Goal: Task Accomplishment & Management: Complete application form

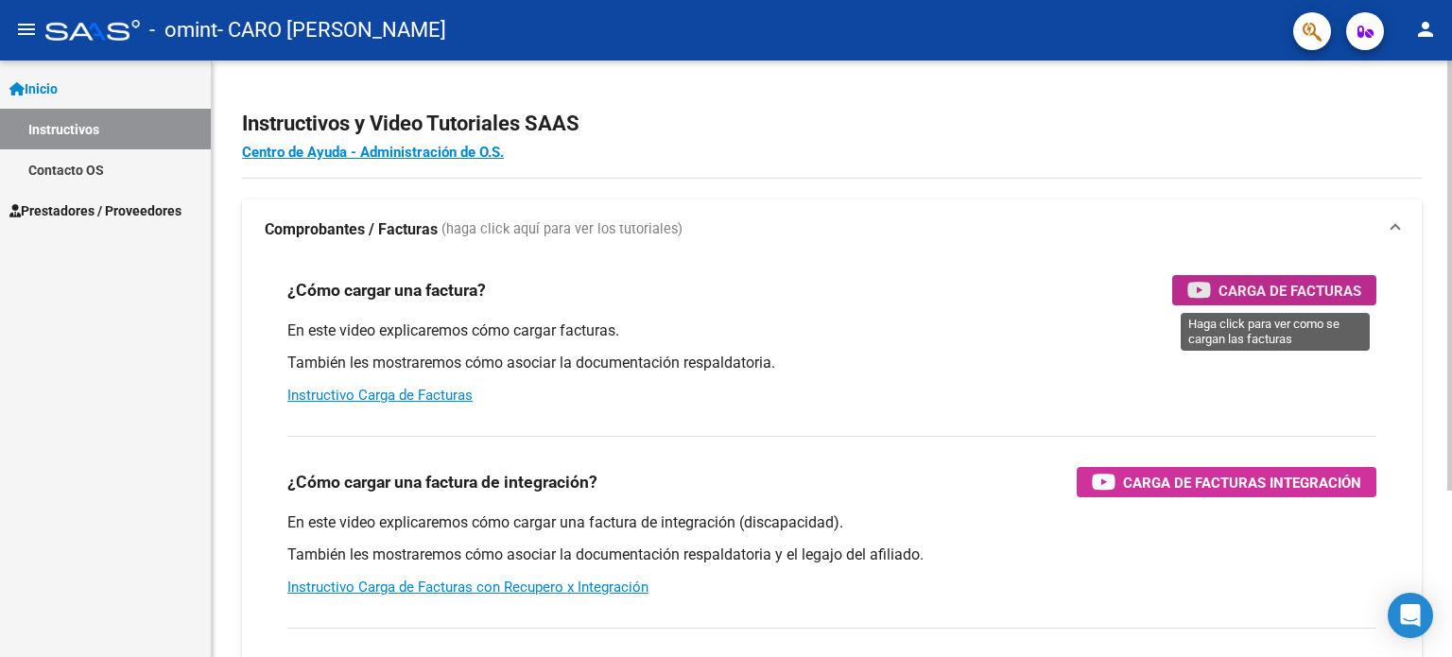
click at [1199, 284] on icon "button" at bounding box center [1199, 290] width 24 height 22
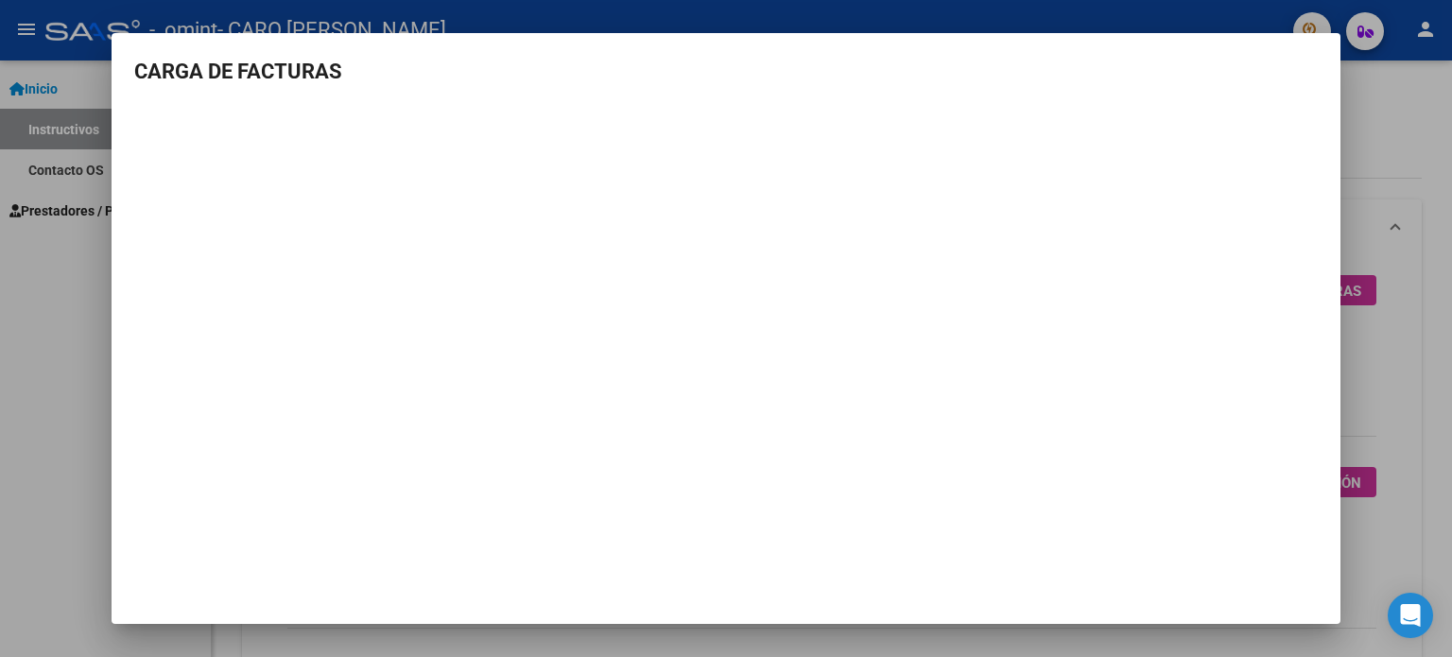
click at [1396, 405] on div at bounding box center [726, 328] width 1452 height 657
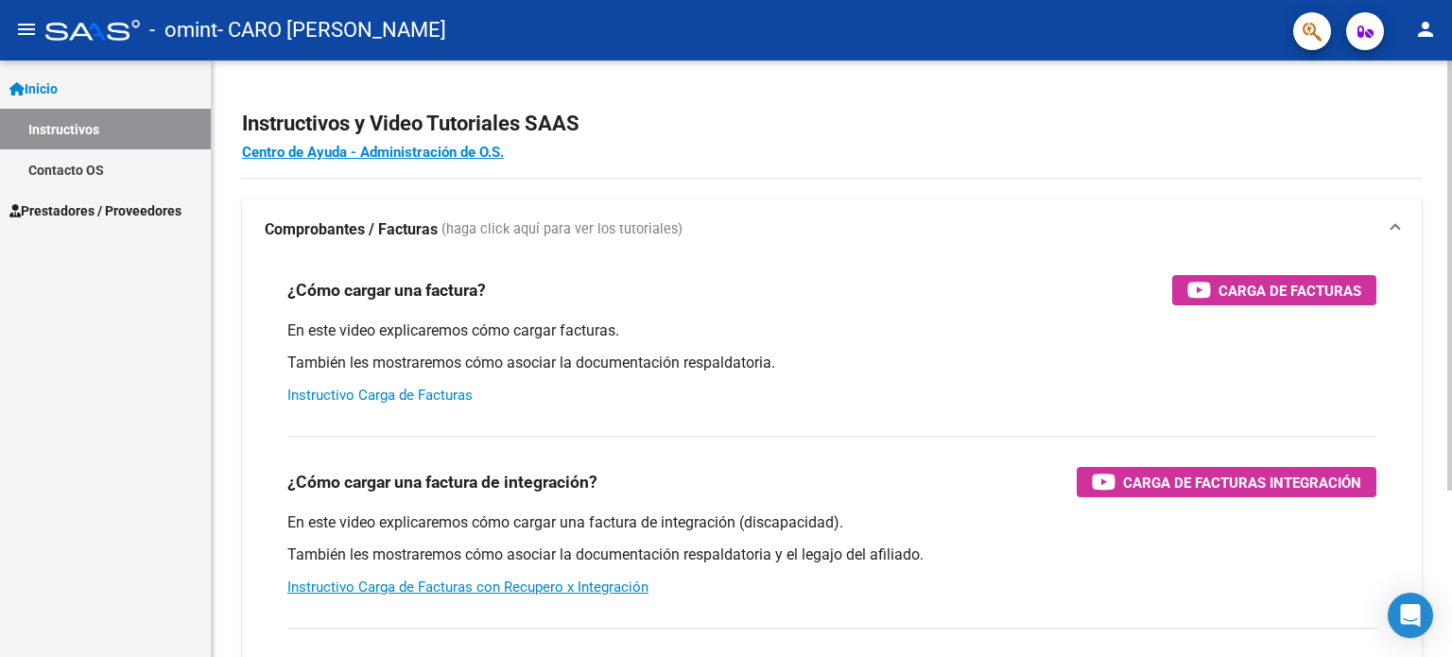
scroll to position [38, 0]
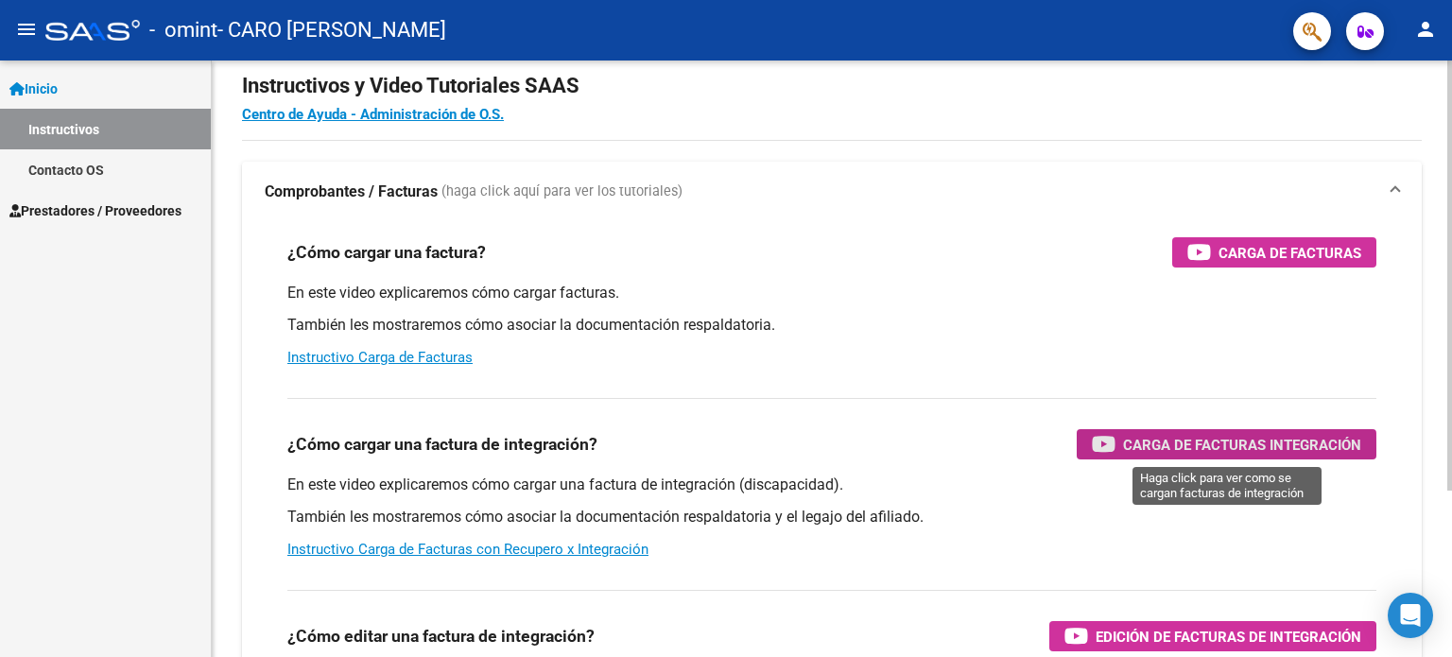
click at [1188, 448] on span "Carga de Facturas Integración" at bounding box center [1242, 445] width 238 height 24
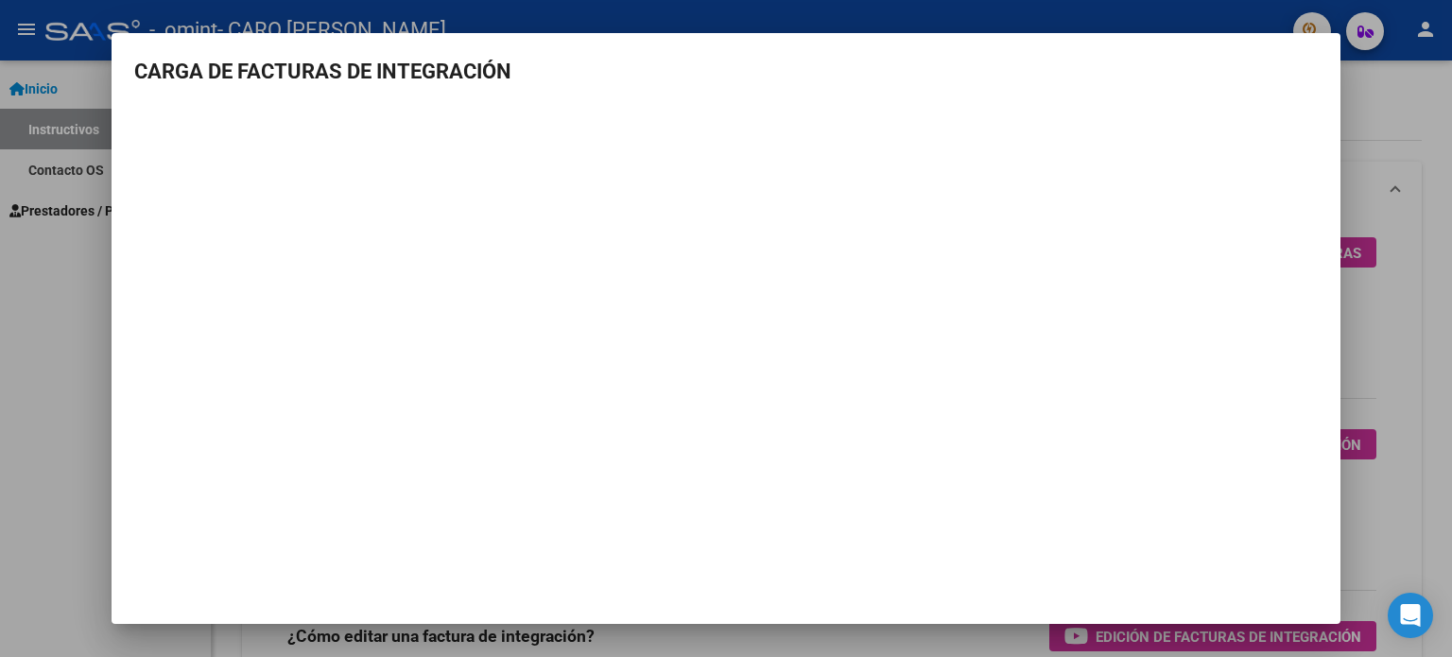
click at [1378, 421] on div at bounding box center [726, 328] width 1452 height 657
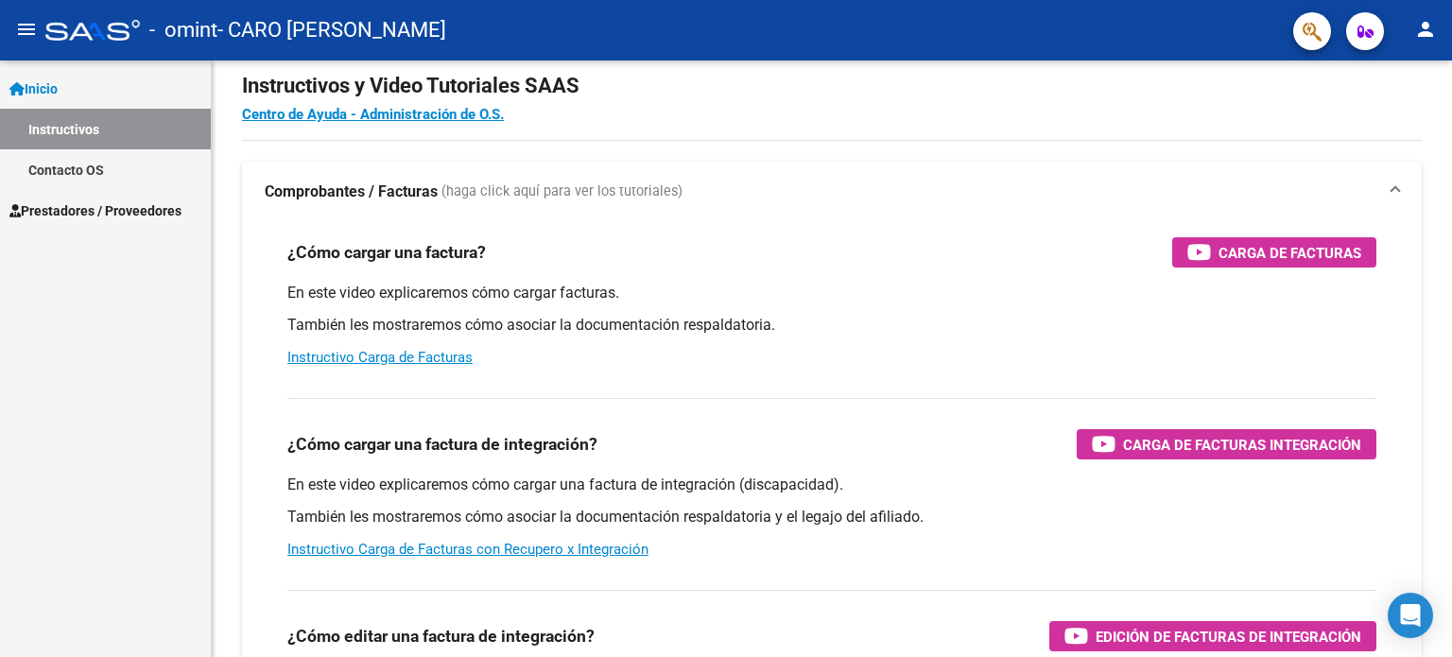
click at [145, 215] on span "Prestadores / Proveedores" at bounding box center [95, 210] width 172 height 21
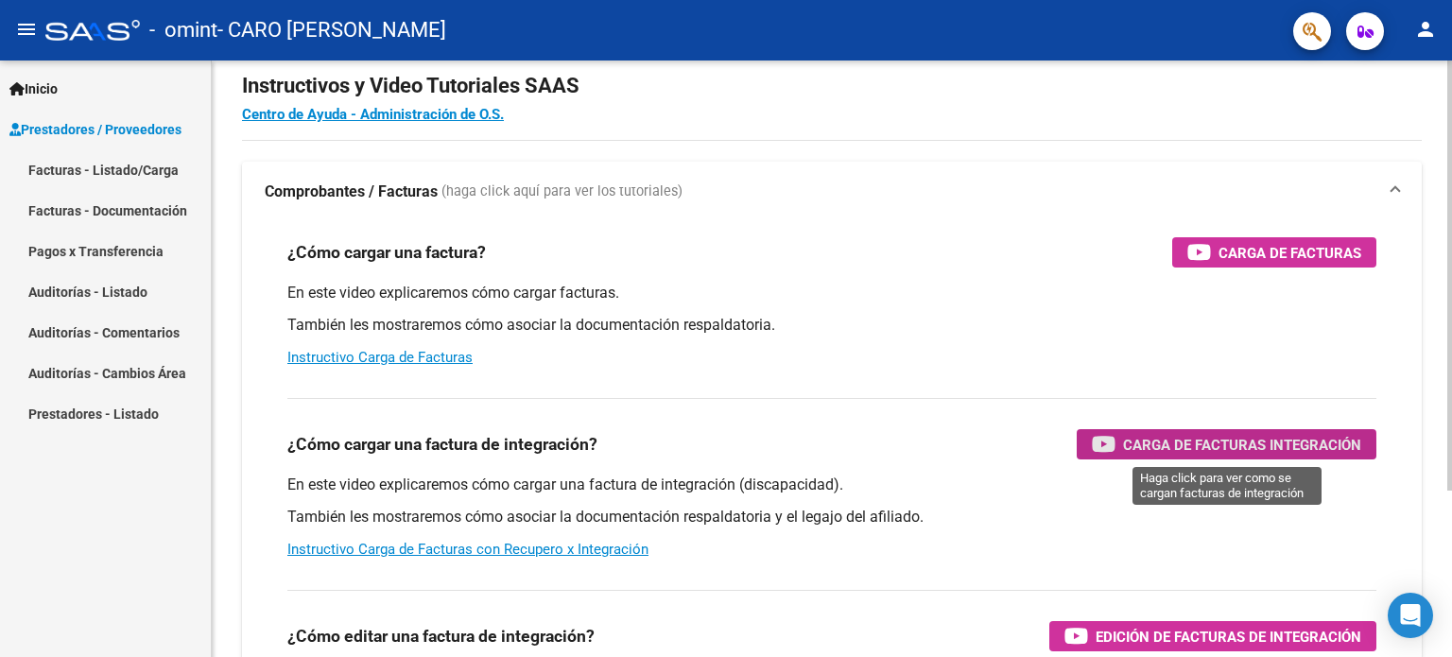
click at [1191, 449] on span "Carga de Facturas Integración" at bounding box center [1242, 445] width 238 height 24
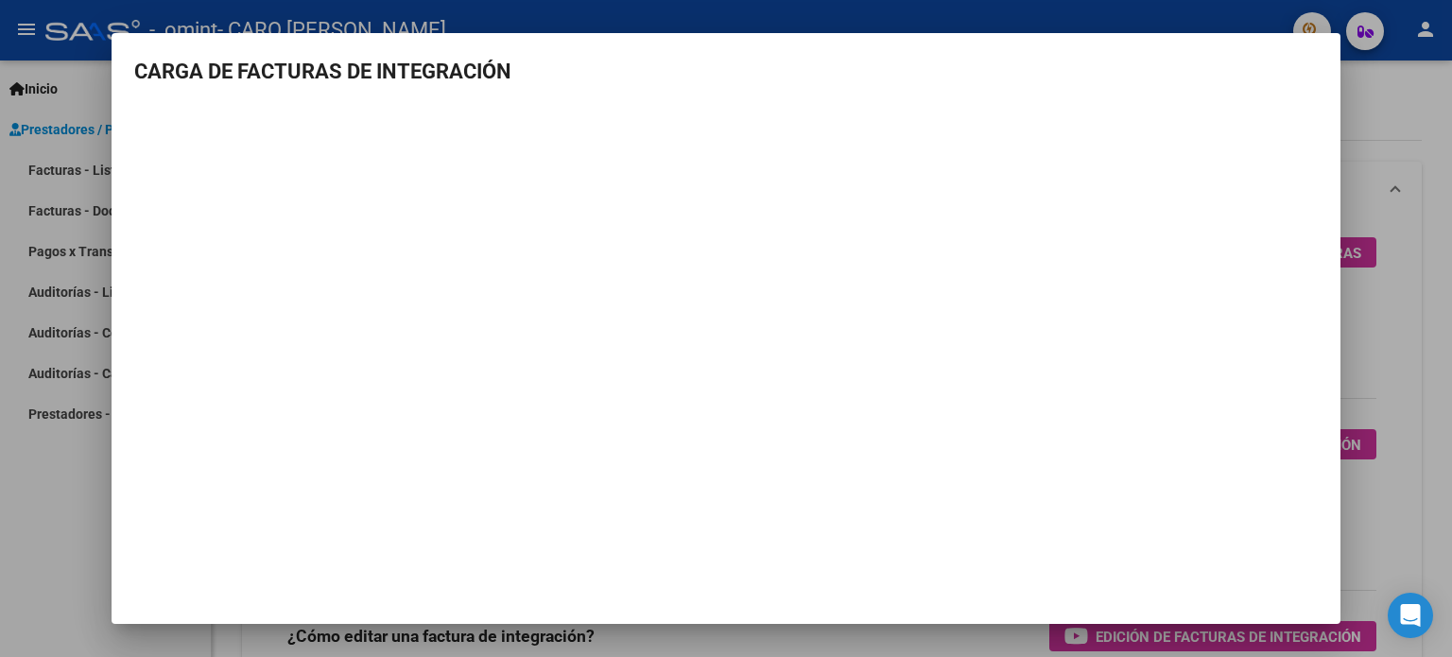
click at [1394, 545] on div at bounding box center [726, 328] width 1452 height 657
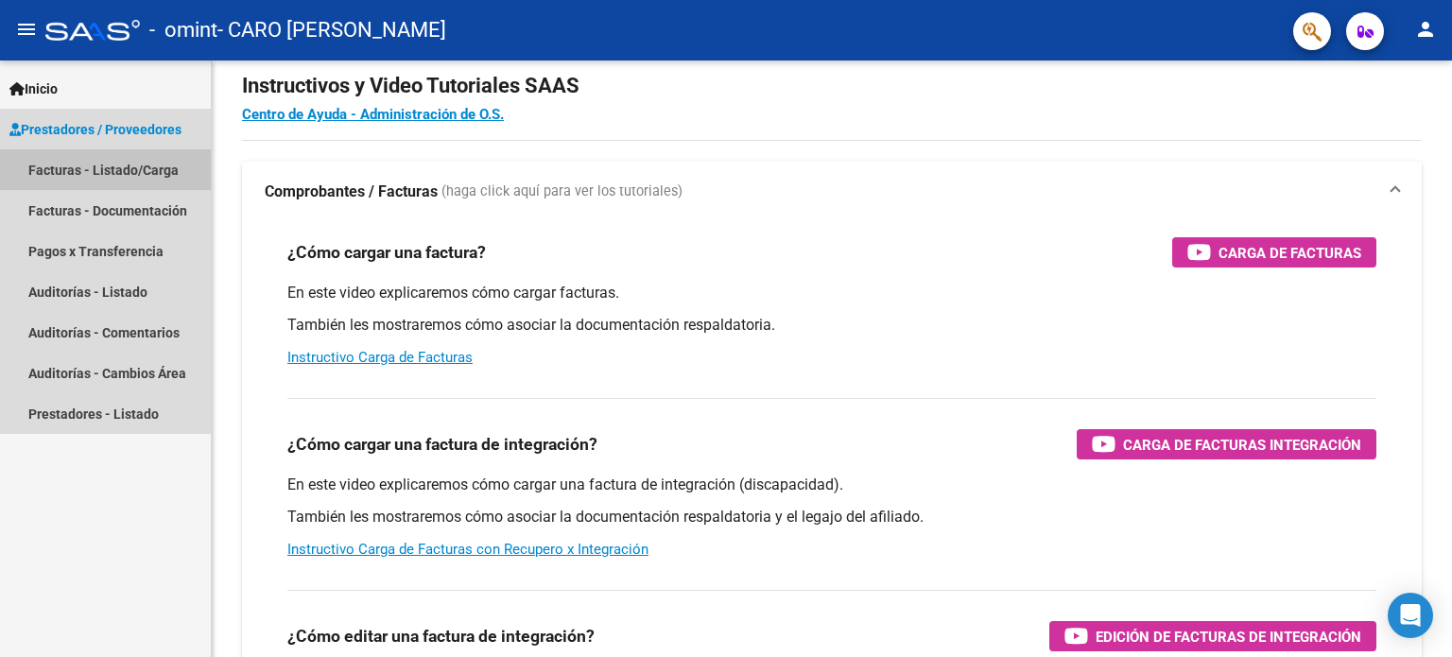
click at [124, 175] on link "Facturas - Listado/Carga" at bounding box center [105, 169] width 211 height 41
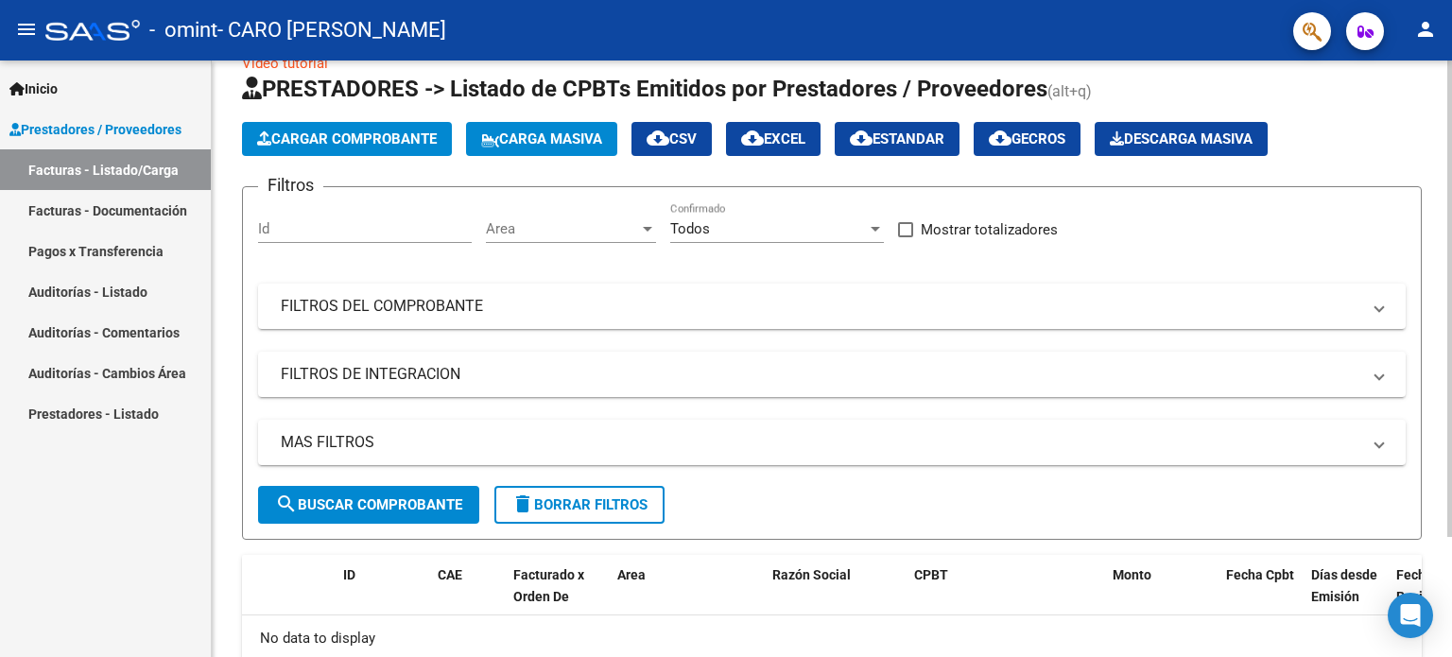
click at [392, 139] on span "Cargar Comprobante" at bounding box center [347, 138] width 180 height 17
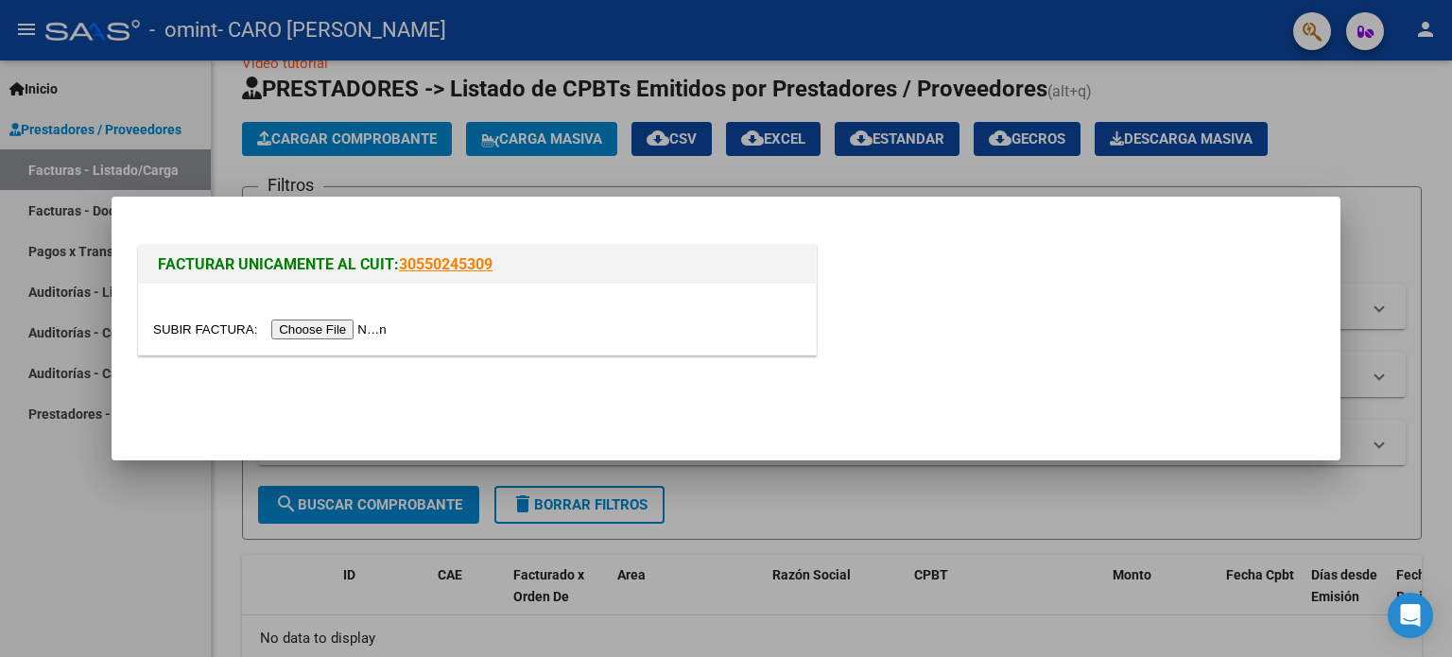
click at [317, 321] on input "file" at bounding box center [272, 330] width 239 height 20
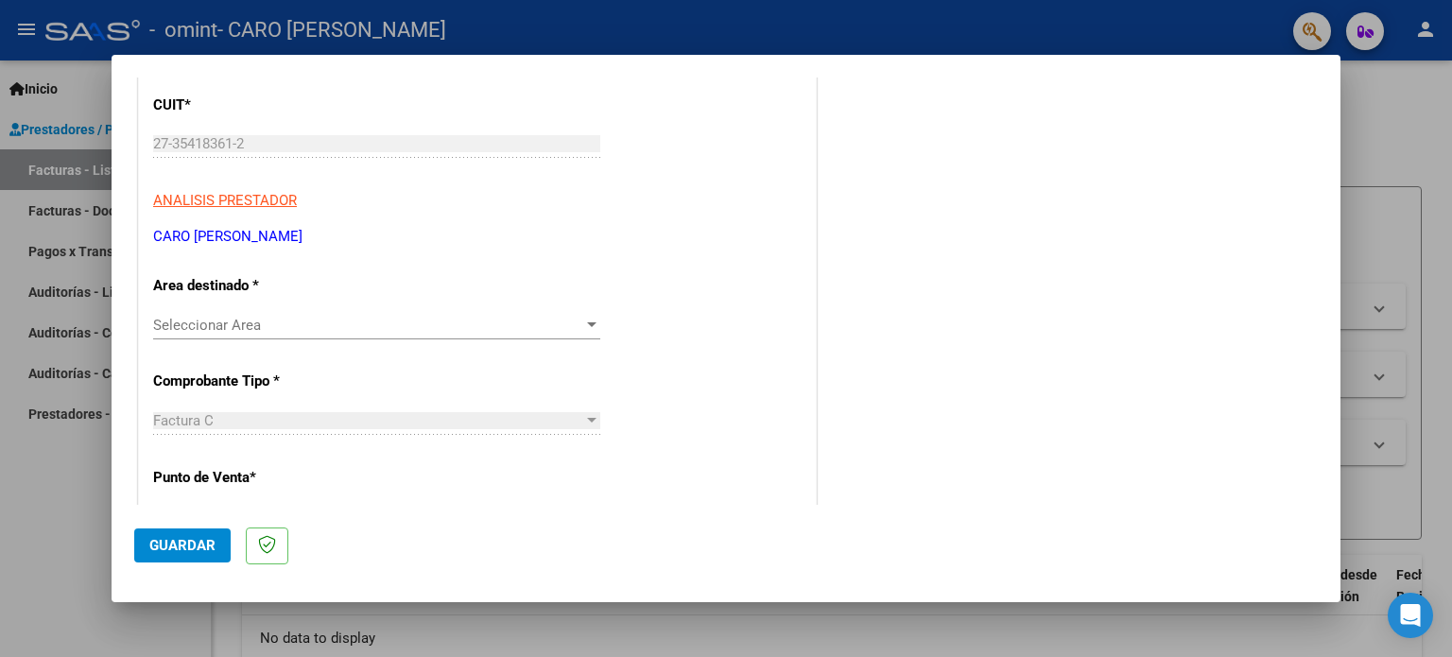
scroll to position [265, 0]
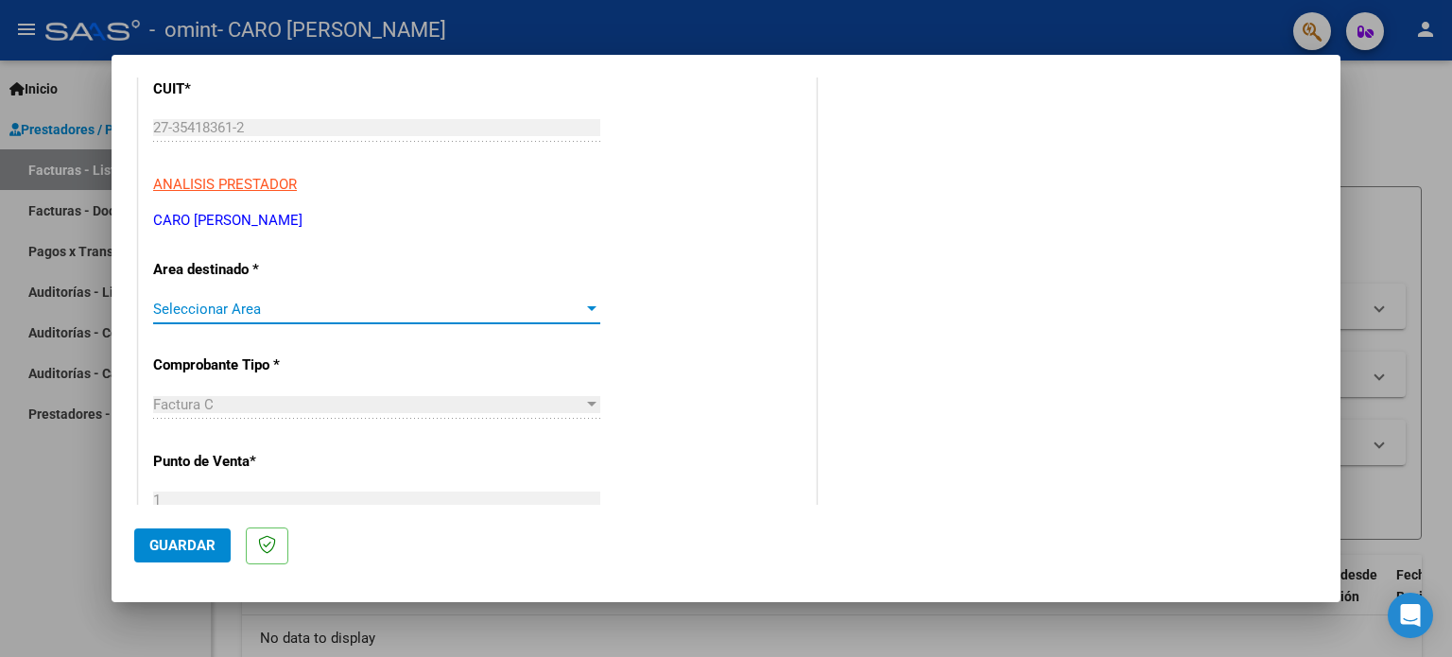
click at [559, 301] on span "Seleccionar Area" at bounding box center [368, 309] width 430 height 17
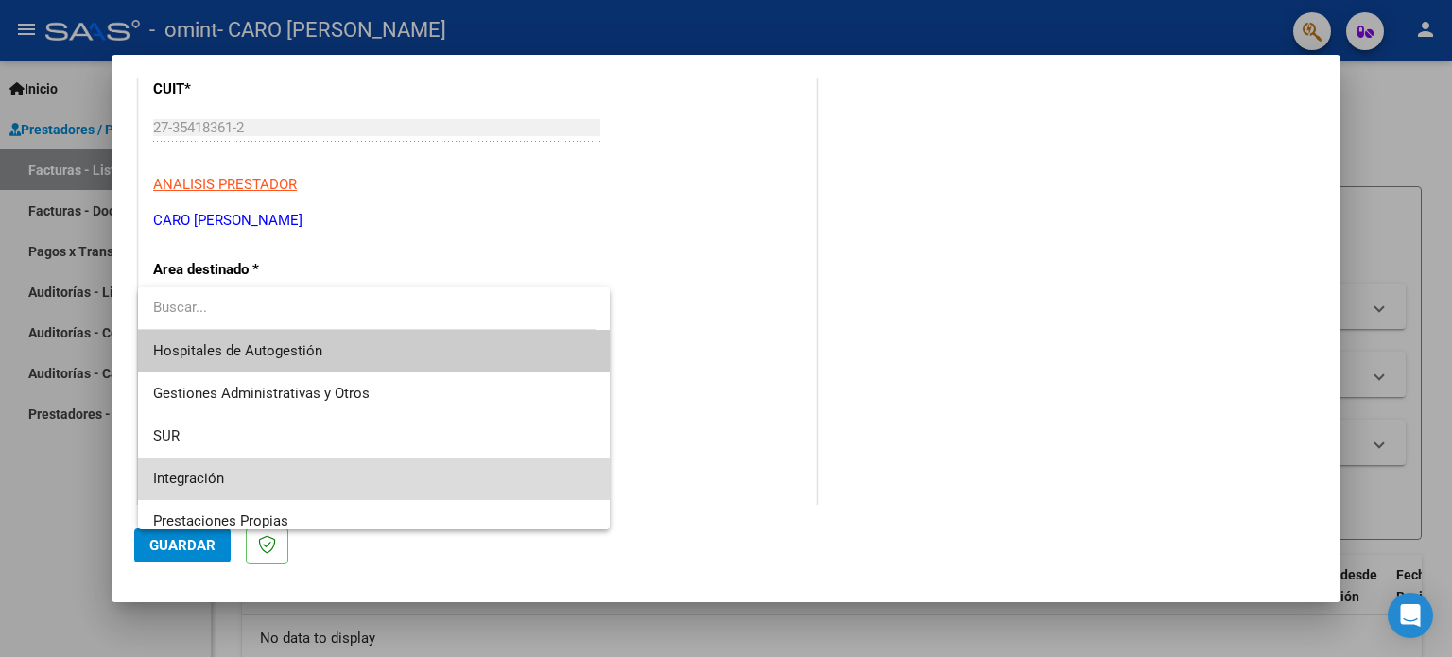
click at [419, 481] on span "Integración" at bounding box center [374, 479] width 442 height 43
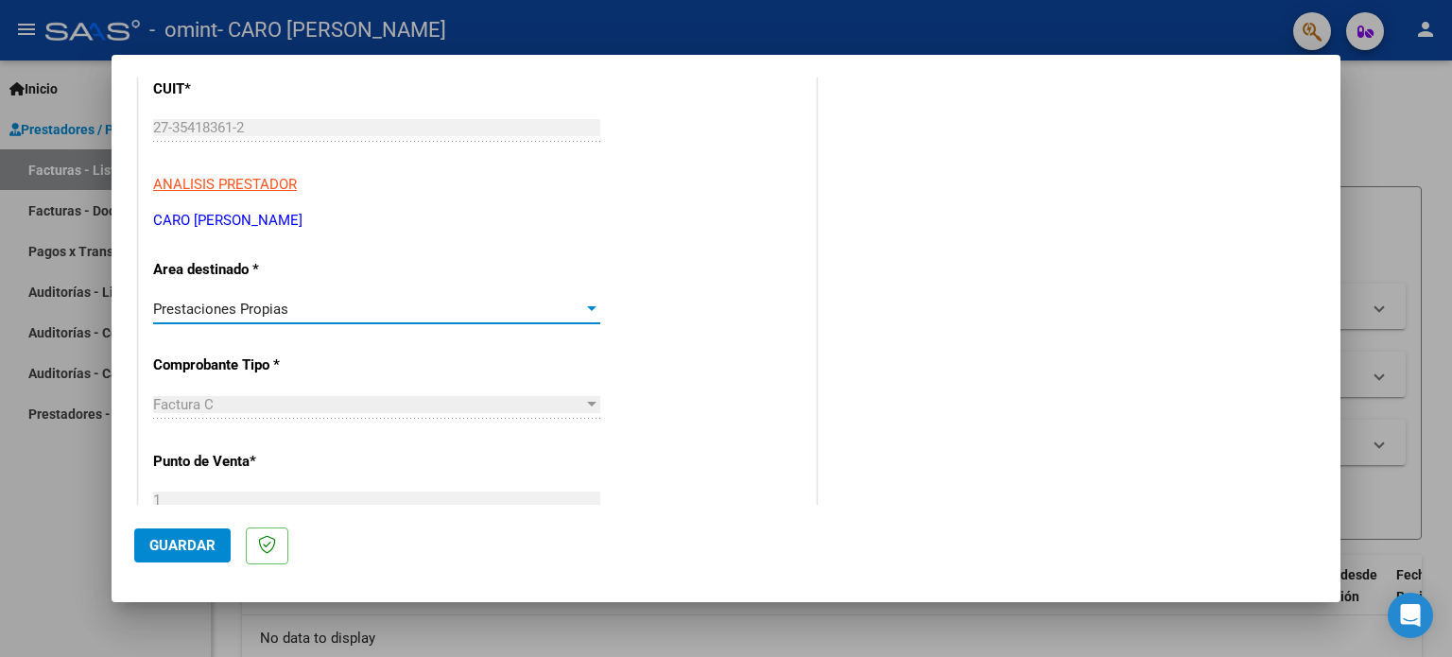
click at [590, 302] on div at bounding box center [591, 309] width 17 height 15
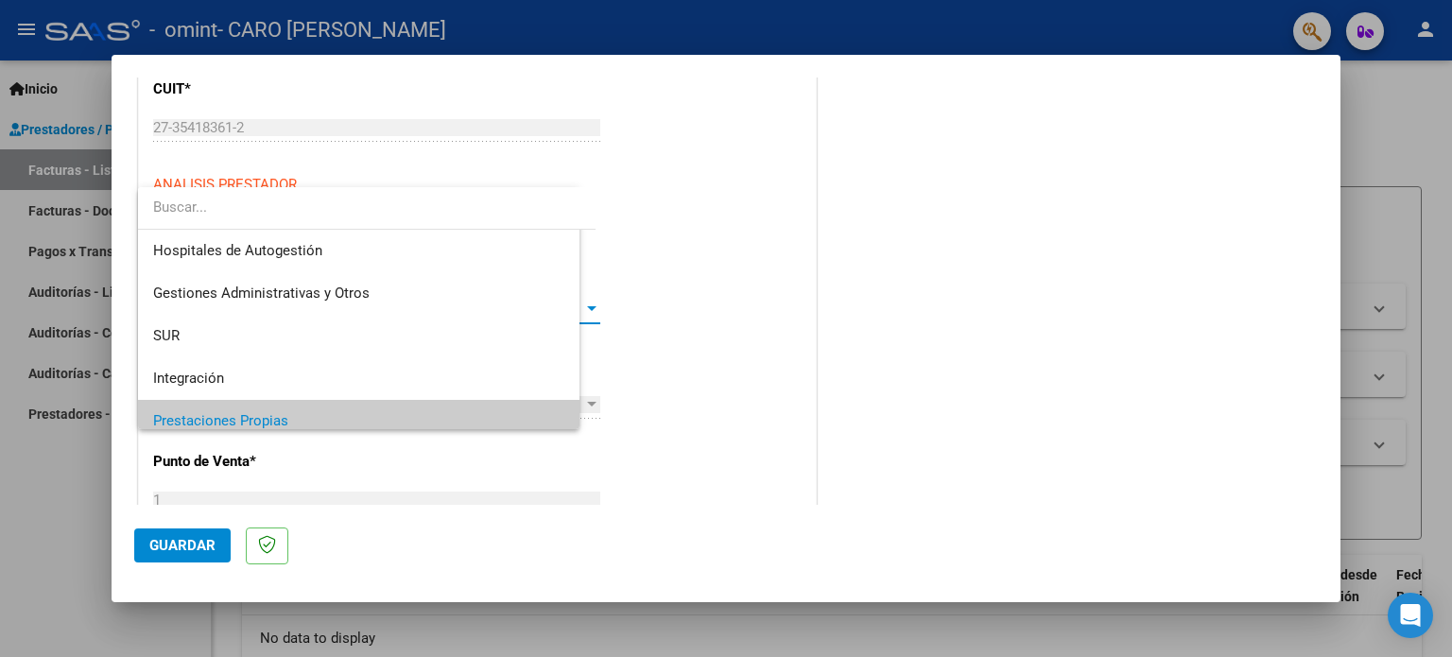
scroll to position [113, 0]
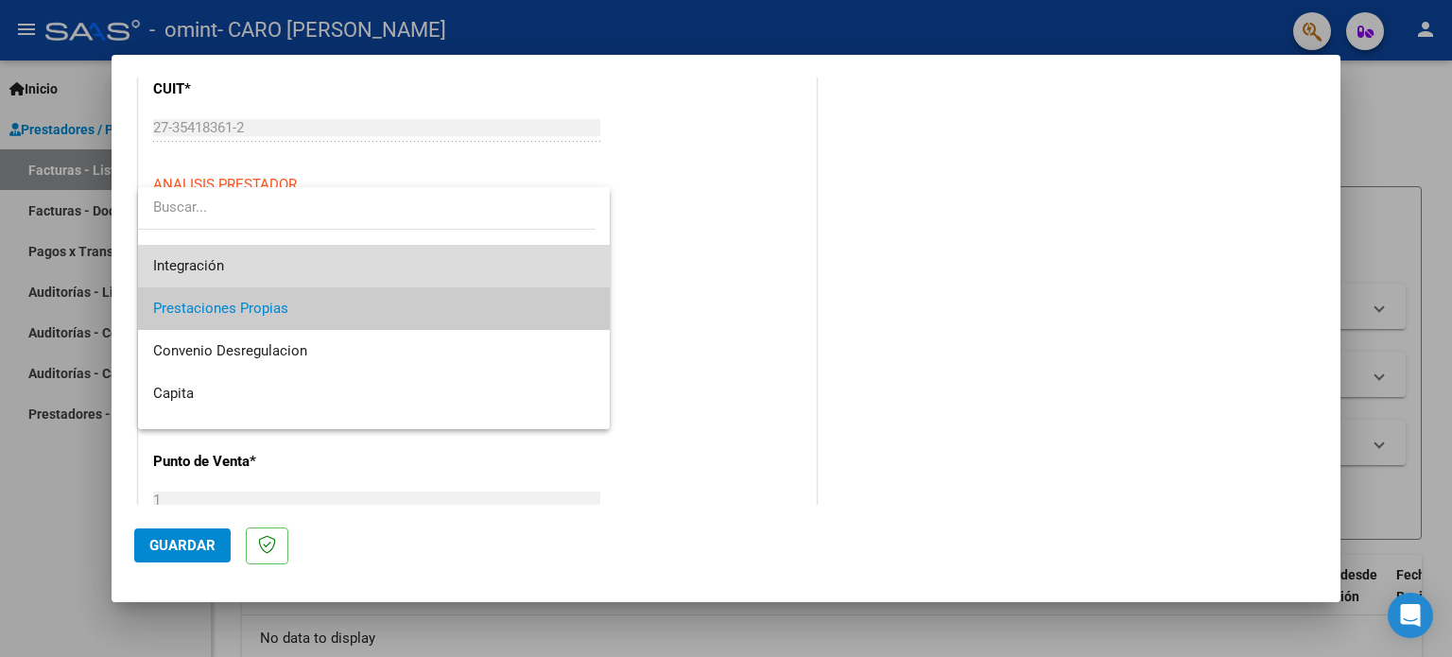
click at [536, 283] on span "Integración" at bounding box center [374, 266] width 442 height 43
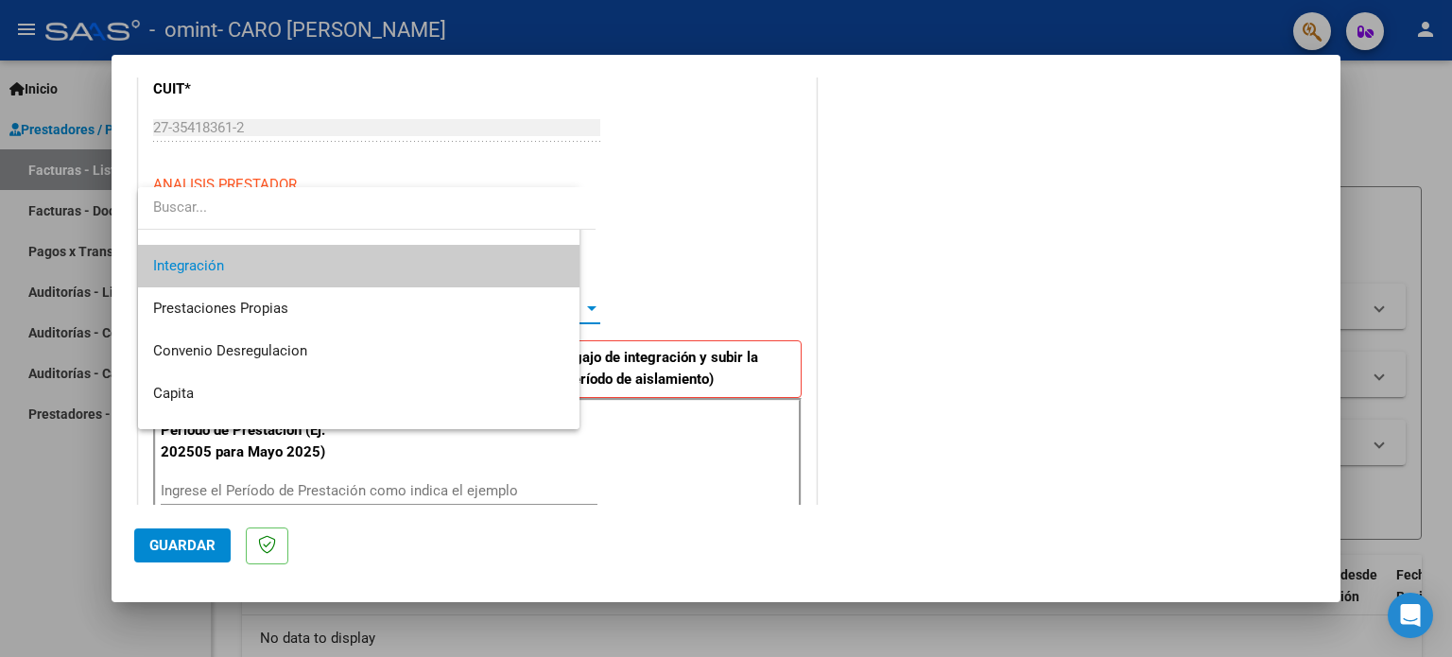
scroll to position [128, 0]
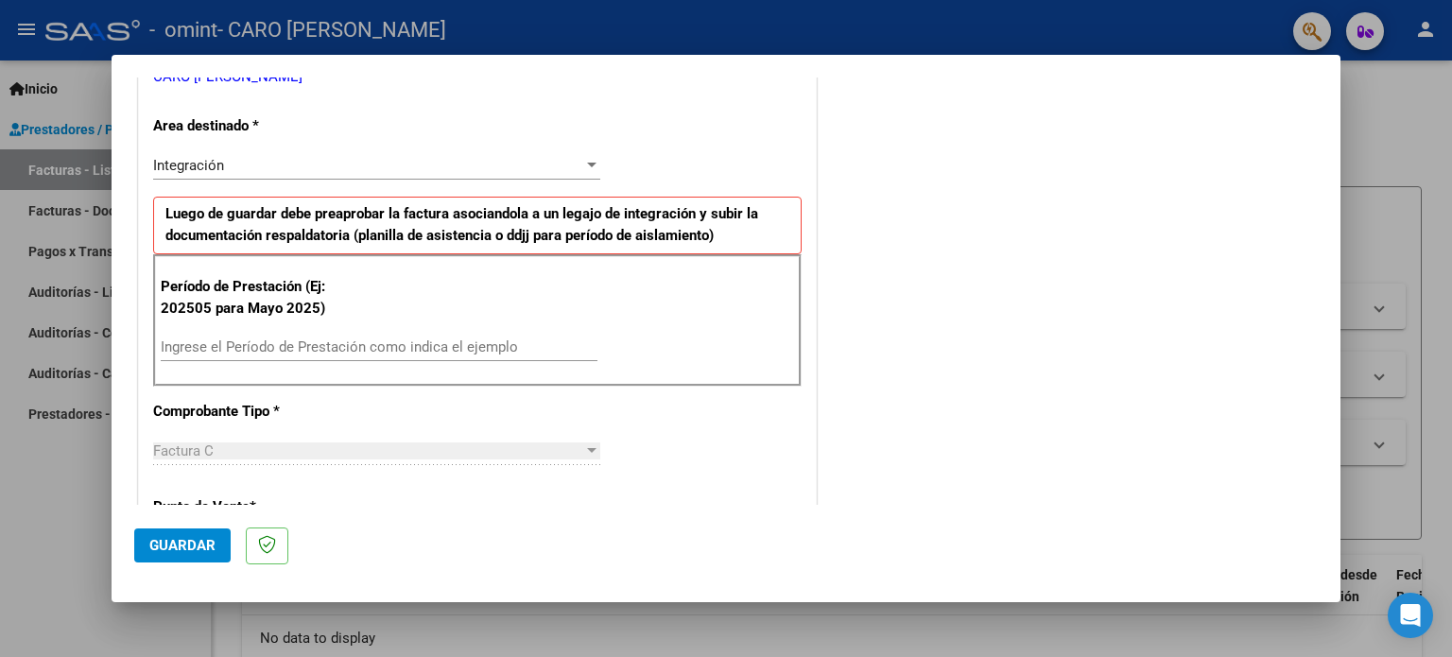
scroll to position [438, 0]
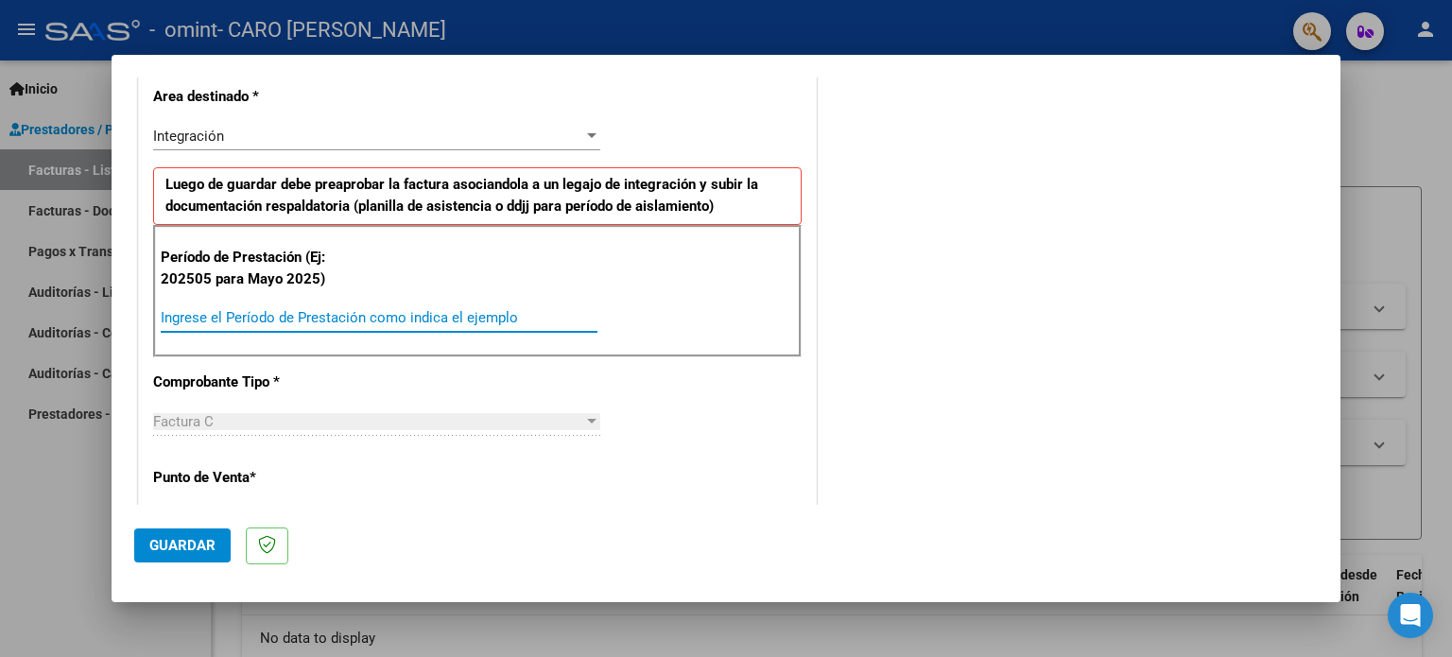
click at [431, 322] on input "Ingrese el Período de Prestación como indica el ejemplo" at bounding box center [379, 317] width 437 height 17
type input "202506"
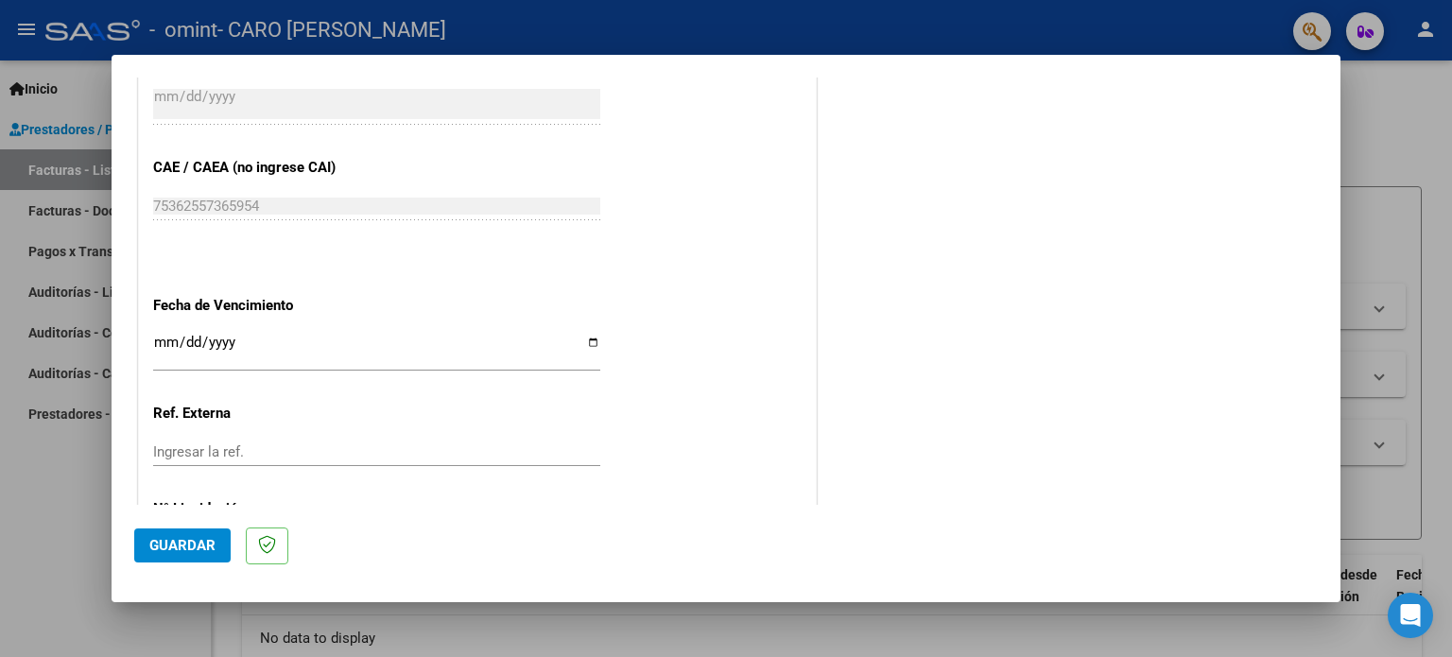
scroll to position [1150, 0]
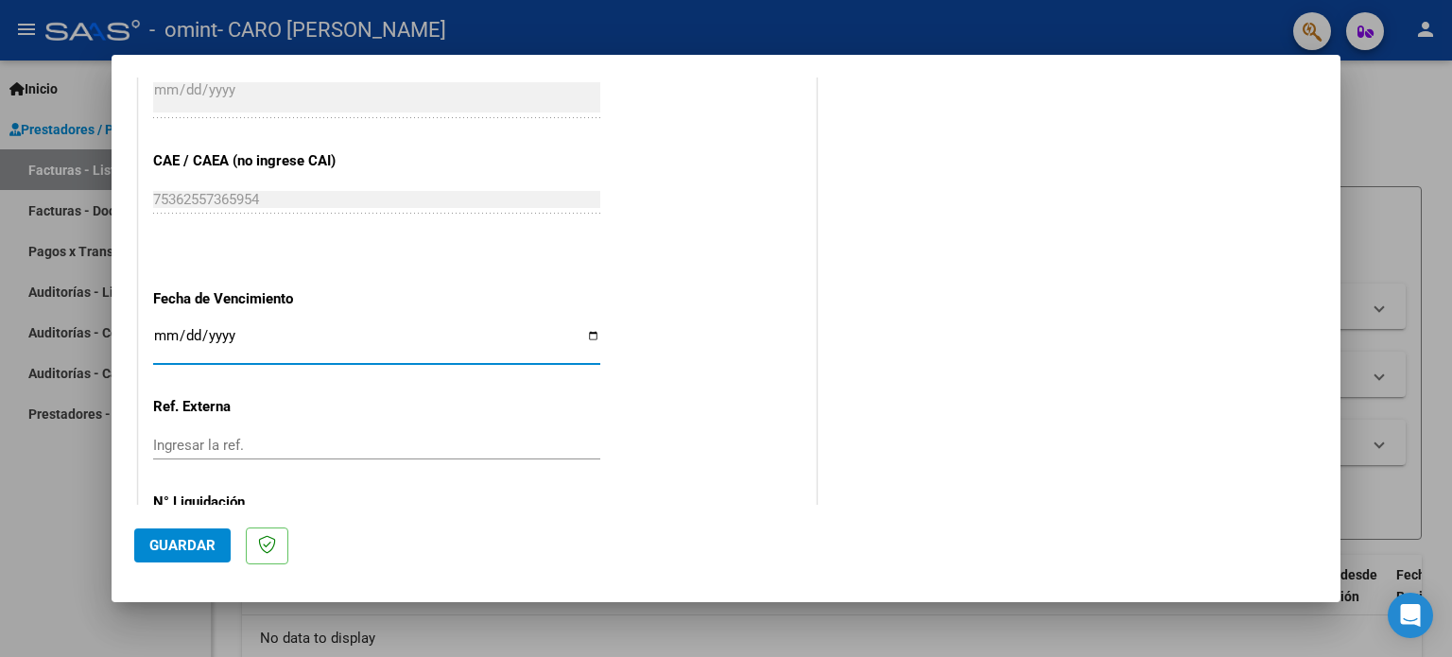
click at [585, 332] on input "Ingresar la fecha" at bounding box center [376, 343] width 447 height 30
type input "[DATE]"
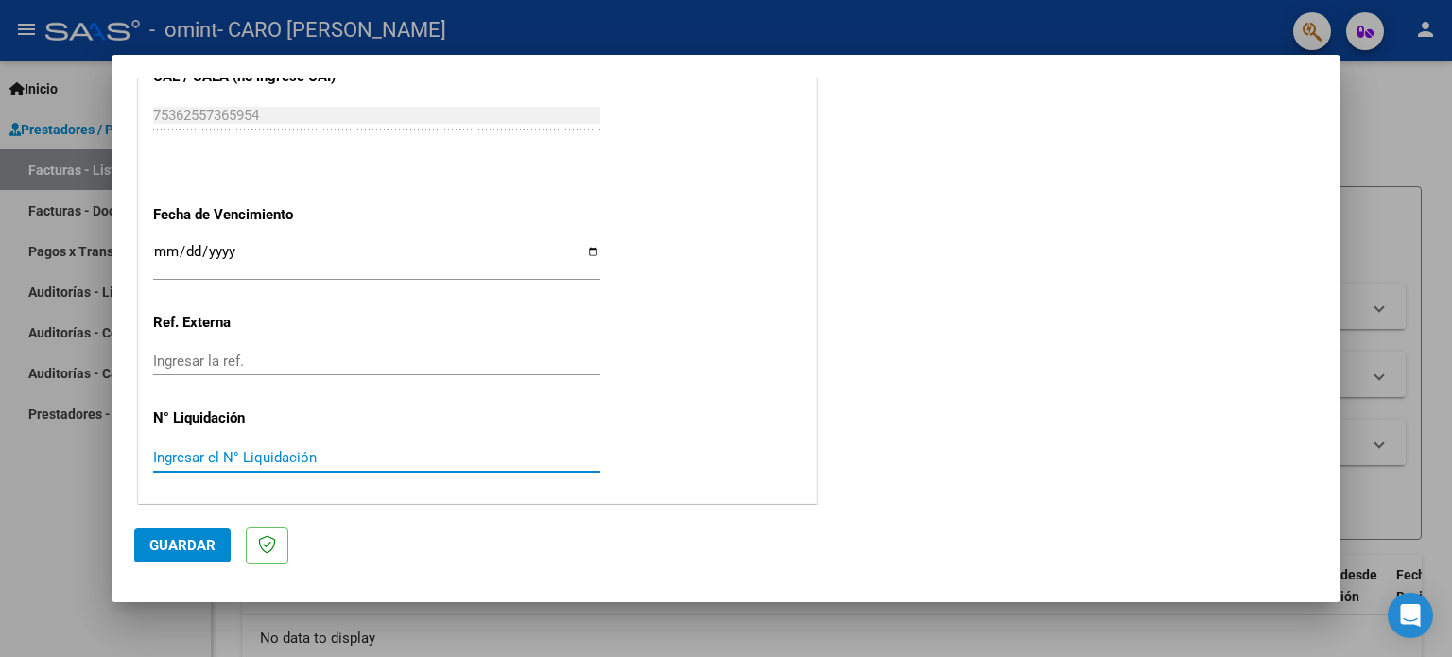
click at [262, 457] on input "Ingresar el N° Liquidación" at bounding box center [376, 457] width 447 height 17
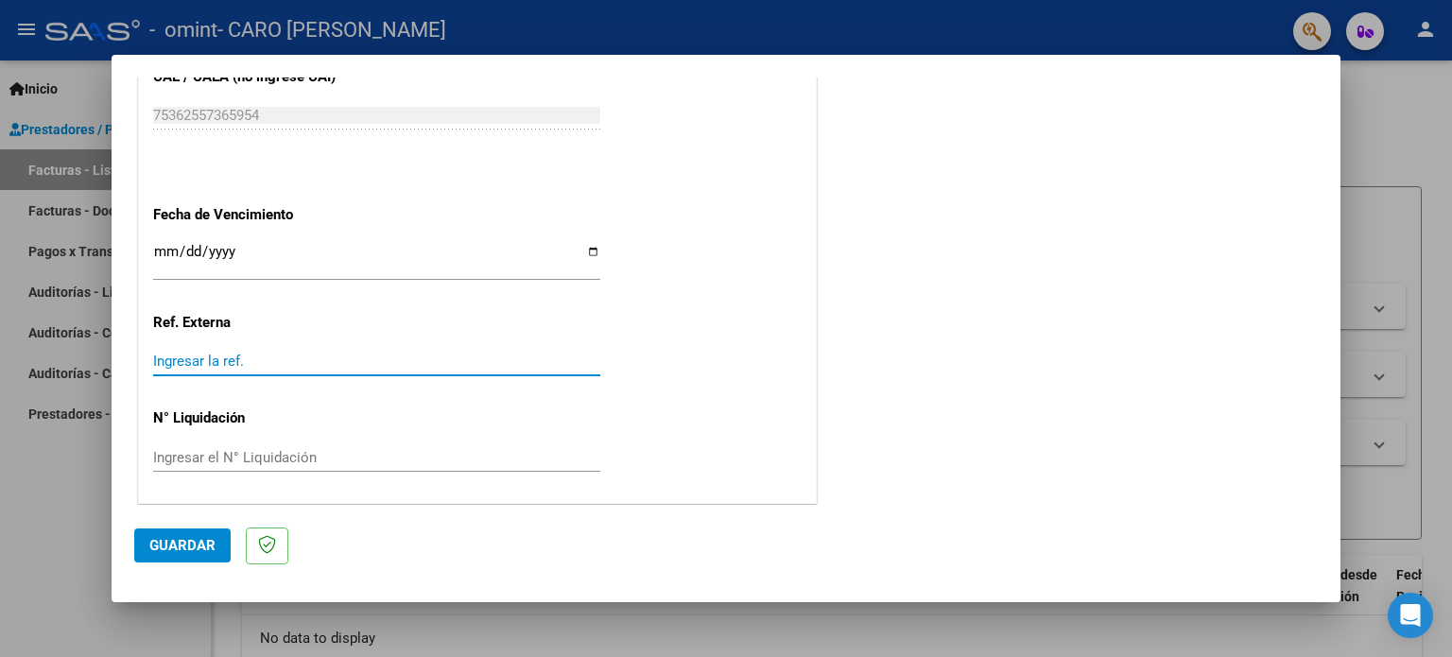
click at [269, 353] on input "Ingresar la ref." at bounding box center [376, 361] width 447 height 17
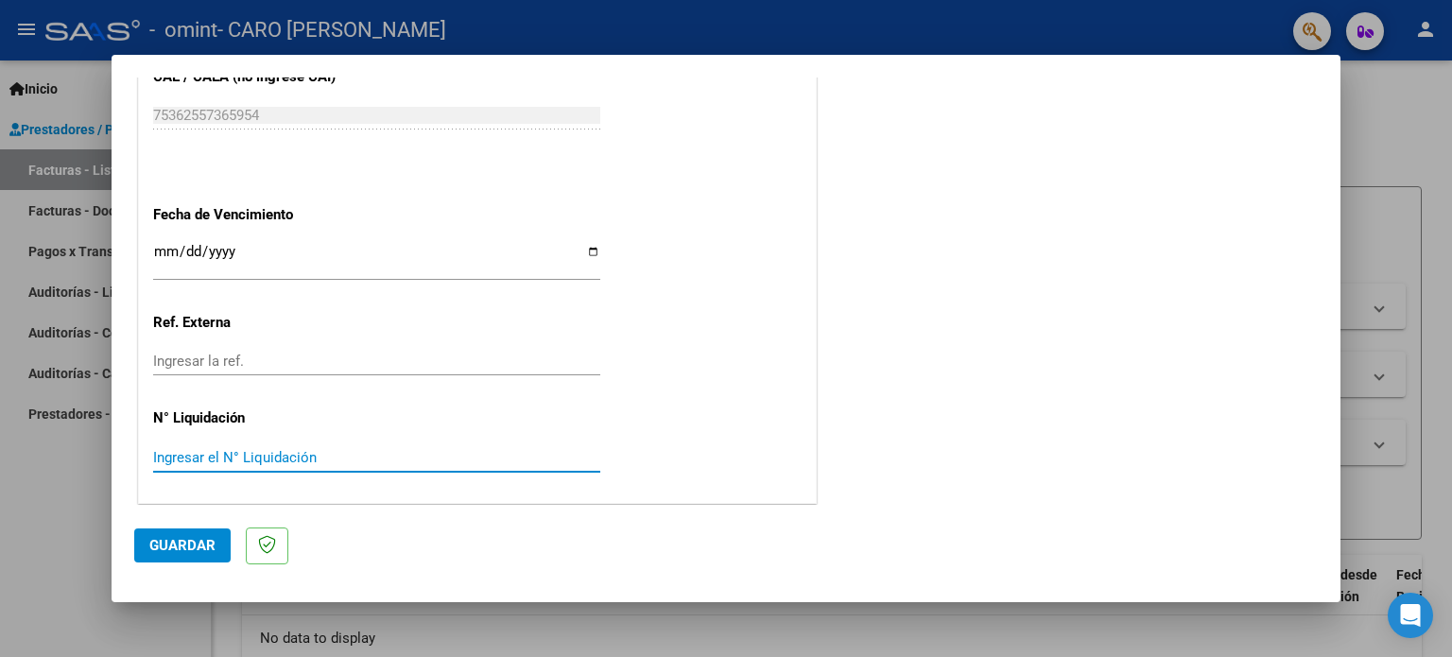
click at [321, 450] on input "Ingresar el N° Liquidación" at bounding box center [376, 457] width 447 height 17
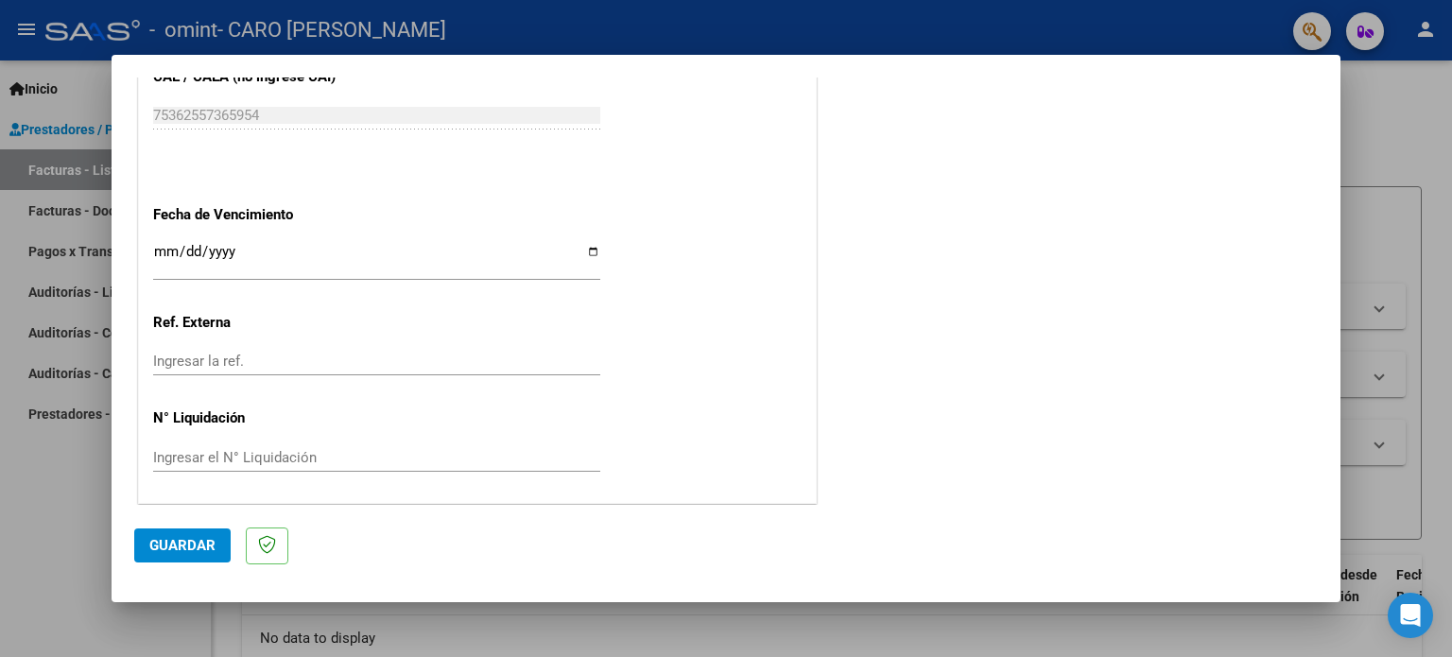
click at [443, 443] on div "Ingresar el N° Liquidación" at bounding box center [376, 457] width 447 height 28
click at [205, 558] on button "Guardar" at bounding box center [182, 545] width 96 height 34
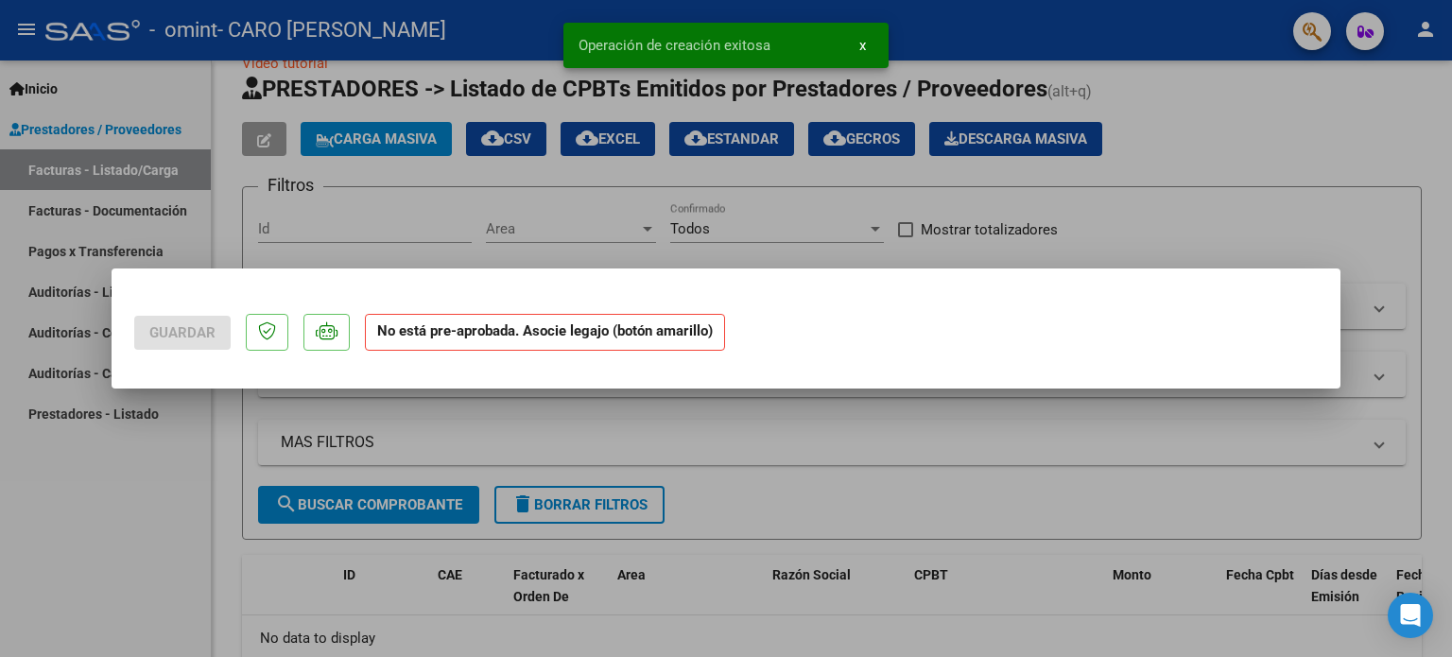
scroll to position [0, 0]
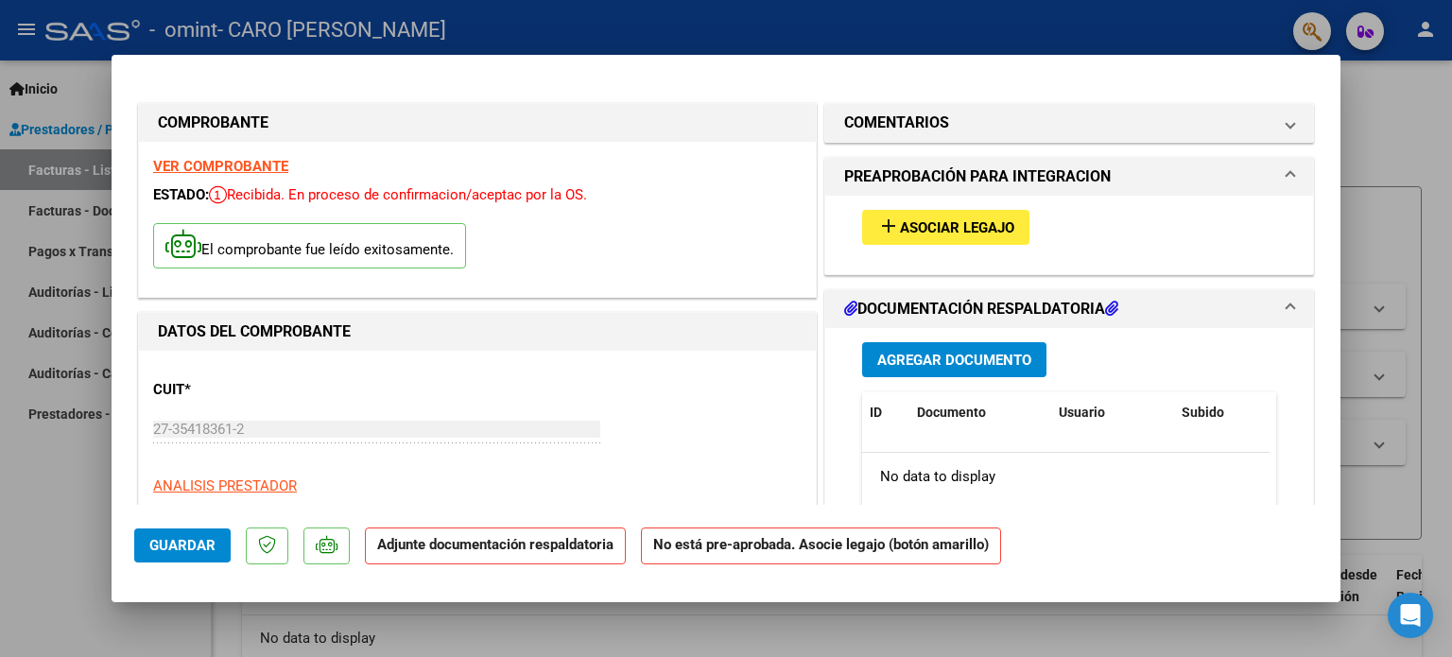
click at [71, 548] on div at bounding box center [726, 328] width 1452 height 657
type input "$ 0,00"
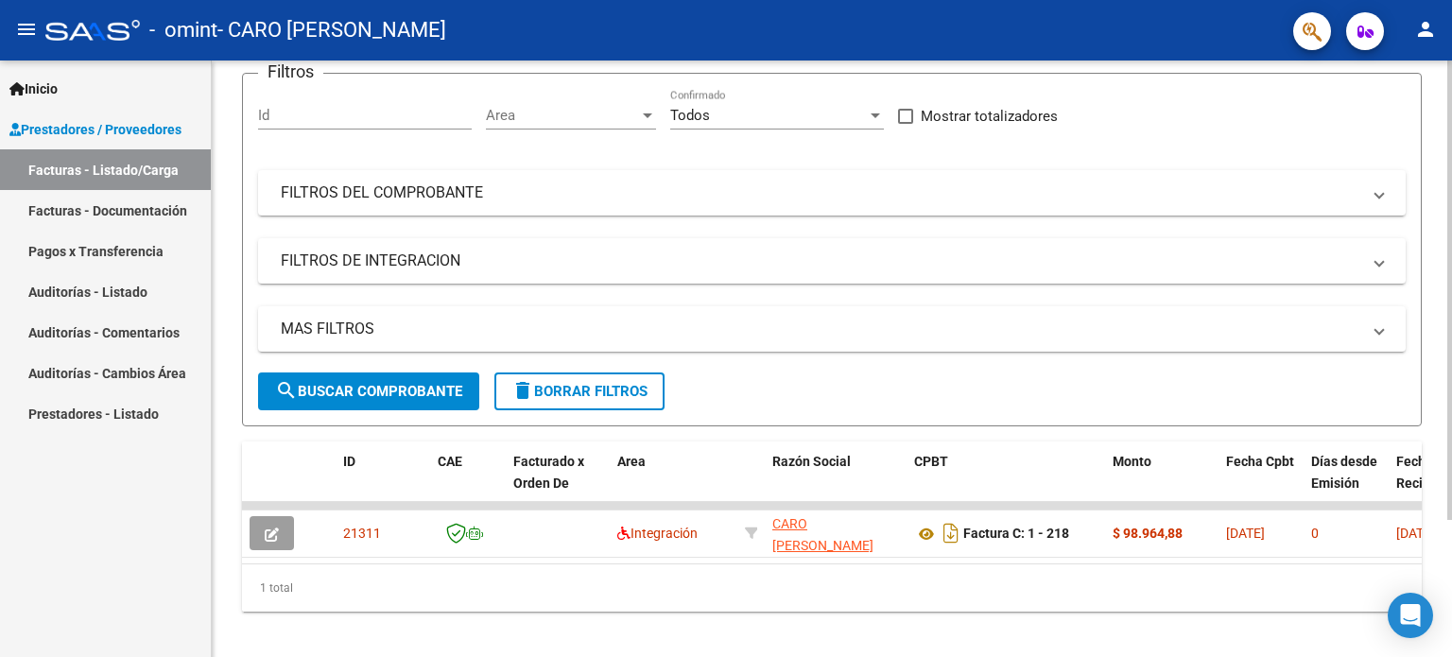
scroll to position [178, 0]
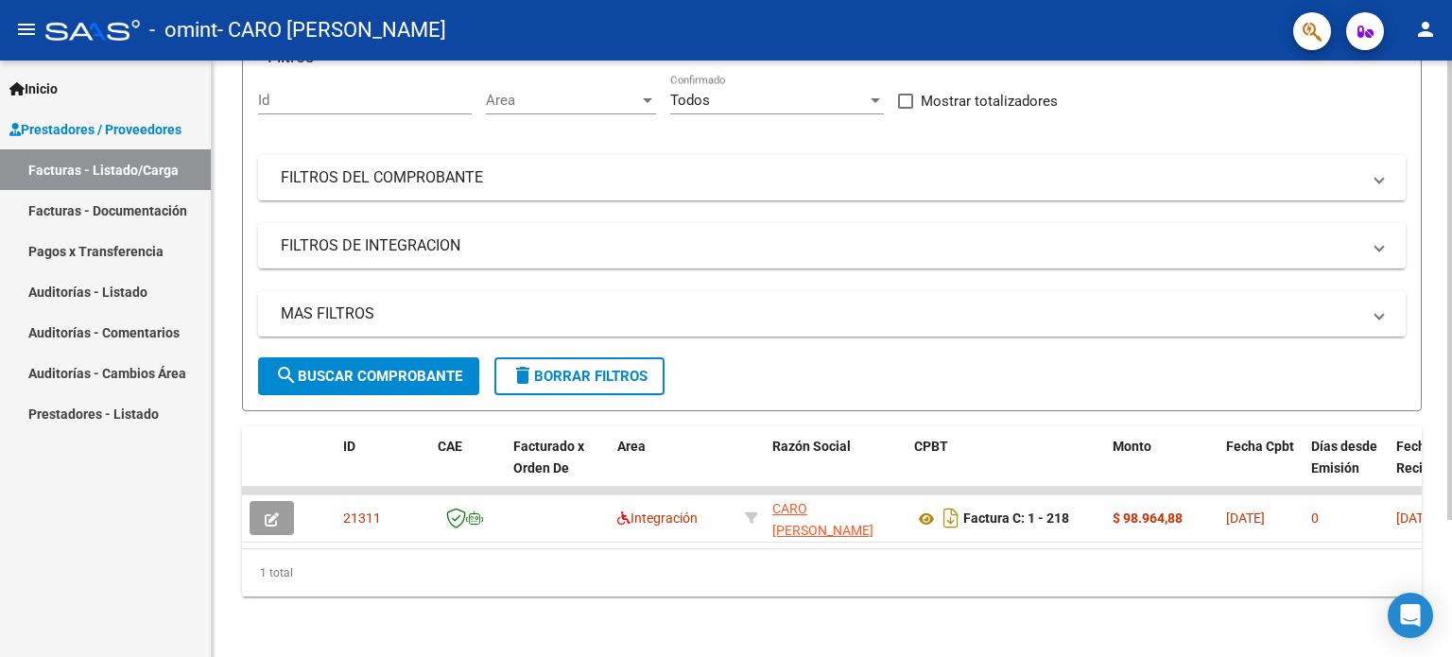
click at [1451, 400] on div at bounding box center [1449, 427] width 5 height 459
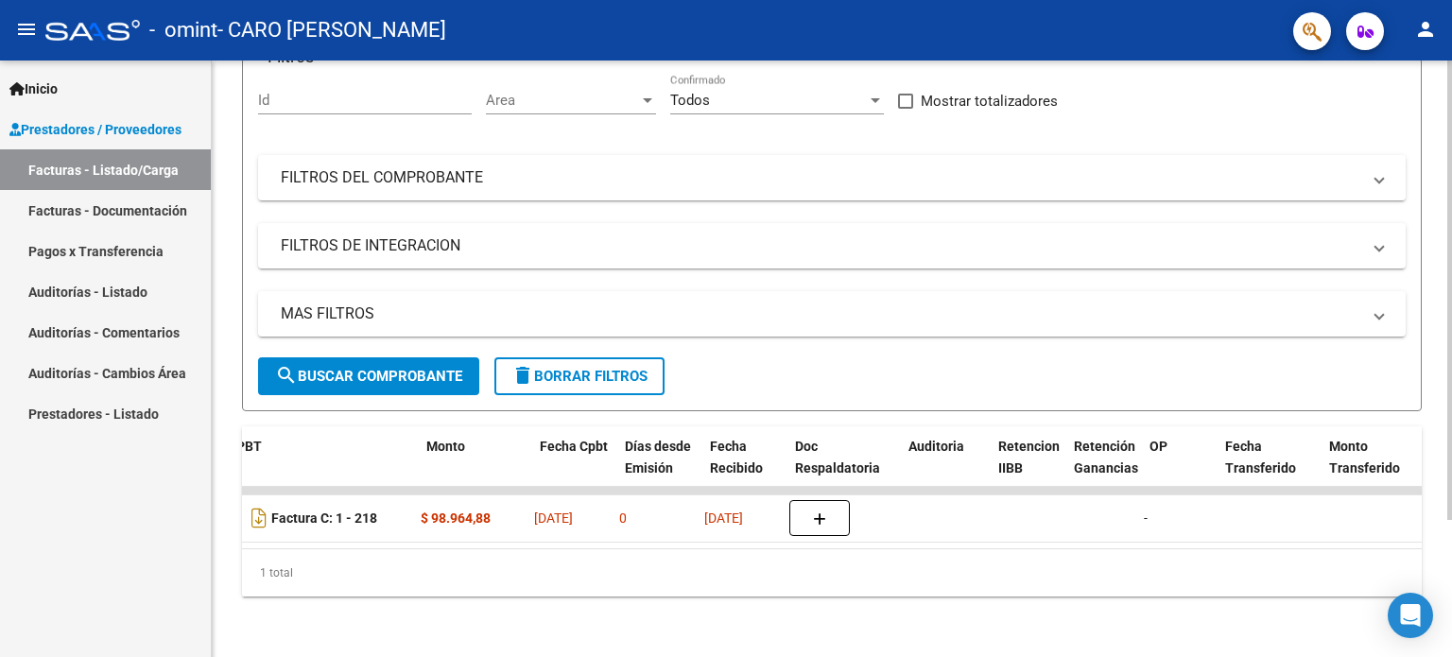
scroll to position [0, 697]
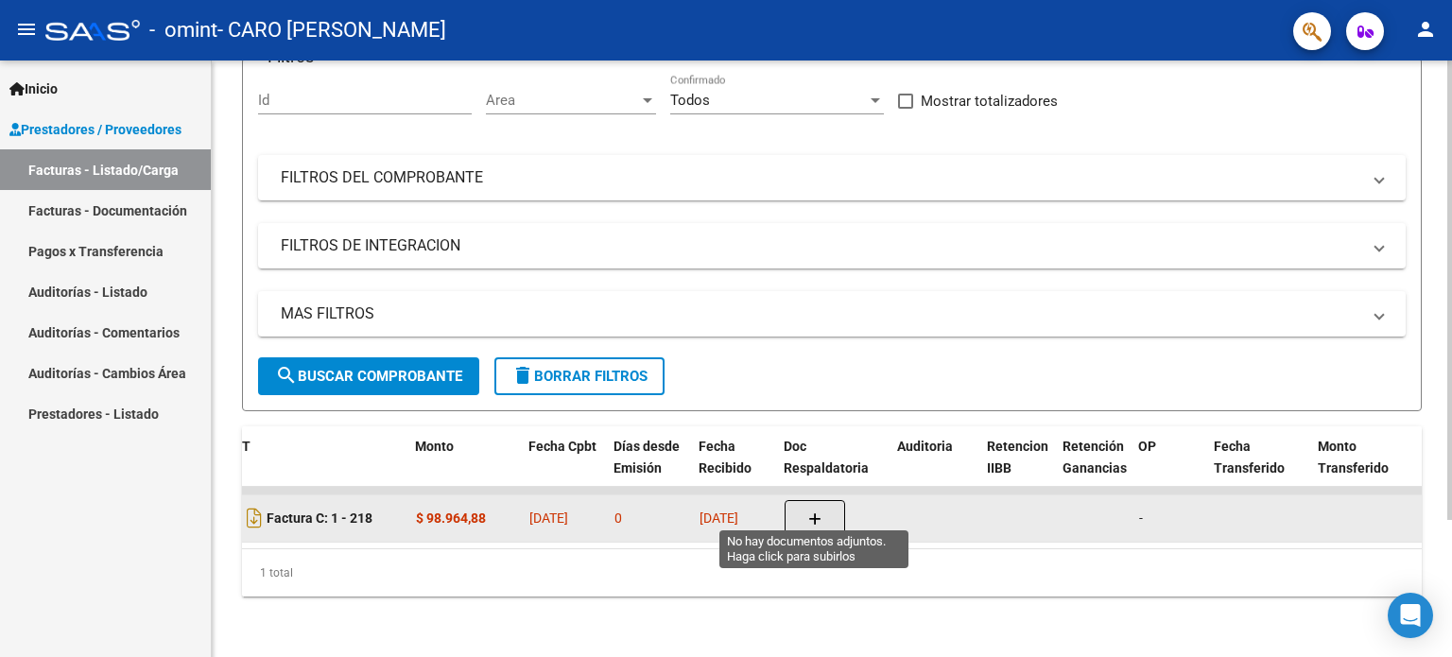
click at [836, 500] on button "button" at bounding box center [815, 518] width 61 height 36
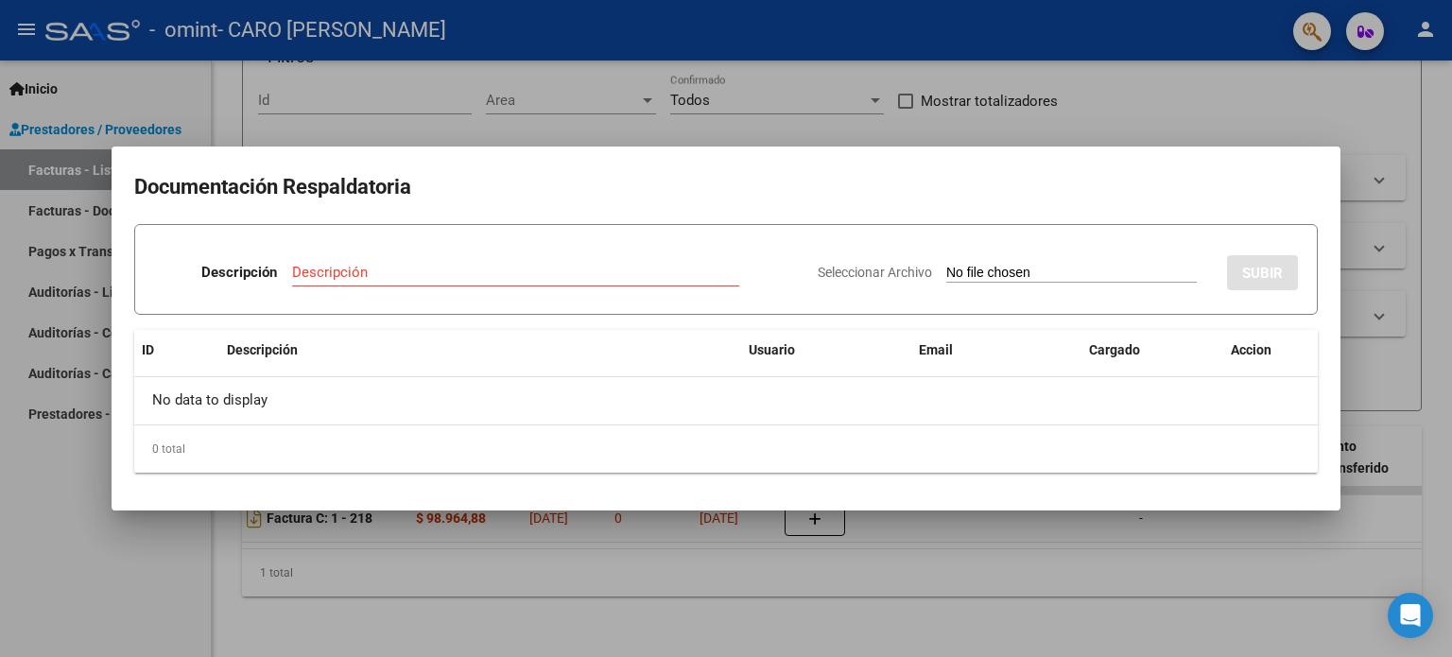
click at [974, 623] on div at bounding box center [726, 328] width 1452 height 657
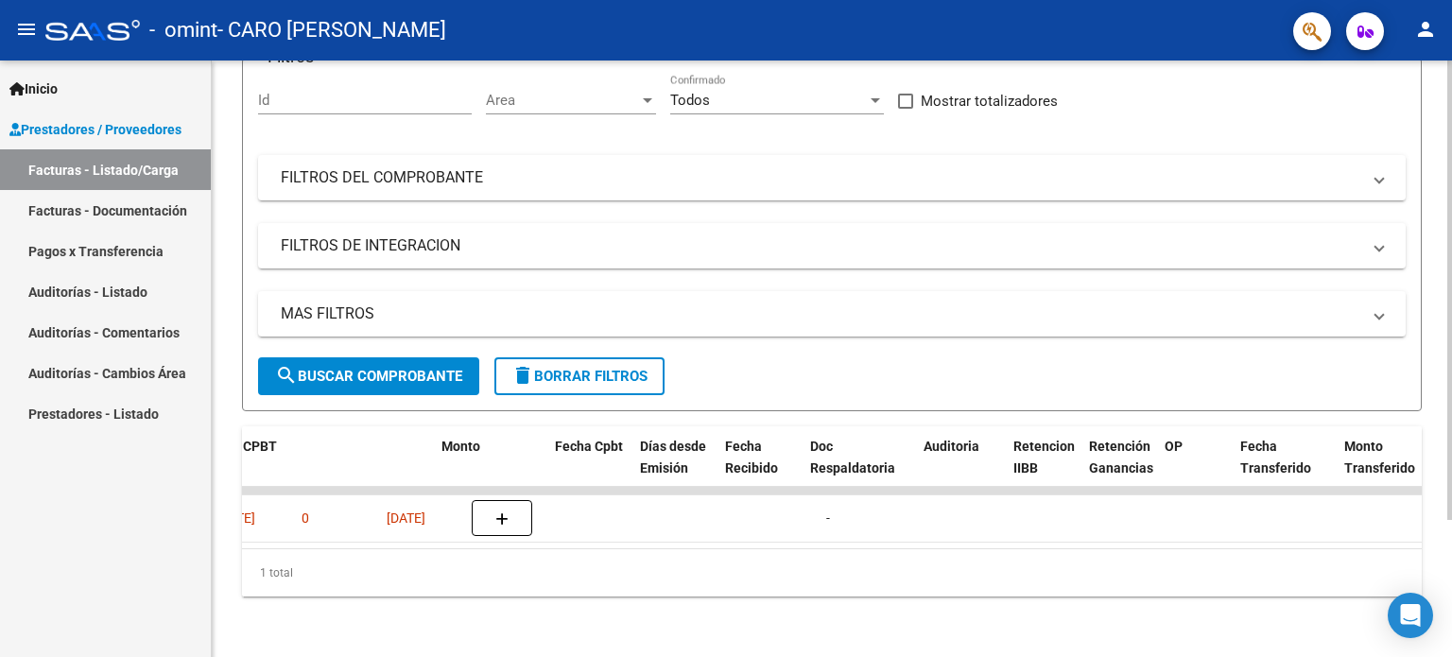
scroll to position [0, 0]
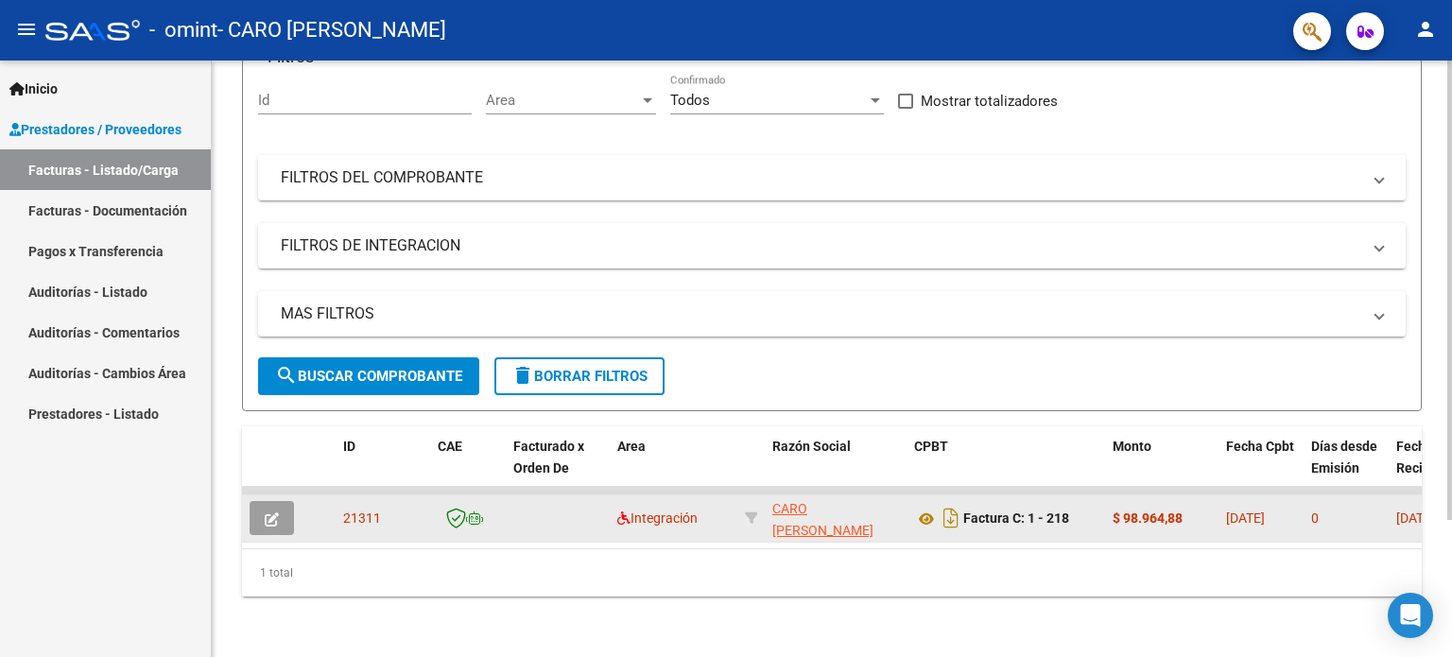
click at [355, 511] on span "21311" at bounding box center [362, 518] width 38 height 15
click at [269, 512] on icon "button" at bounding box center [272, 519] width 14 height 14
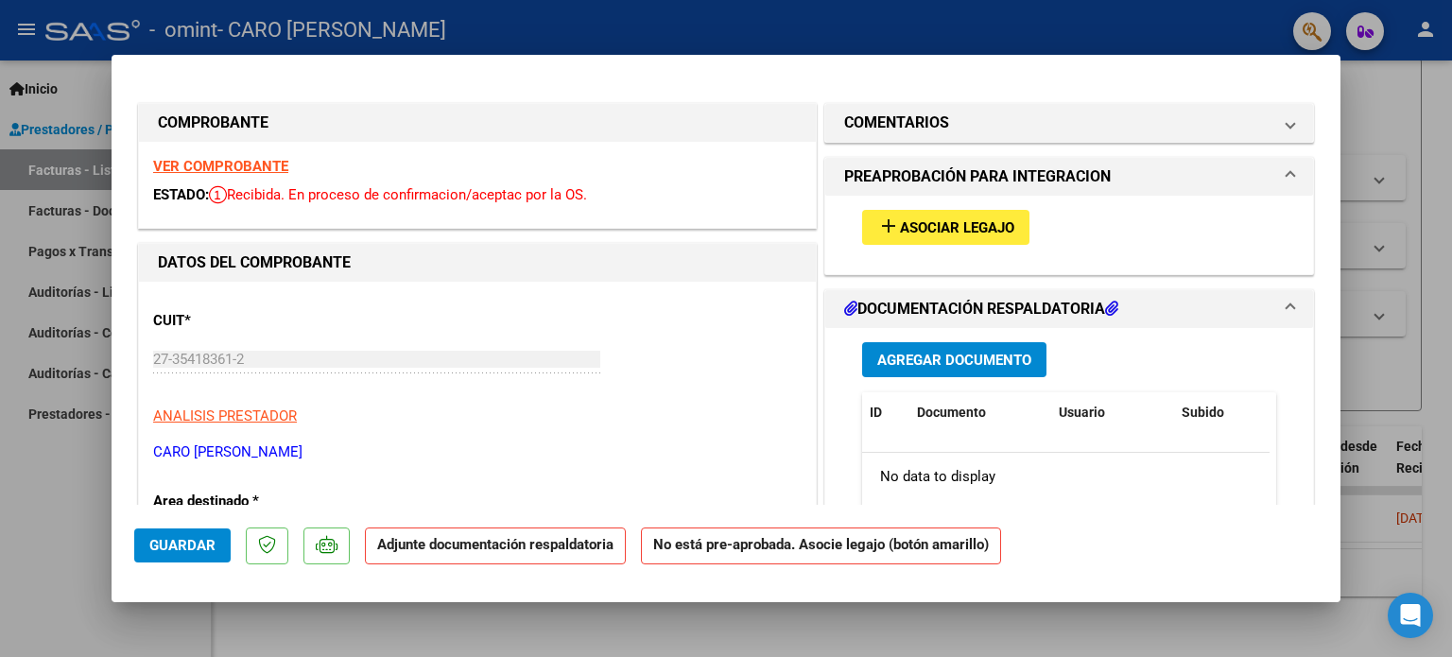
click at [900, 249] on div "add Asociar Legajo" at bounding box center [1069, 227] width 442 height 63
click at [910, 222] on span "Asociar Legajo" at bounding box center [957, 227] width 114 height 17
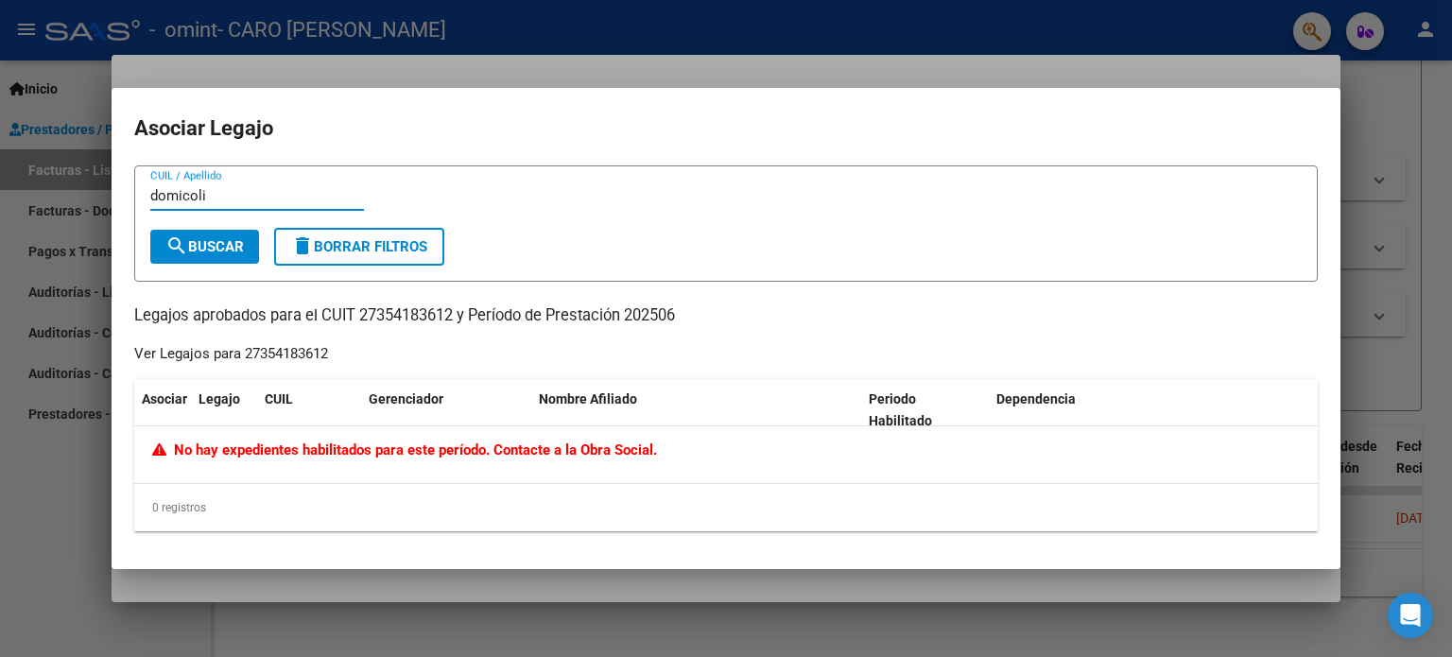
type input "domicoli"
click at [207, 247] on span "search Buscar" at bounding box center [204, 246] width 78 height 17
click at [303, 235] on mat-icon "delete" at bounding box center [302, 245] width 23 height 23
click at [306, 193] on input "CUIL / Apellido" at bounding box center [257, 195] width 214 height 17
paste input "20-55419998-5"
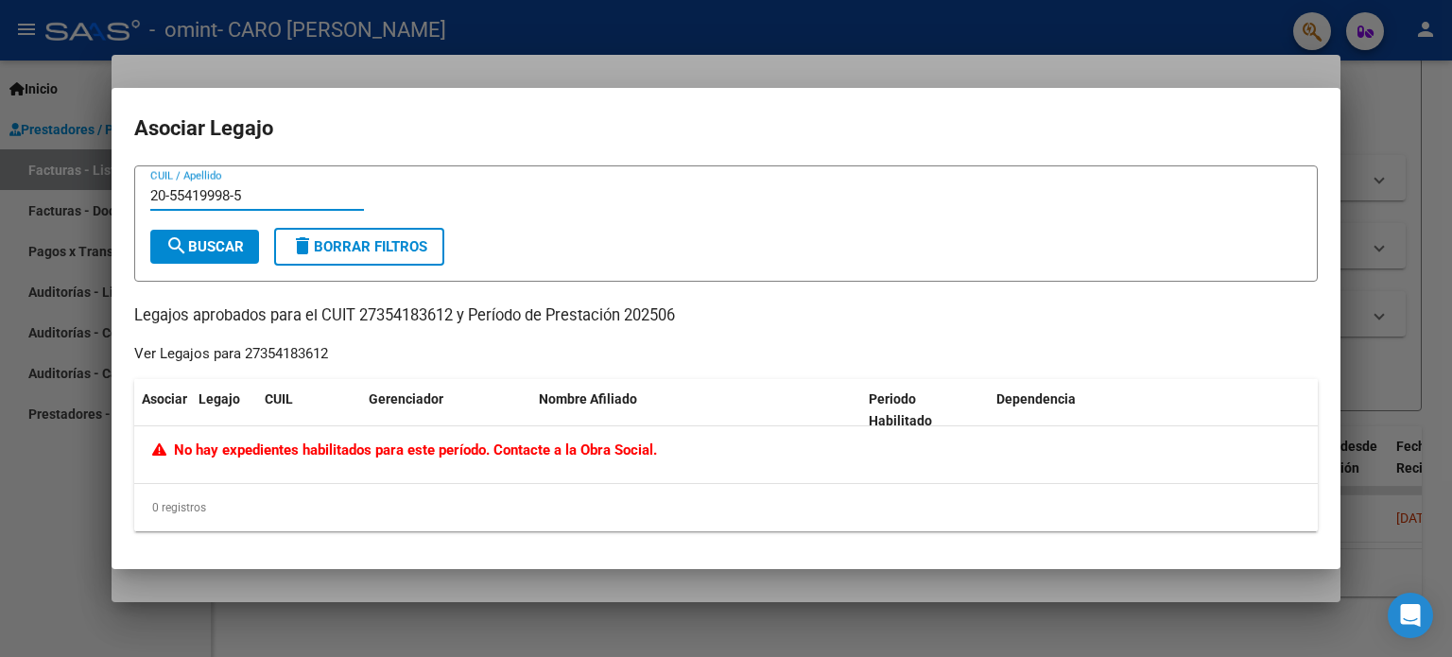
click at [238, 238] on span "search Buscar" at bounding box center [204, 246] width 78 height 17
drag, startPoint x: 268, startPoint y: 189, endPoint x: 151, endPoint y: 186, distance: 116.3
click at [151, 186] on div "20-55419998-5 CUIL / Apellido" at bounding box center [257, 196] width 214 height 28
click at [205, 253] on span "search Buscar" at bounding box center [204, 246] width 78 height 17
click at [158, 192] on input "[PHONE_NUMBER]" at bounding box center [257, 195] width 214 height 17
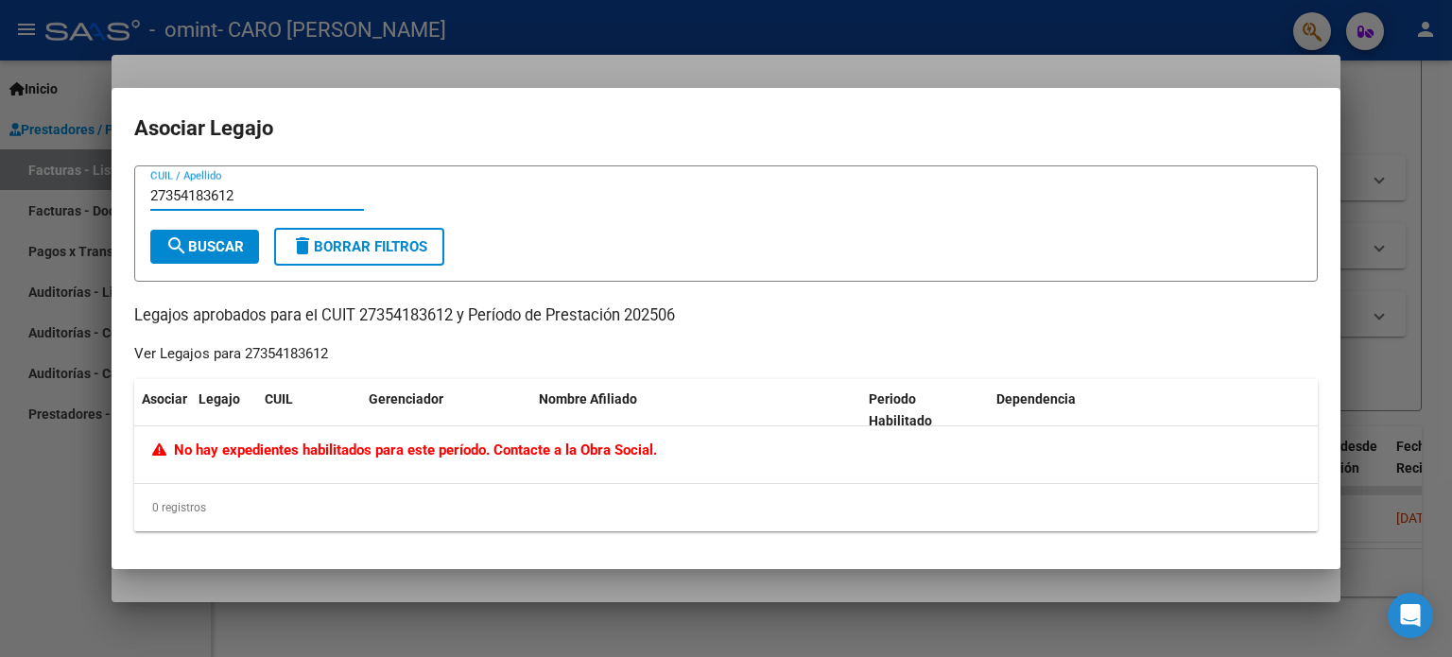
type input "27354183612"
click at [203, 236] on button "search Buscar" at bounding box center [204, 247] width 109 height 34
click at [265, 350] on div "Ver Legajos para 27354183612" at bounding box center [231, 354] width 194 height 22
click at [219, 196] on input "27354183612" at bounding box center [257, 195] width 214 height 17
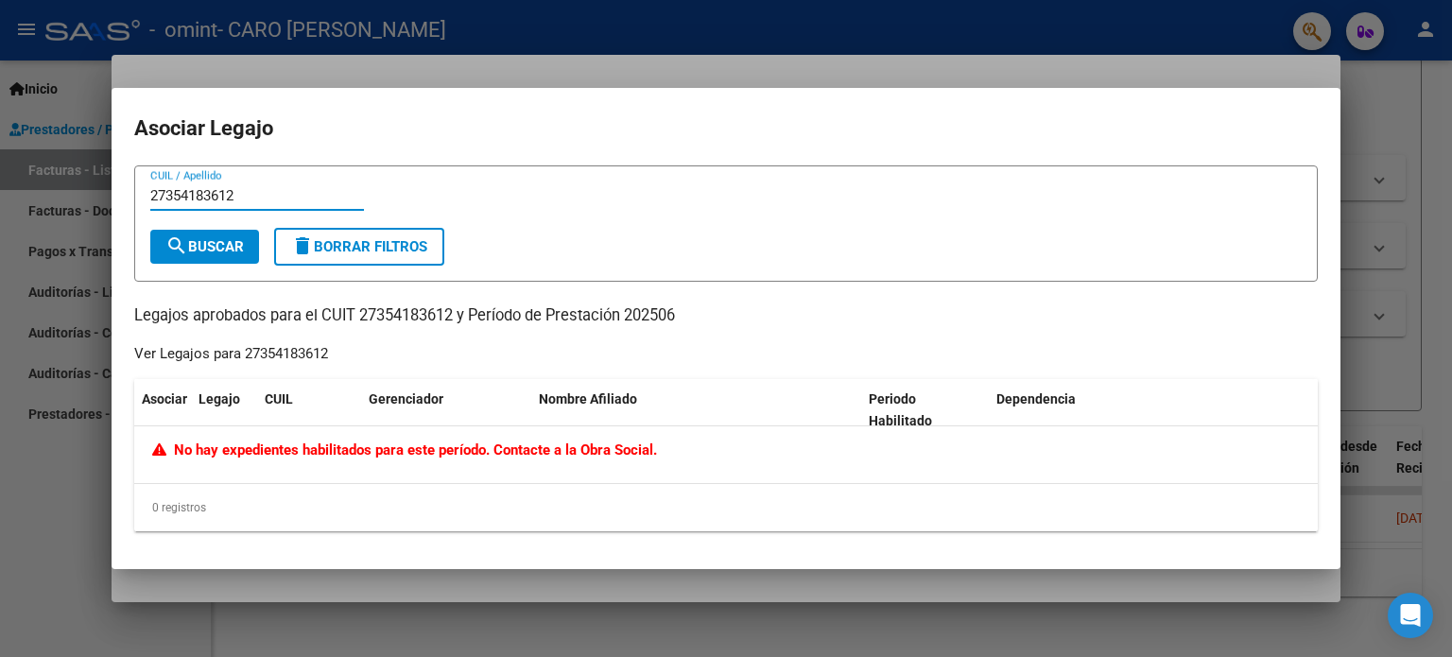
click at [219, 196] on input "27354183612" at bounding box center [257, 195] width 214 height 17
click at [306, 233] on button "delete Borrar Filtros" at bounding box center [359, 247] width 170 height 38
click at [268, 199] on input "CUIL / Apellido" at bounding box center [257, 195] width 214 height 17
type input "domicoli"
click at [199, 254] on span "search Buscar" at bounding box center [204, 246] width 78 height 17
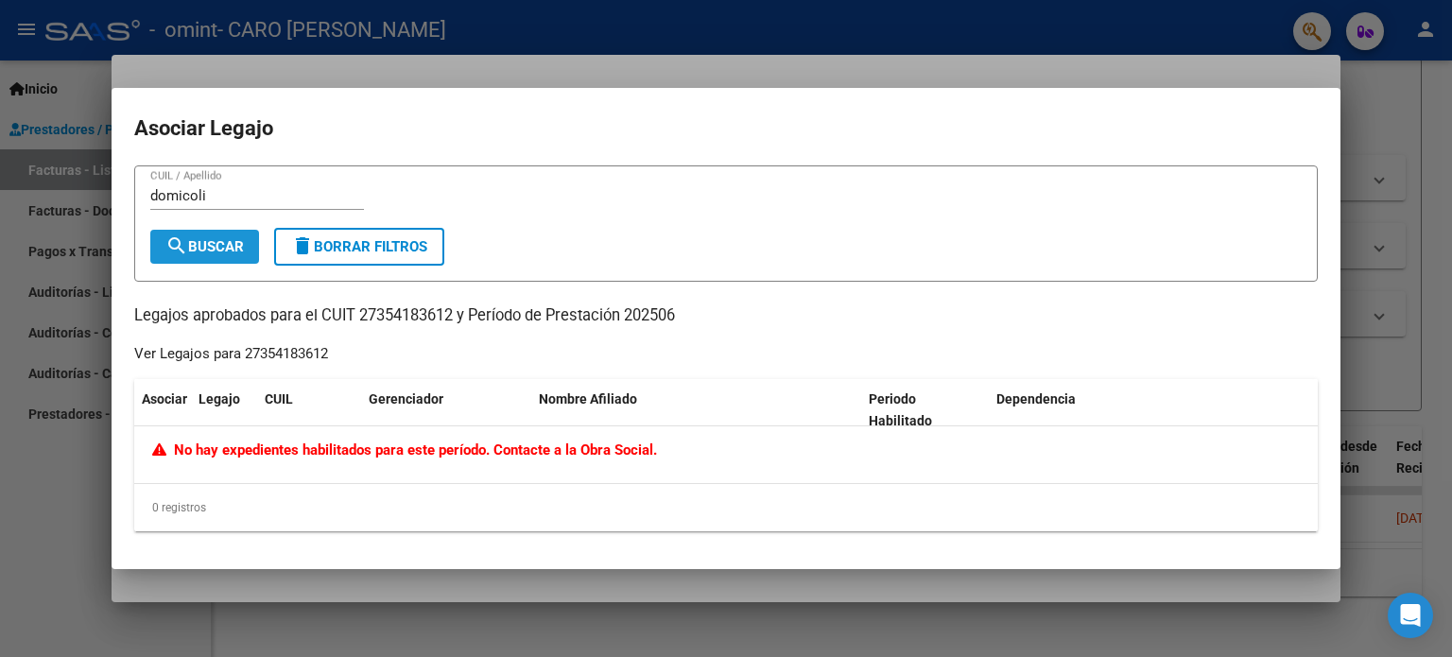
click at [199, 254] on span "search Buscar" at bounding box center [204, 246] width 78 height 17
click at [1377, 448] on div at bounding box center [726, 328] width 1452 height 657
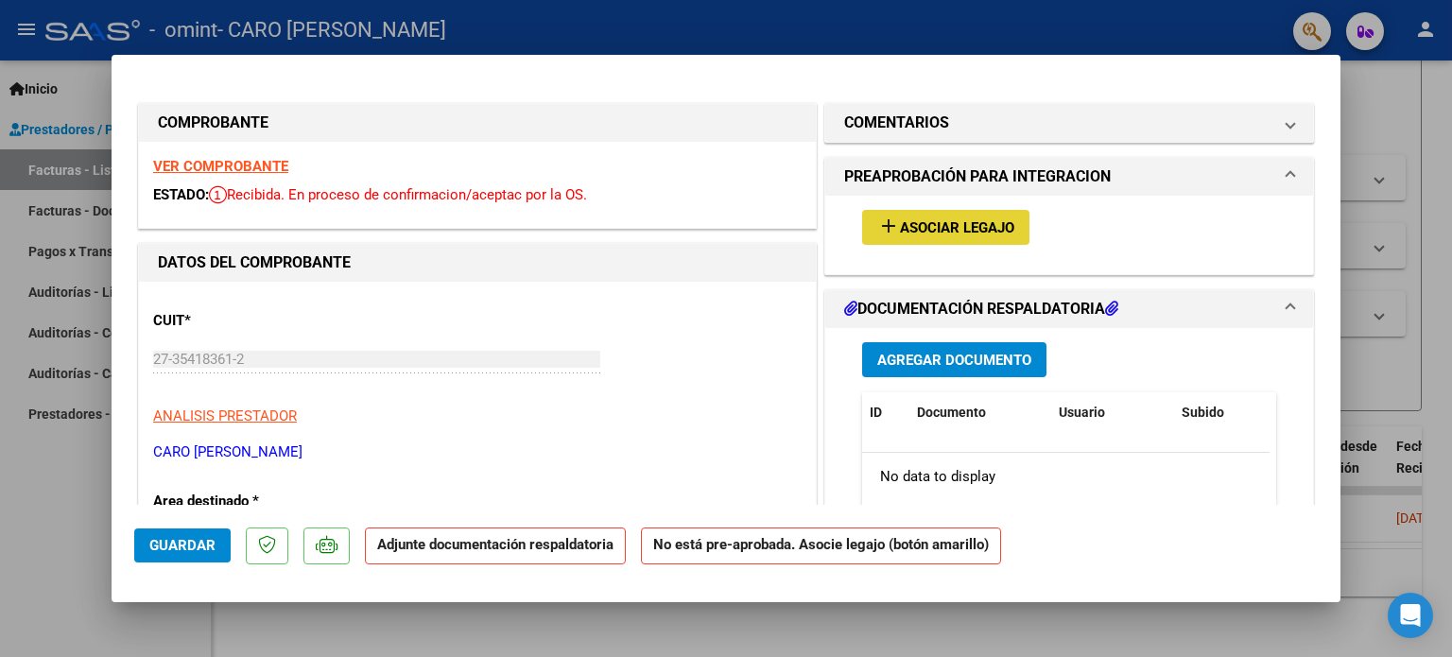
click at [927, 227] on span "Asociar Legajo" at bounding box center [957, 227] width 114 height 17
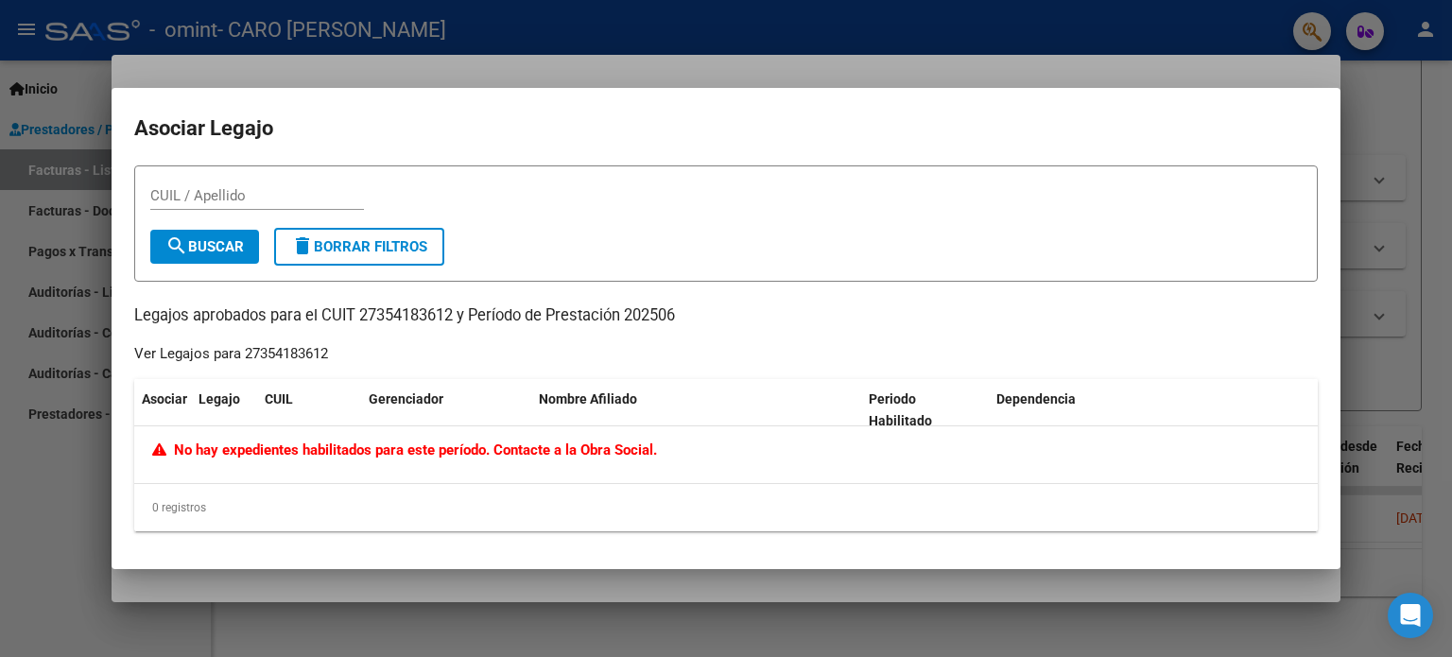
click at [1418, 198] on div at bounding box center [726, 328] width 1452 height 657
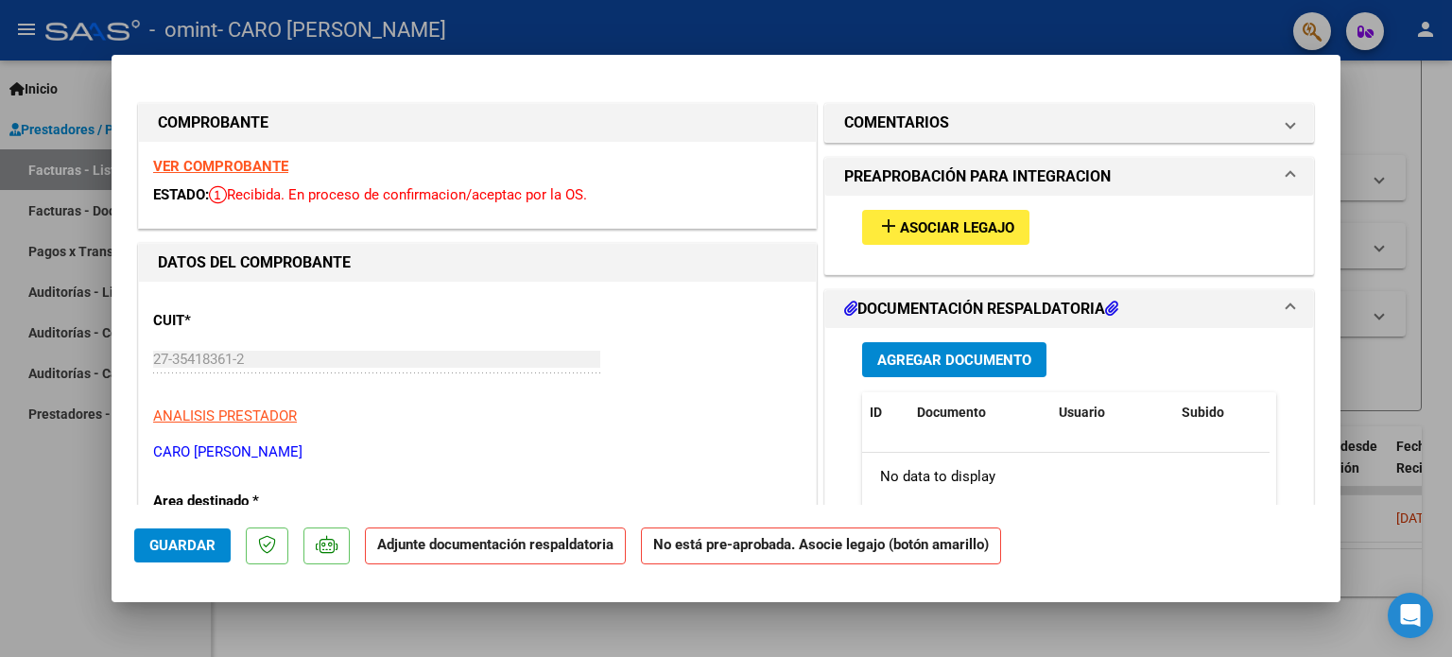
click at [1386, 129] on div at bounding box center [726, 328] width 1452 height 657
type input "$ 0,00"
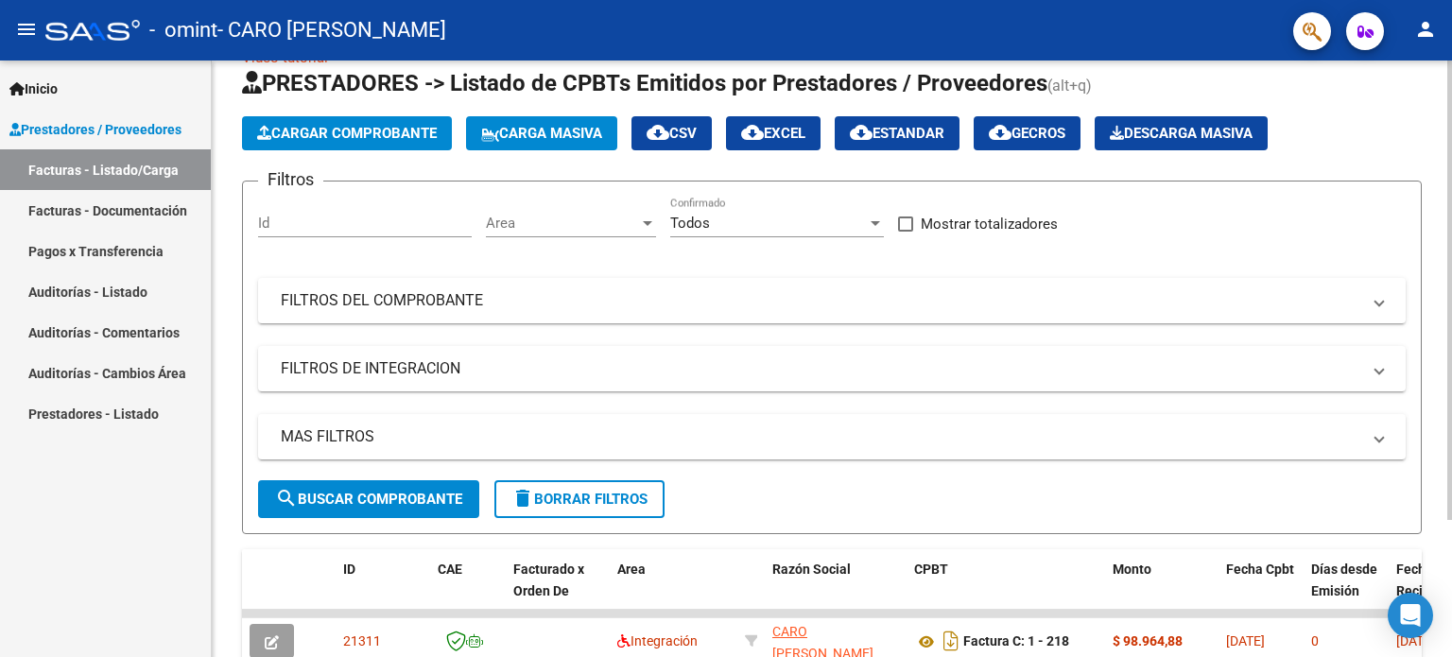
click at [1451, 181] on div at bounding box center [1449, 325] width 5 height 459
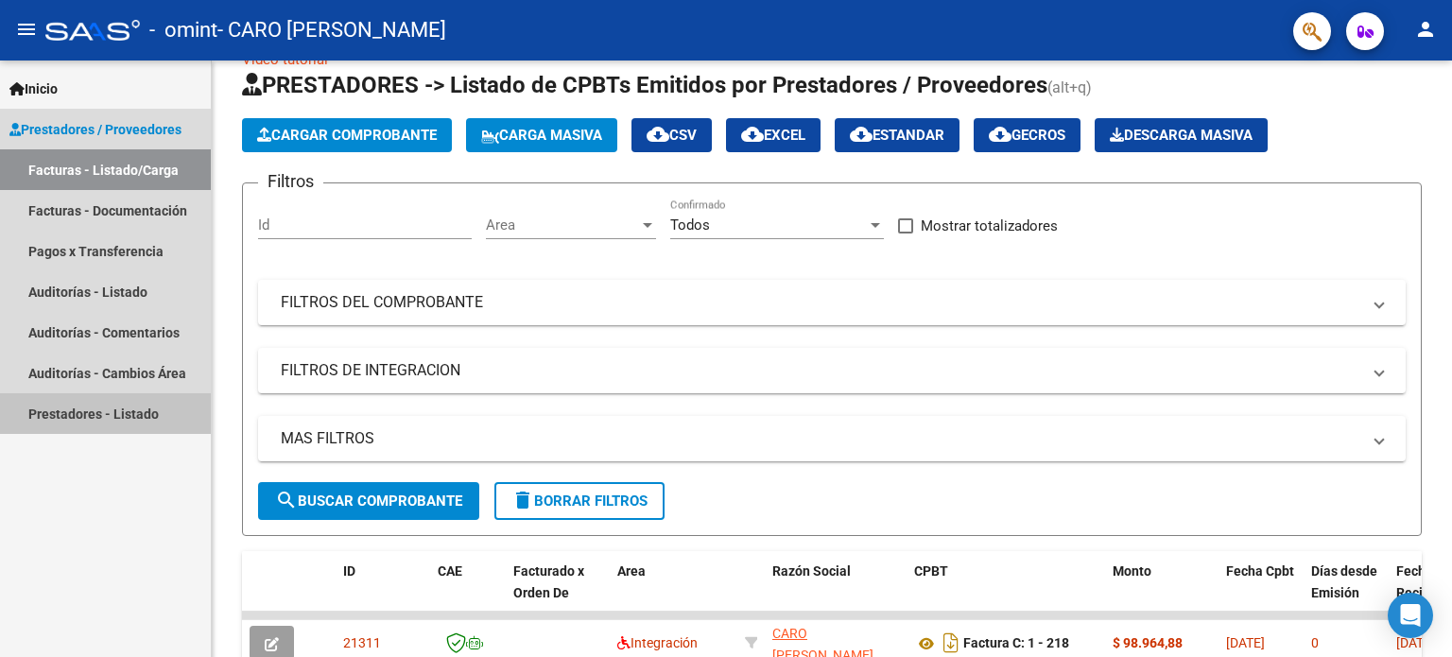
click at [75, 405] on link "Prestadores - Listado" at bounding box center [105, 413] width 211 height 41
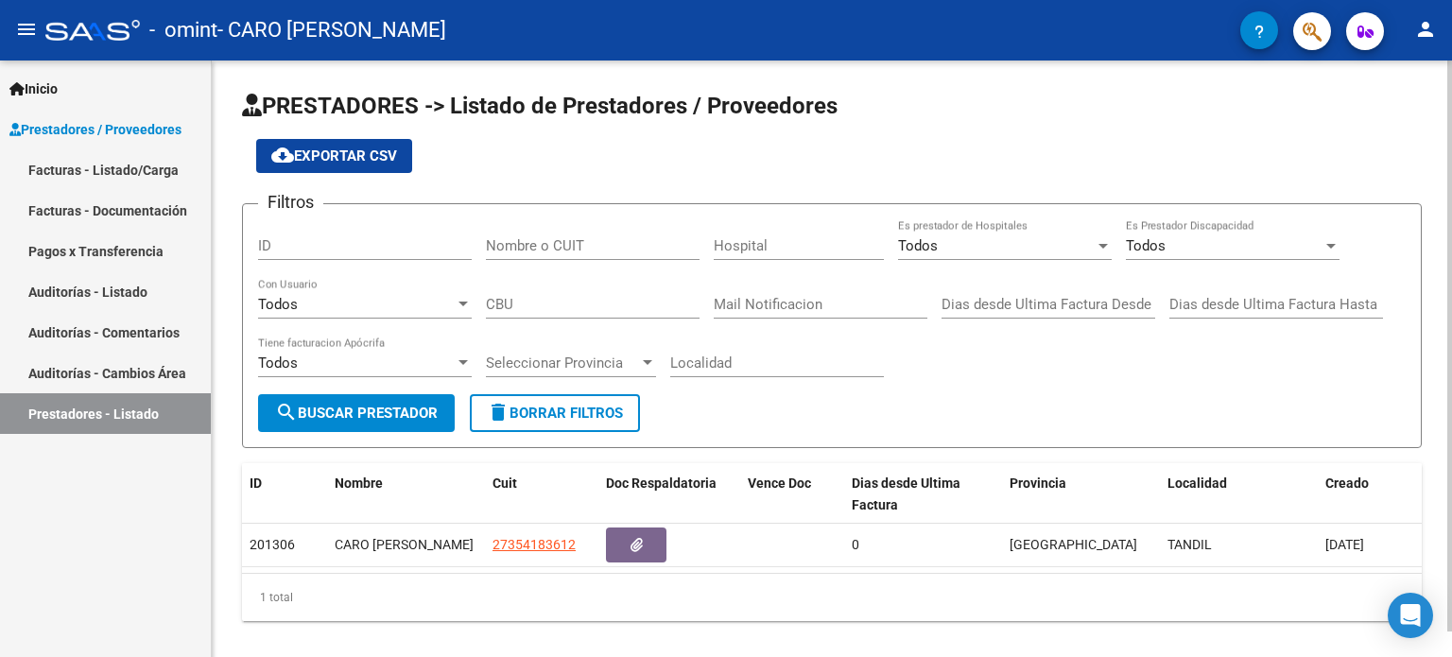
scroll to position [26, 0]
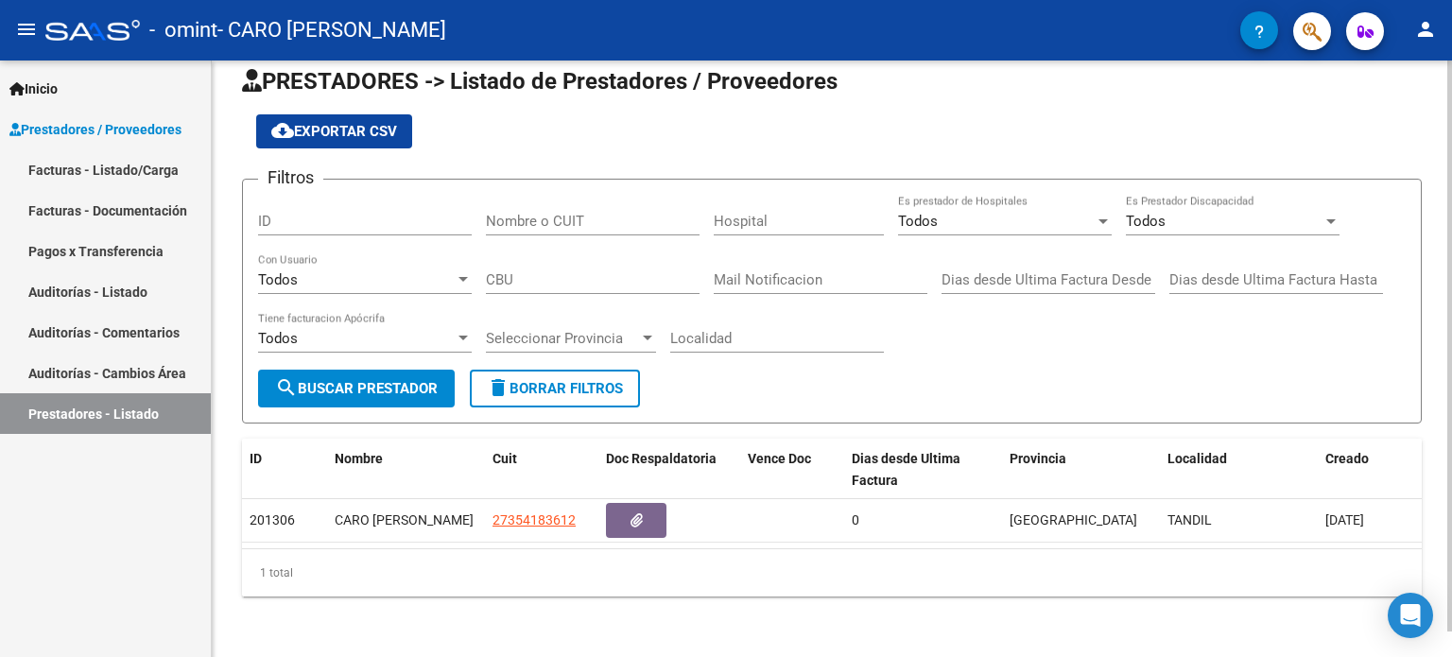
click at [1451, 424] on div at bounding box center [1449, 371] width 5 height 571
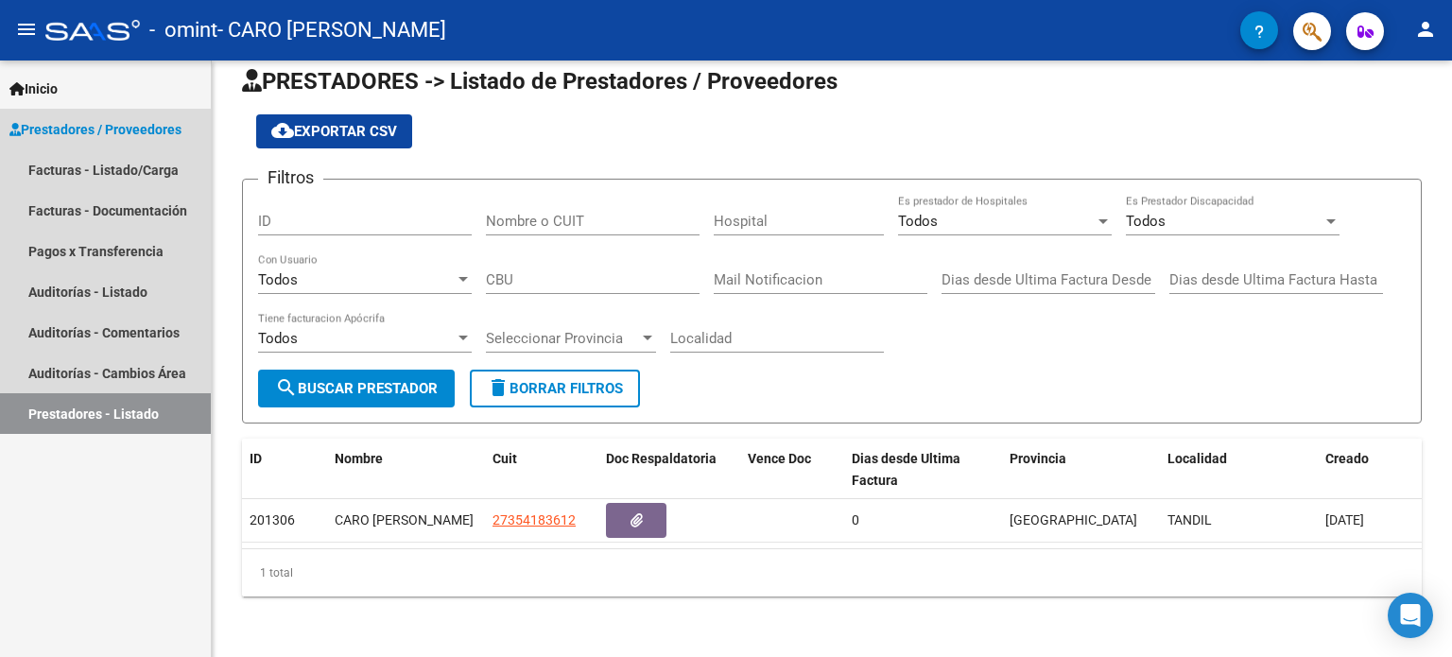
click at [87, 119] on span "Prestadores / Proveedores" at bounding box center [95, 129] width 172 height 21
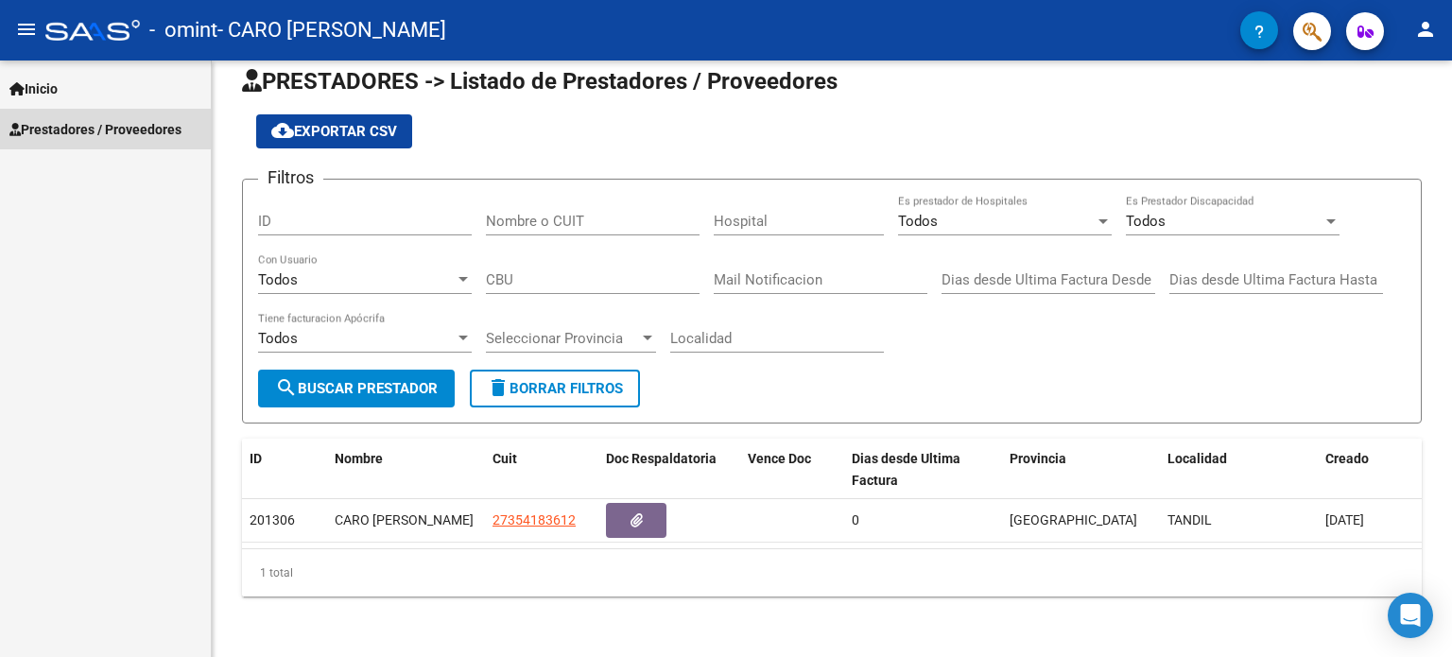
click at [105, 135] on span "Prestadores / Proveedores" at bounding box center [95, 129] width 172 height 21
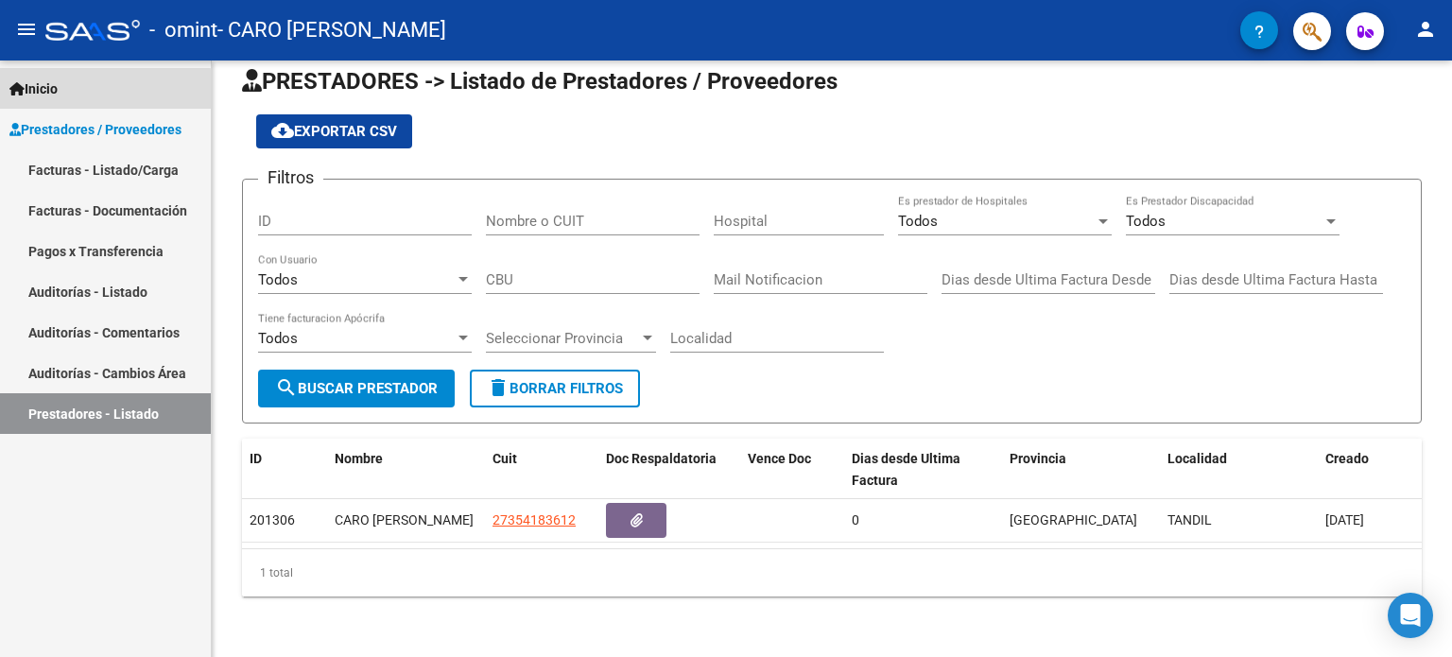
click at [88, 91] on link "Inicio" at bounding box center [105, 88] width 211 height 41
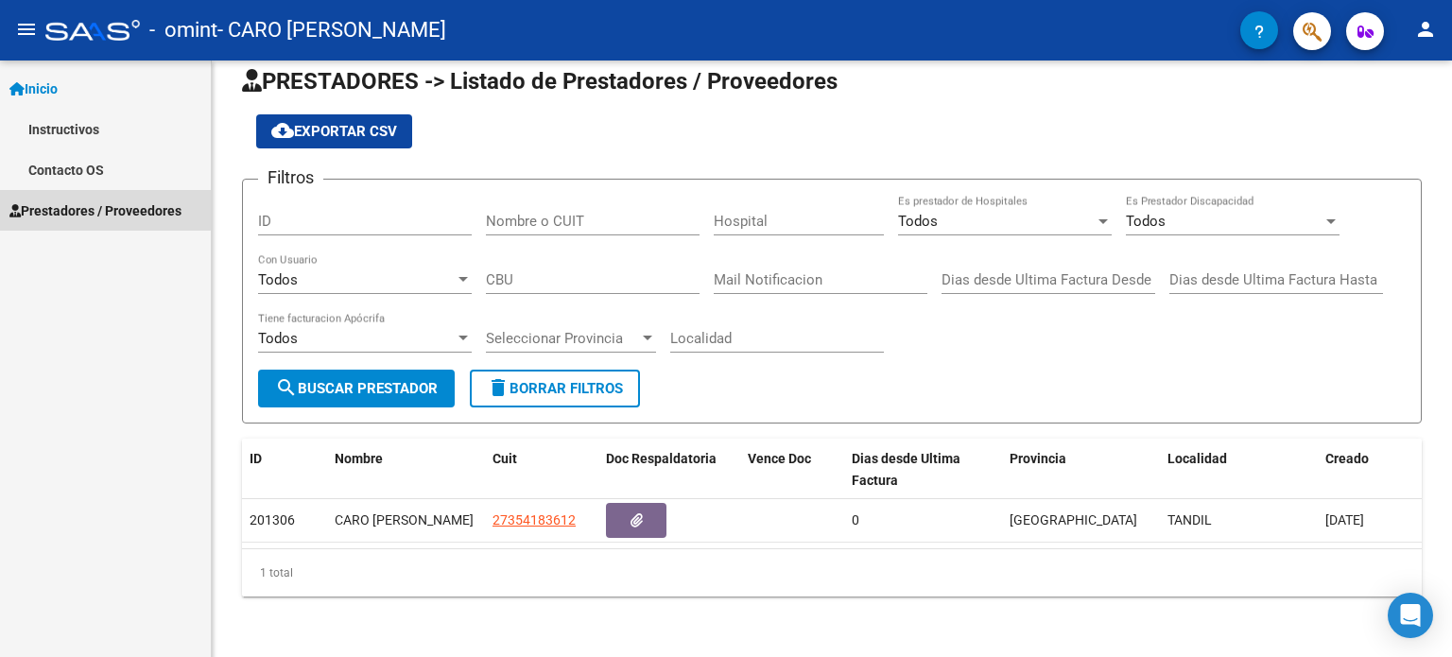
click at [78, 199] on link "Prestadores / Proveedores" at bounding box center [105, 210] width 211 height 41
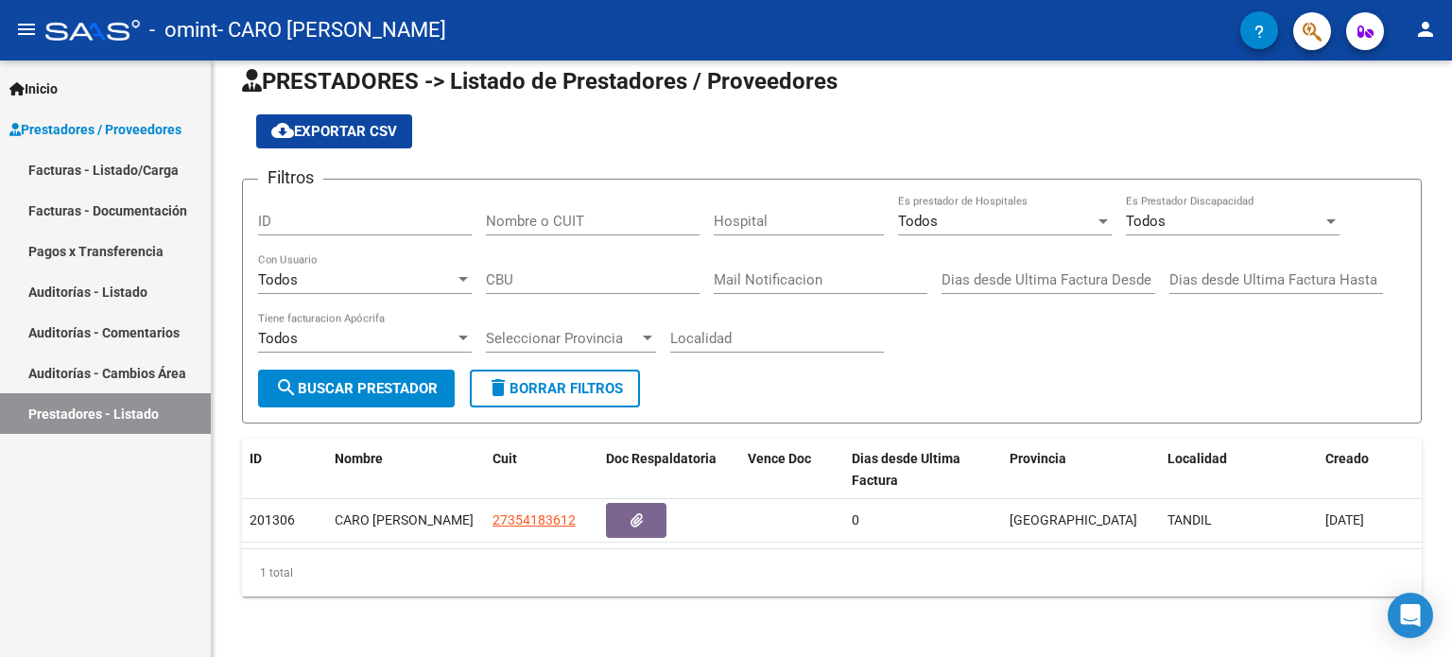
click at [89, 186] on link "Facturas - Listado/Carga" at bounding box center [105, 169] width 211 height 41
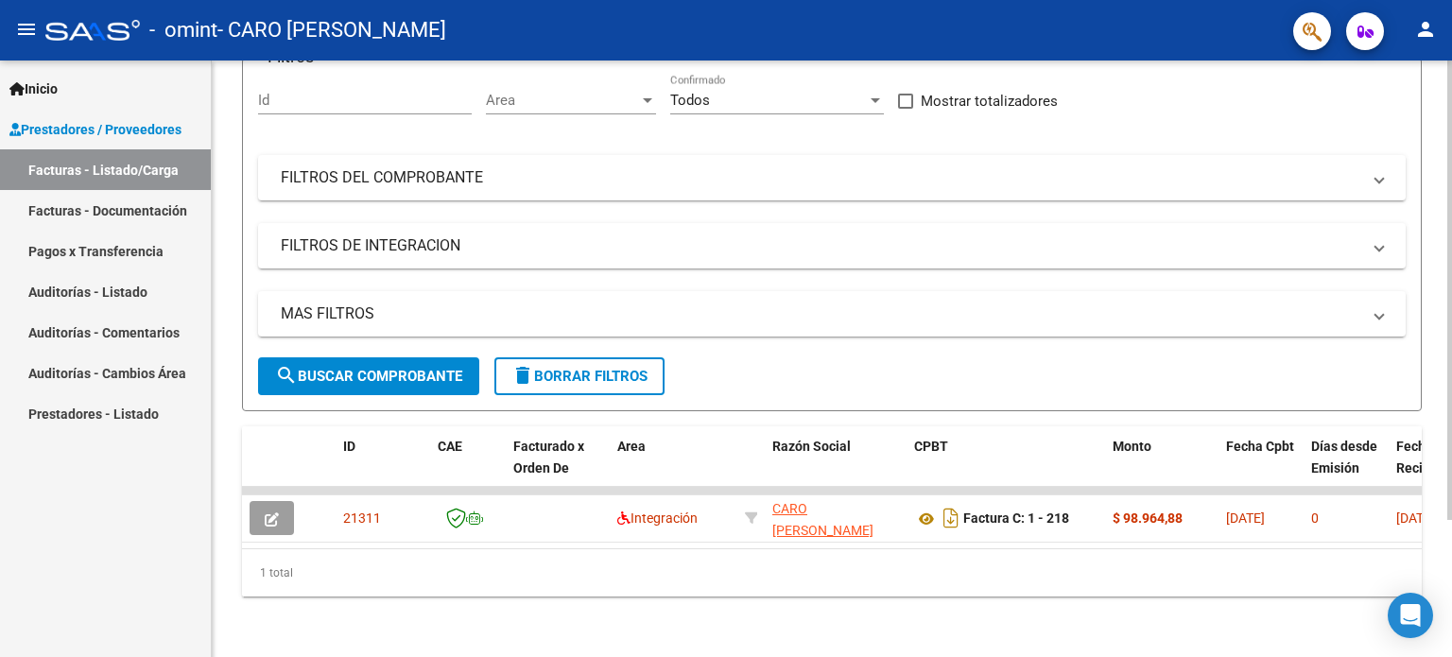
scroll to position [178, 0]
click at [1451, 407] on div at bounding box center [1449, 427] width 5 height 459
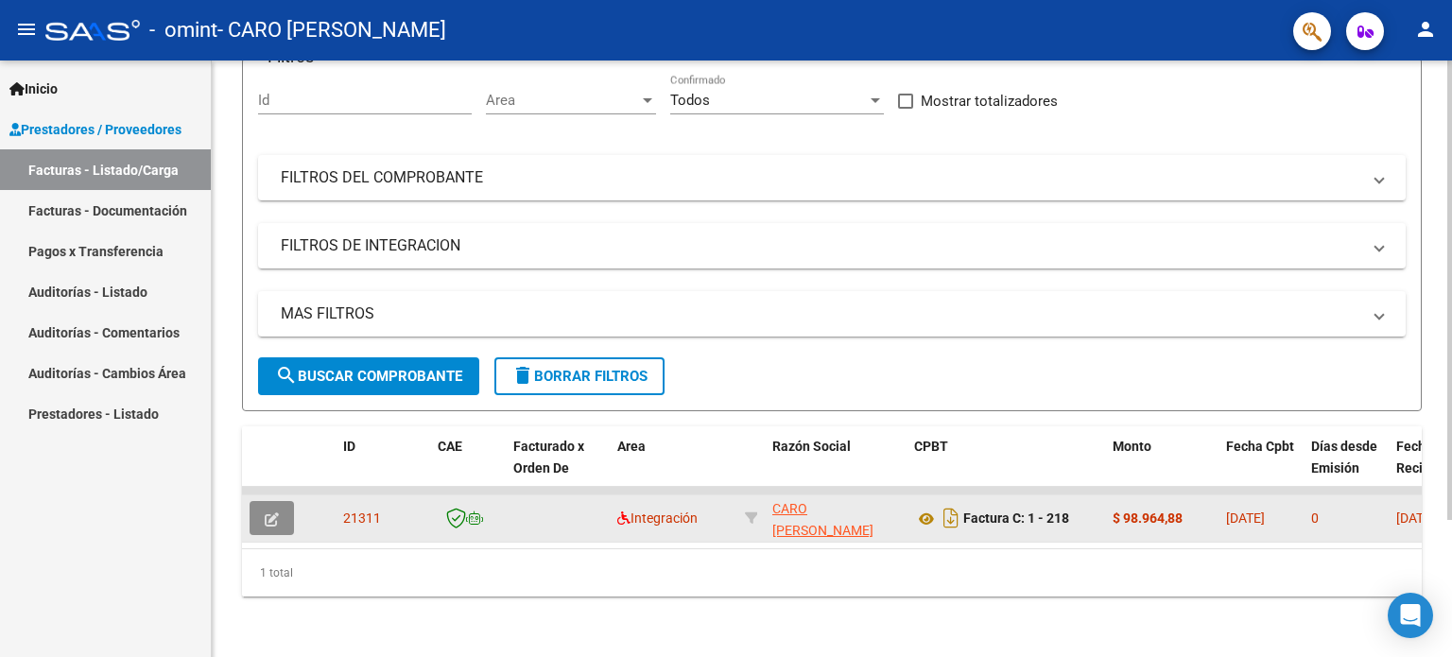
click at [276, 512] on icon "button" at bounding box center [272, 519] width 14 height 14
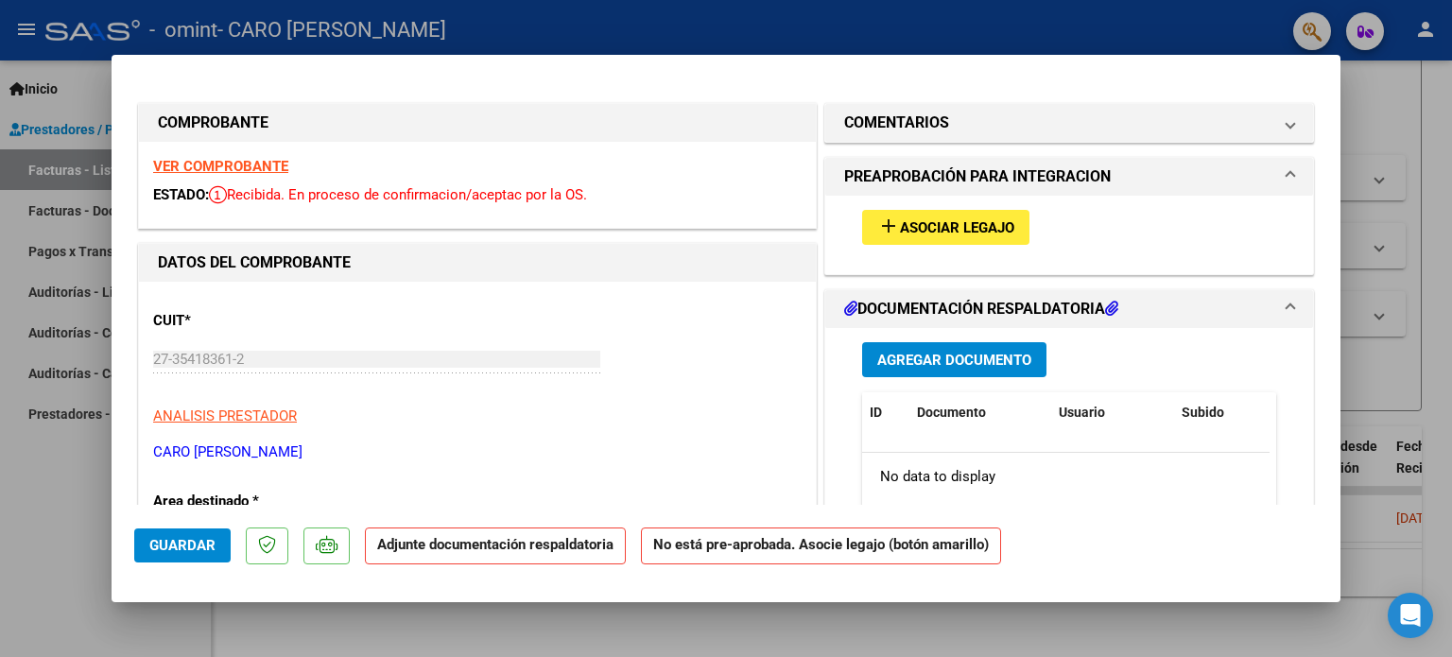
click at [248, 155] on div "VER COMPROBANTE ESTADO: Recibida. En proceso de confirmacion/aceptac por la OS." at bounding box center [477, 185] width 677 height 86
click at [248, 158] on strong "VER COMPROBANTE" at bounding box center [220, 166] width 135 height 17
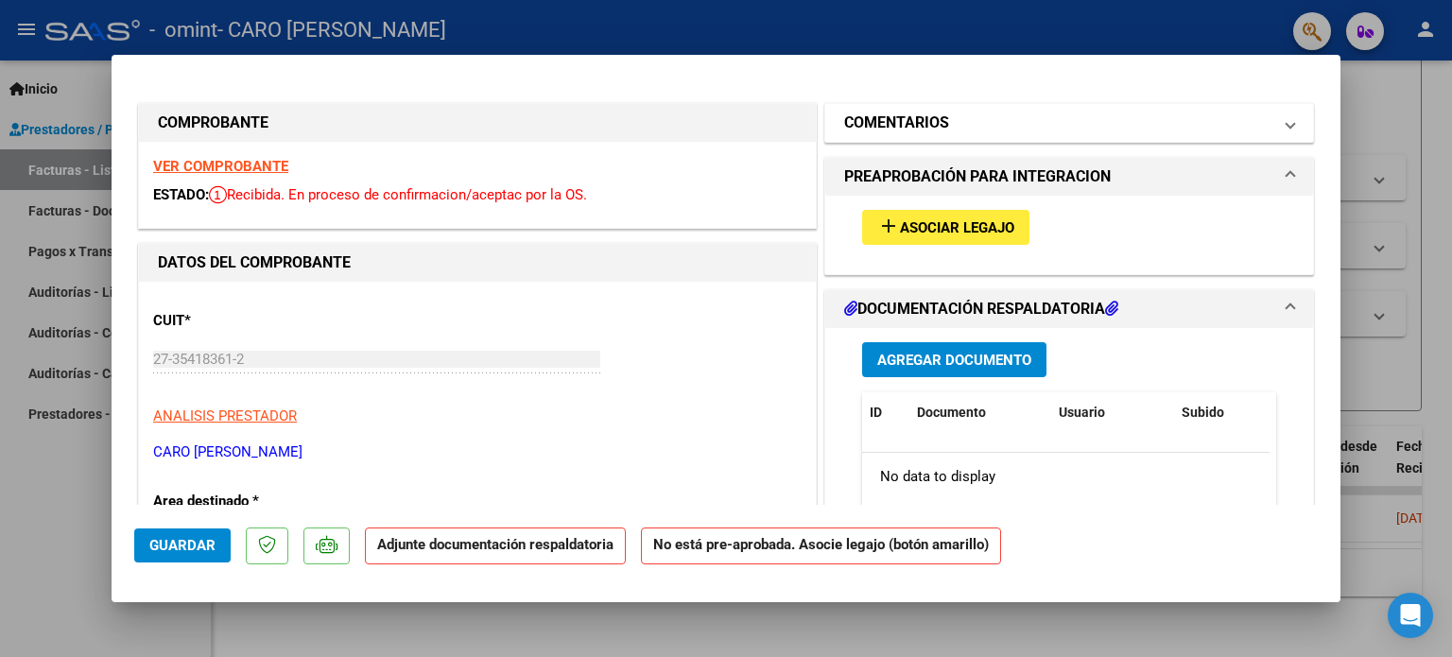
click at [1023, 114] on mat-panel-title "COMENTARIOS" at bounding box center [1057, 123] width 427 height 23
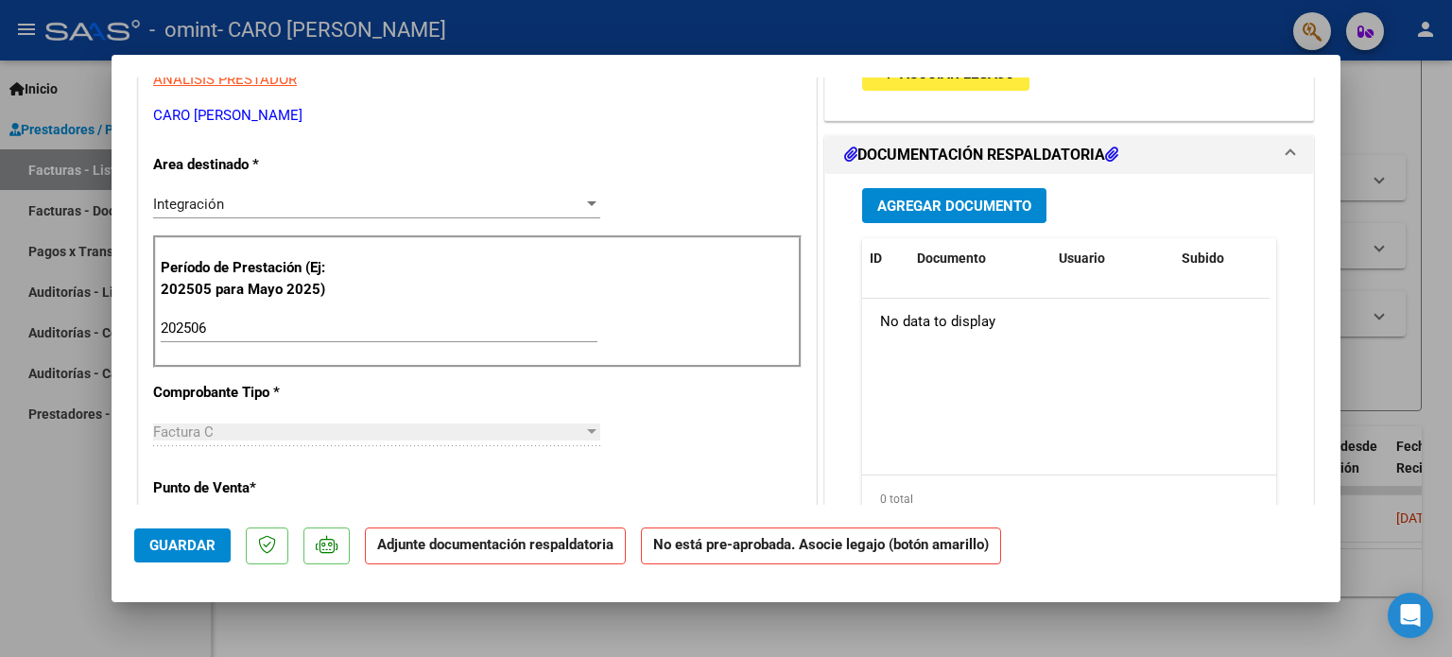
scroll to position [339, 0]
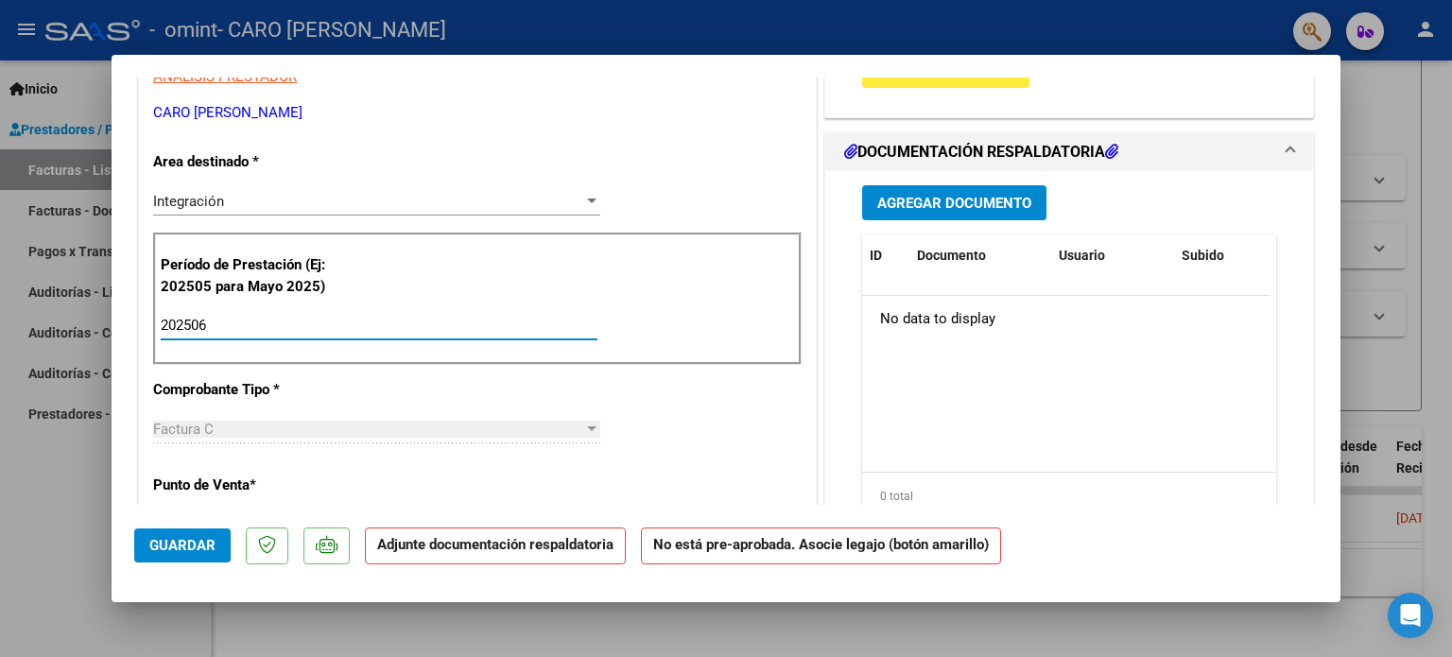
click at [366, 328] on input "202506" at bounding box center [379, 325] width 437 height 17
click at [204, 332] on input "202506" at bounding box center [379, 325] width 437 height 17
drag, startPoint x: 208, startPoint y: 328, endPoint x: 155, endPoint y: 328, distance: 52.9
click at [155, 328] on div "Período de Prestación (Ej: 202505 para [DATE]) 202506 Ingrese el Período de Pre…" at bounding box center [477, 299] width 649 height 132
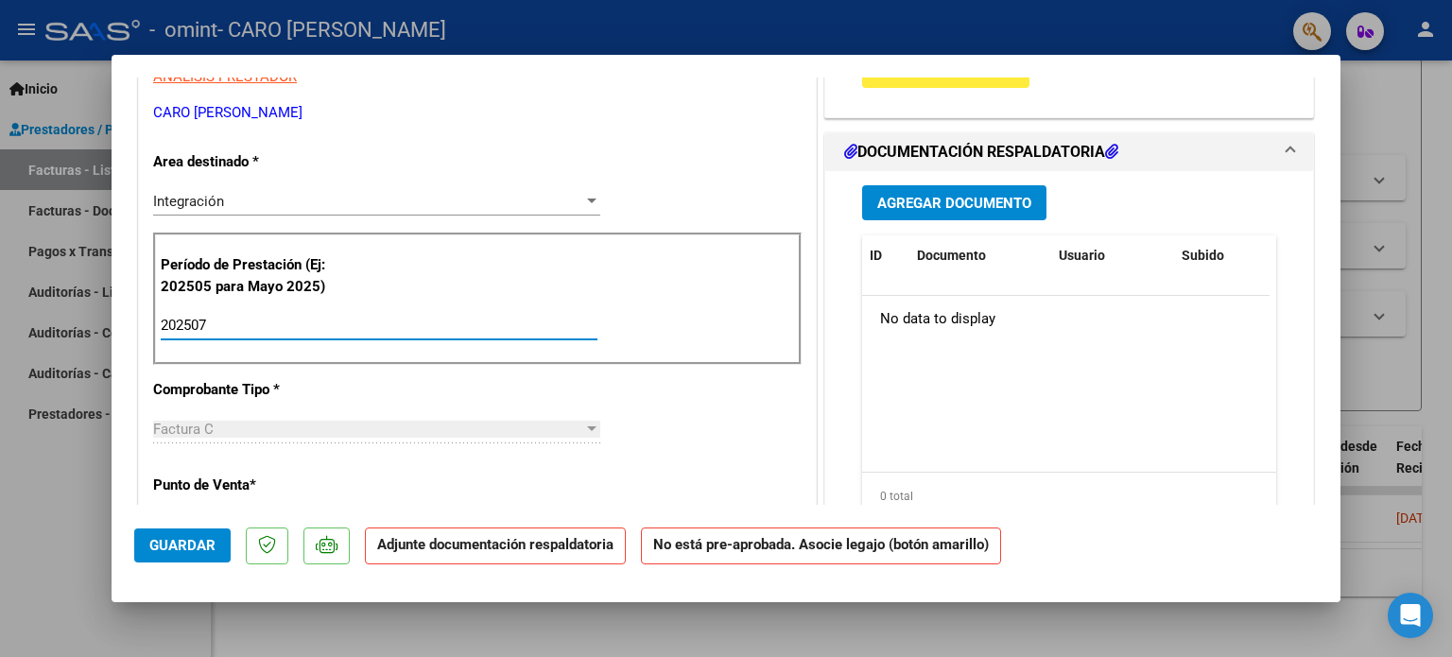
type input "202507"
click at [744, 416] on div "CUIT * 27-35418361-2 Ingresar CUIT ANALISIS PRESTADOR CARO [PERSON_NAME] ARCA P…" at bounding box center [477, 624] width 677 height 1365
click at [777, 391] on div "CUIT * 27-35418361-2 Ingresar CUIT ANALISIS PRESTADOR CARO [PERSON_NAME] ARCA P…" at bounding box center [477, 624] width 677 height 1365
drag, startPoint x: 806, startPoint y: 351, endPoint x: 780, endPoint y: 457, distance: 108.9
click at [780, 457] on div "CUIT * 27-35418361-2 Ingresar CUIT ANALISIS PRESTADOR CARO [PERSON_NAME] ARCA P…" at bounding box center [477, 624] width 677 height 1365
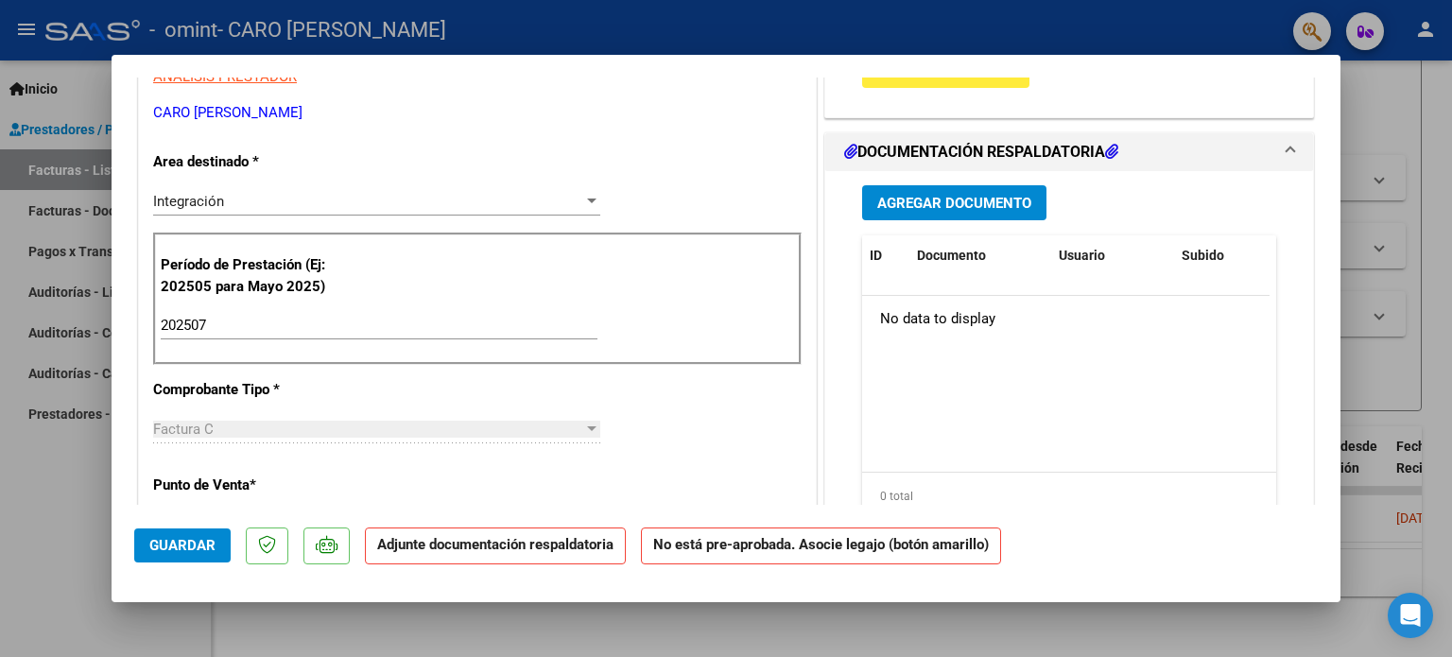
click at [780, 457] on div "CUIT * 27-35418361-2 Ingresar CUIT ANALISIS PRESTADOR CARO [PERSON_NAME] ARCA P…" at bounding box center [477, 624] width 677 height 1365
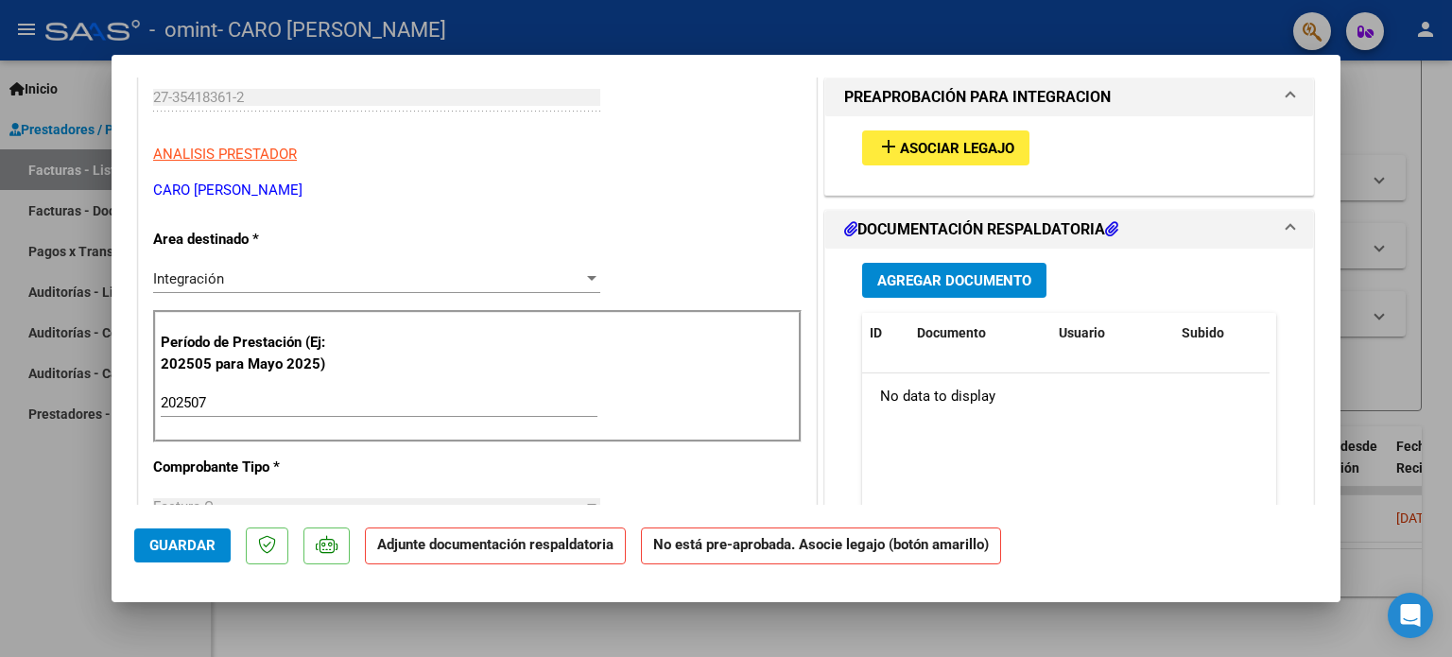
scroll to position [241, 0]
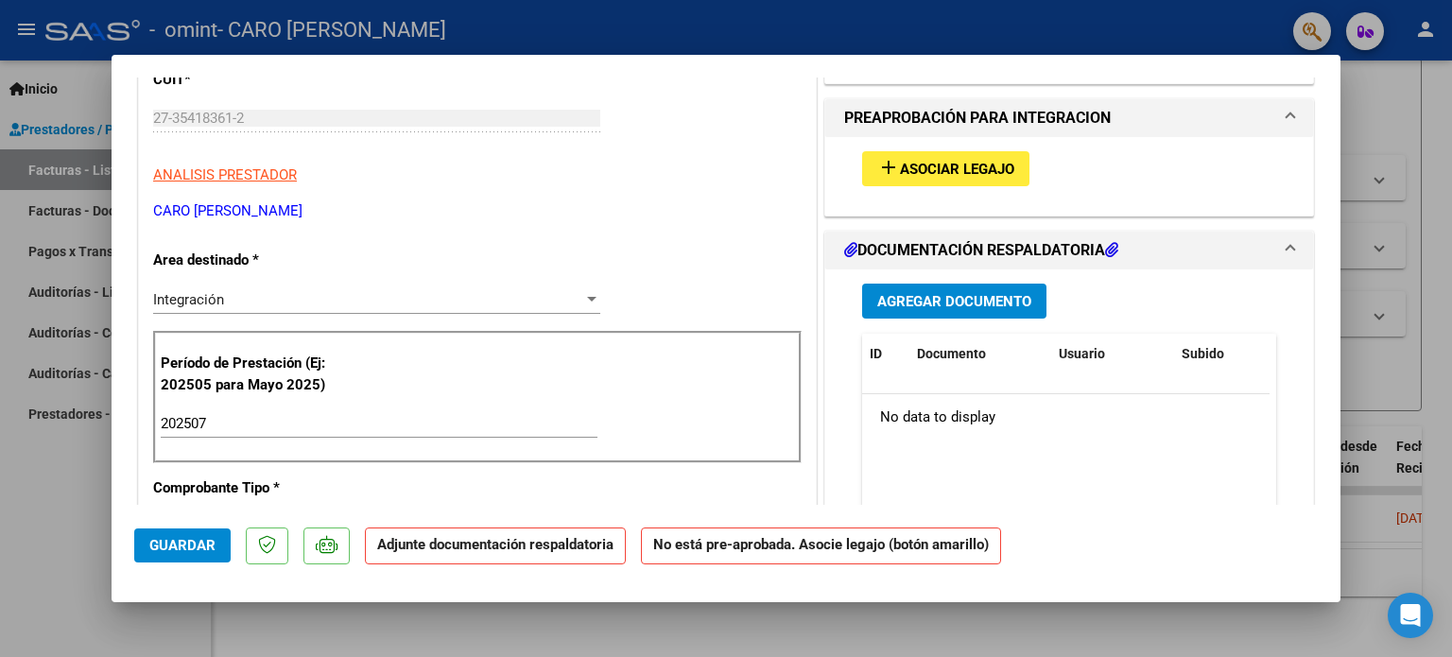
click at [1000, 165] on span "Asociar Legajo" at bounding box center [957, 169] width 114 height 17
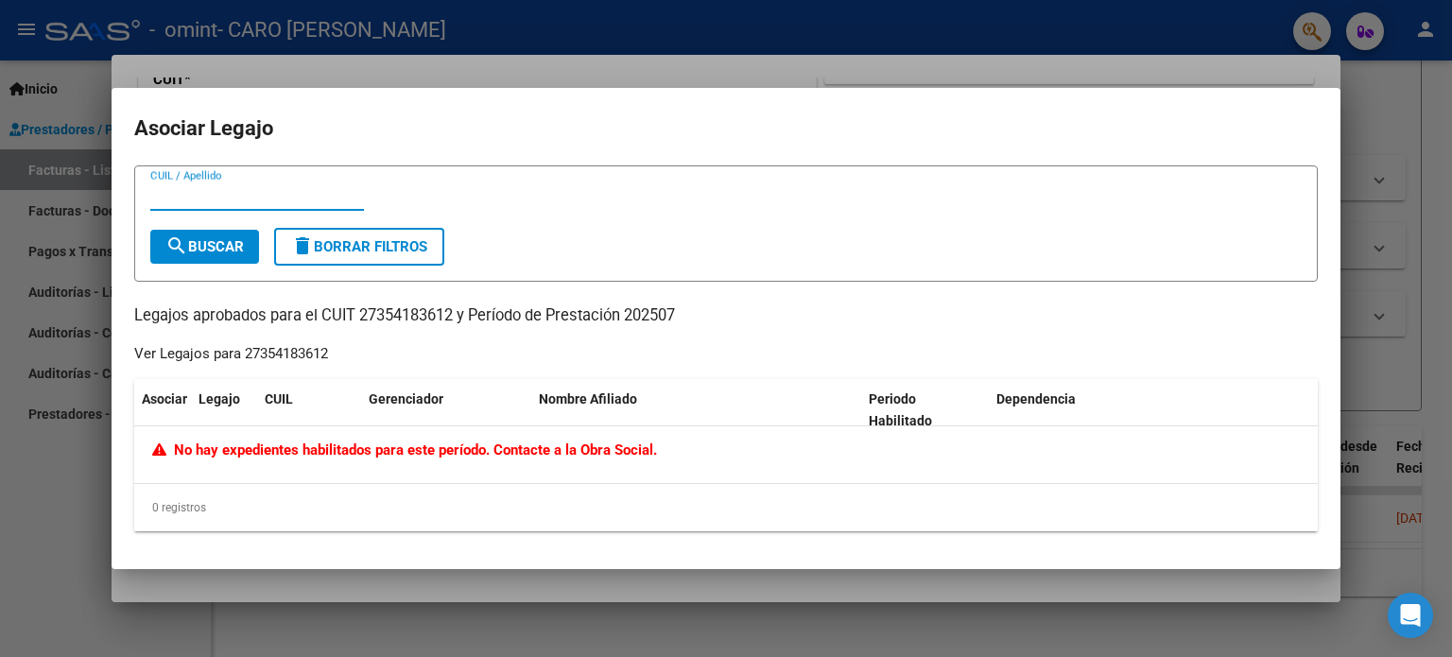
paste input "20-55419998-5"
click at [233, 233] on button "search Buscar" at bounding box center [204, 247] width 109 height 34
click at [238, 199] on input "20-55419998-5" at bounding box center [257, 195] width 214 height 17
click at [171, 194] on input "20-554199985" at bounding box center [257, 195] width 214 height 17
type input "20554199985"
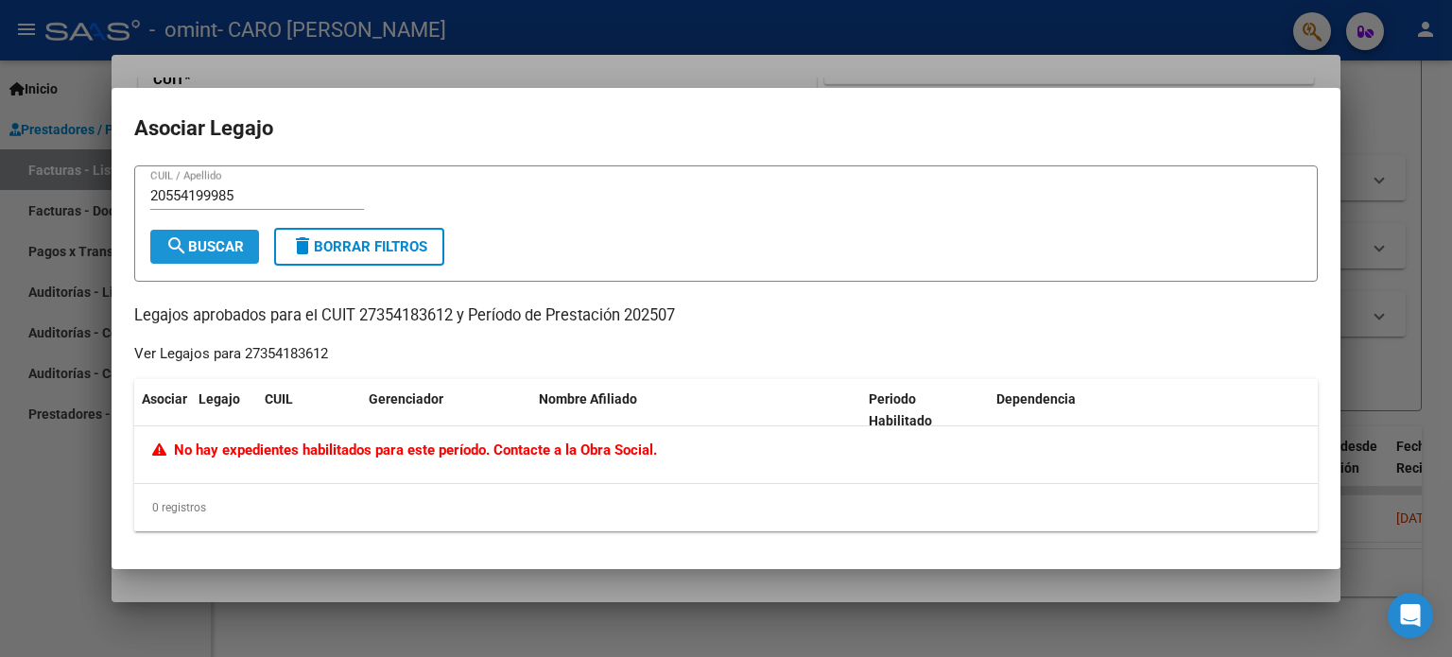
click at [194, 243] on span "search Buscar" at bounding box center [204, 246] width 78 height 17
click at [1347, 358] on div at bounding box center [726, 328] width 1452 height 657
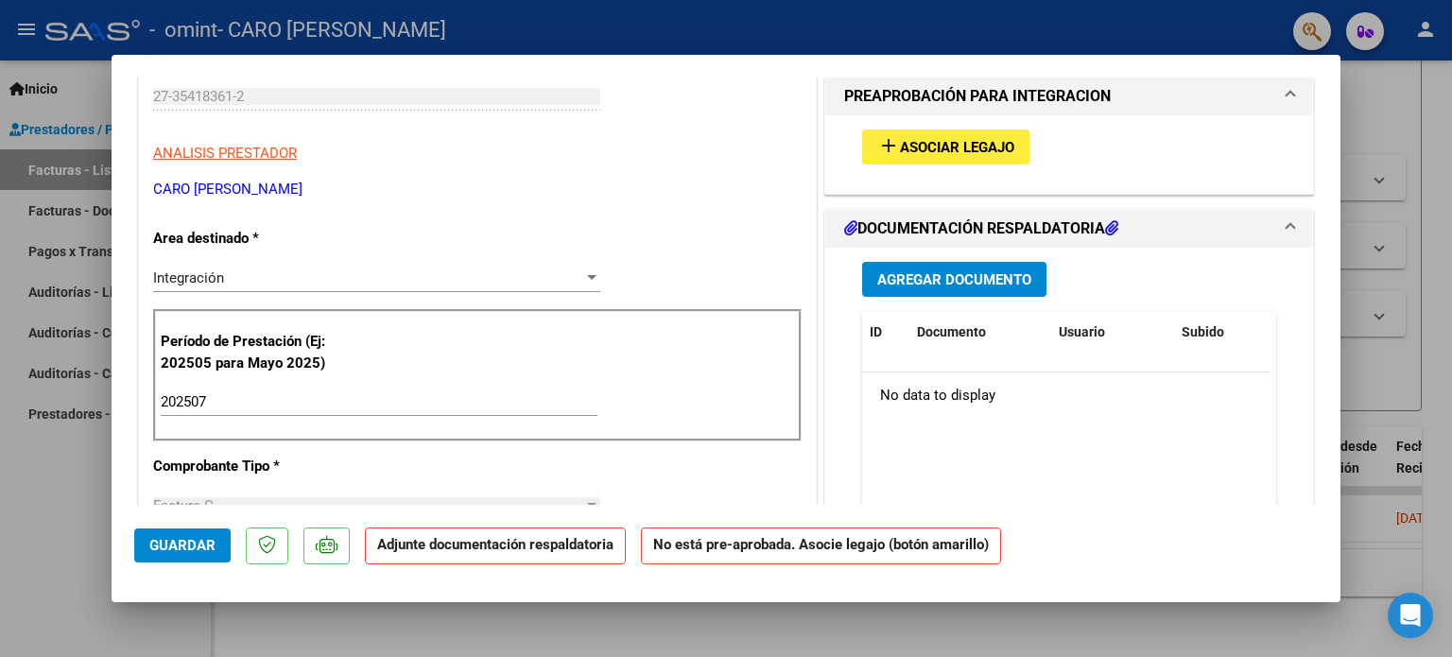
scroll to position [272, 0]
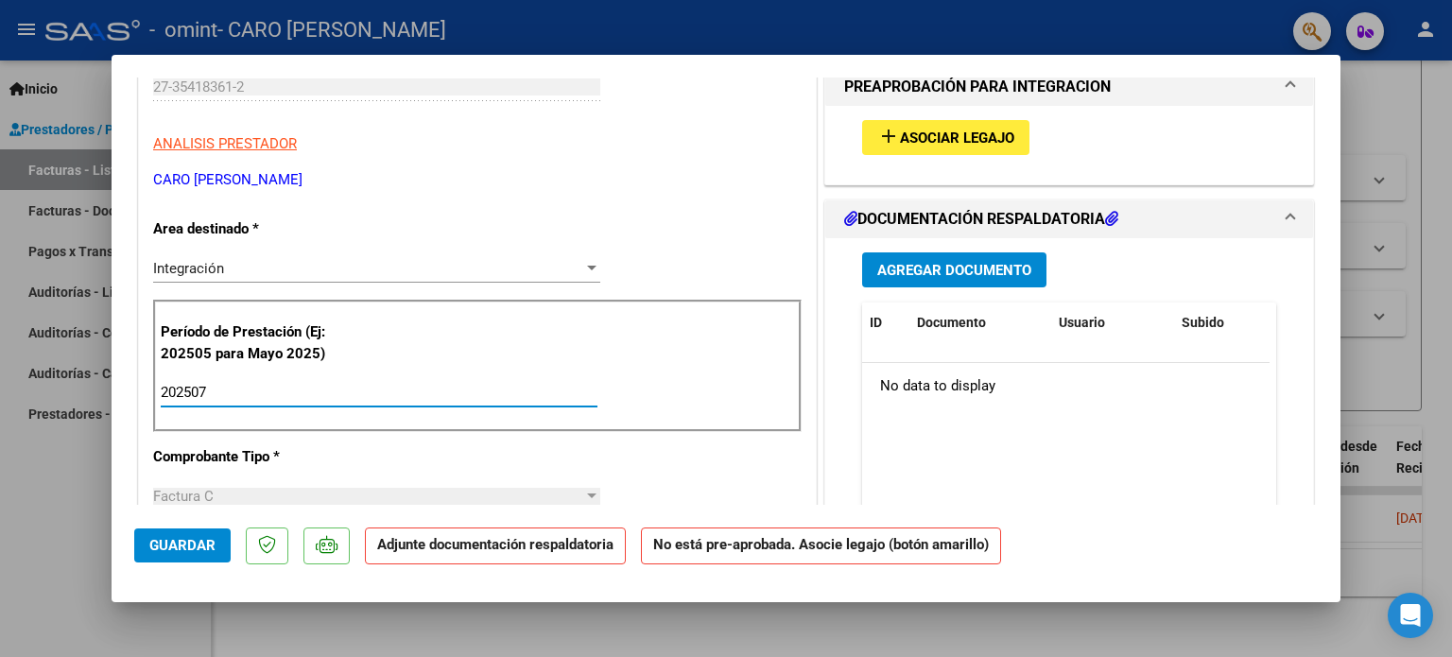
click at [352, 388] on input "202507" at bounding box center [379, 392] width 437 height 17
type input "202506"
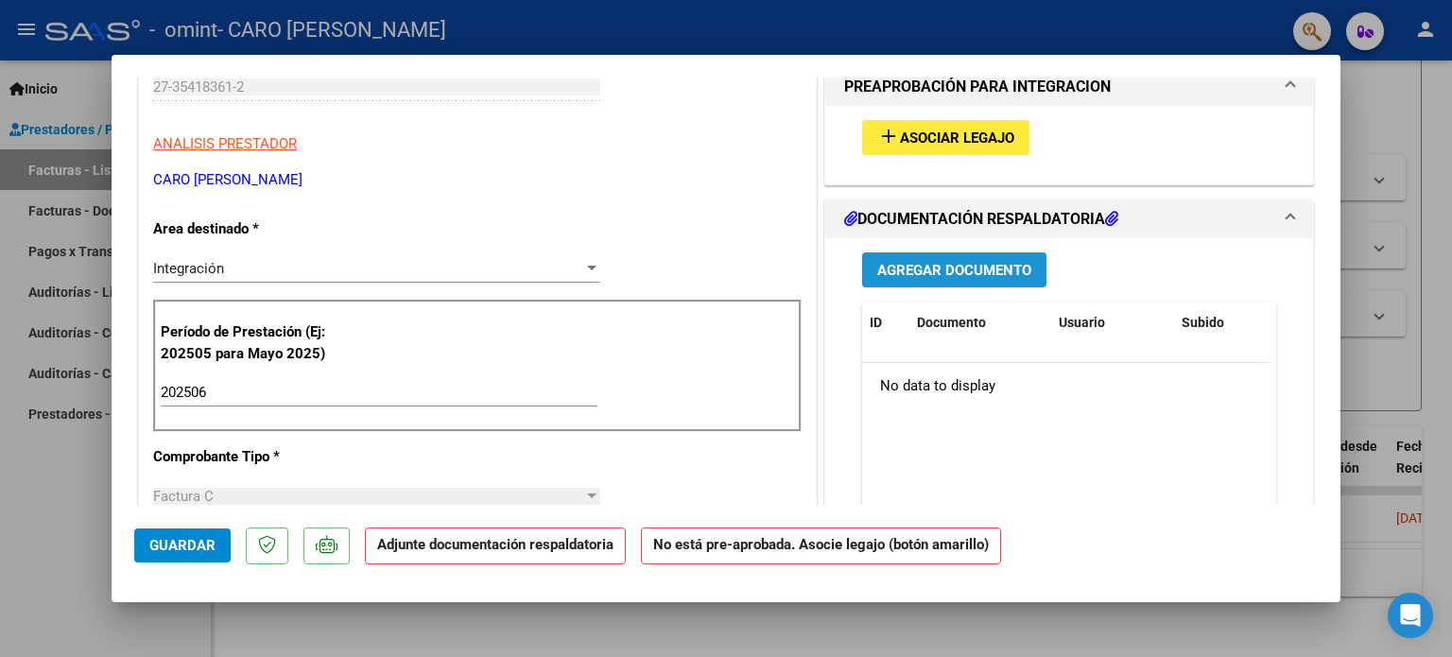
click at [908, 268] on span "Agregar Documento" at bounding box center [954, 270] width 154 height 17
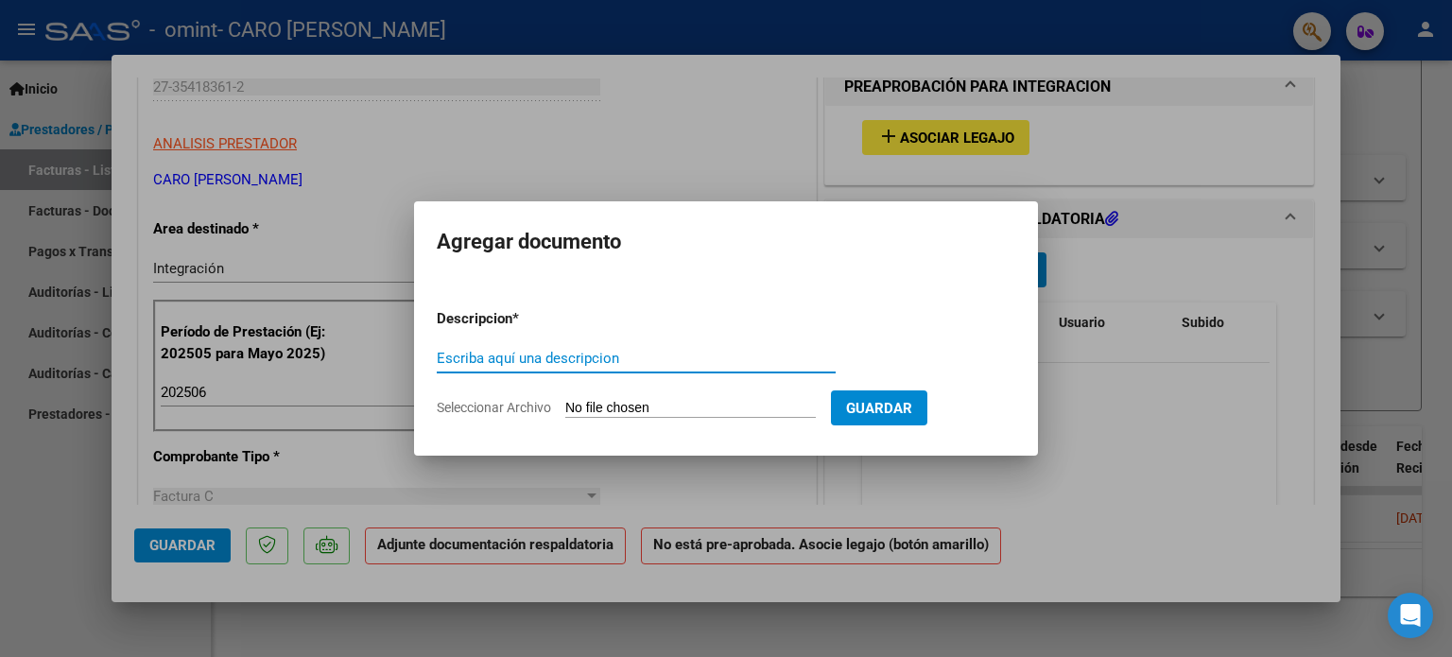
type input "p"
type input "asistencia [PERSON_NAME][DATE]"
click at [736, 407] on input "Seleccionar Archivo" at bounding box center [690, 409] width 251 height 18
type input "C:\fakepath\asistencia [PERSON_NAME].pdf"
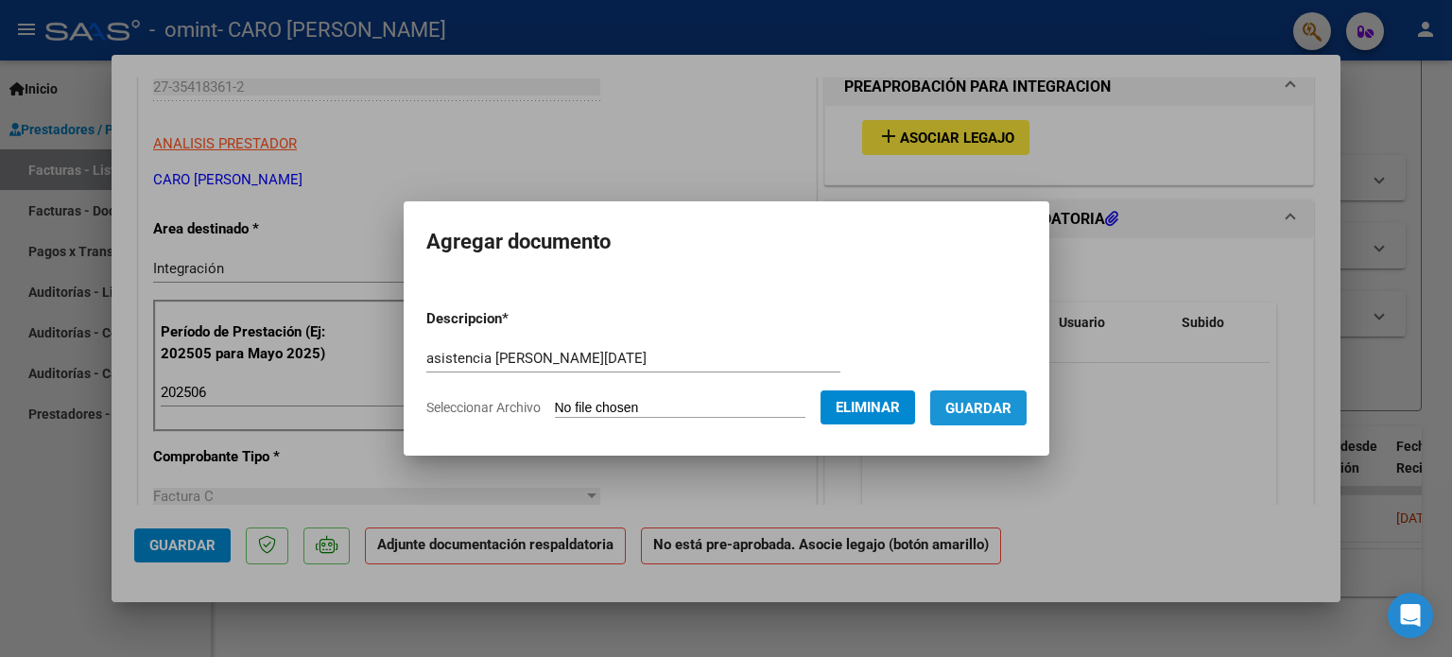
click at [1000, 400] on span "Guardar" at bounding box center [978, 408] width 66 height 17
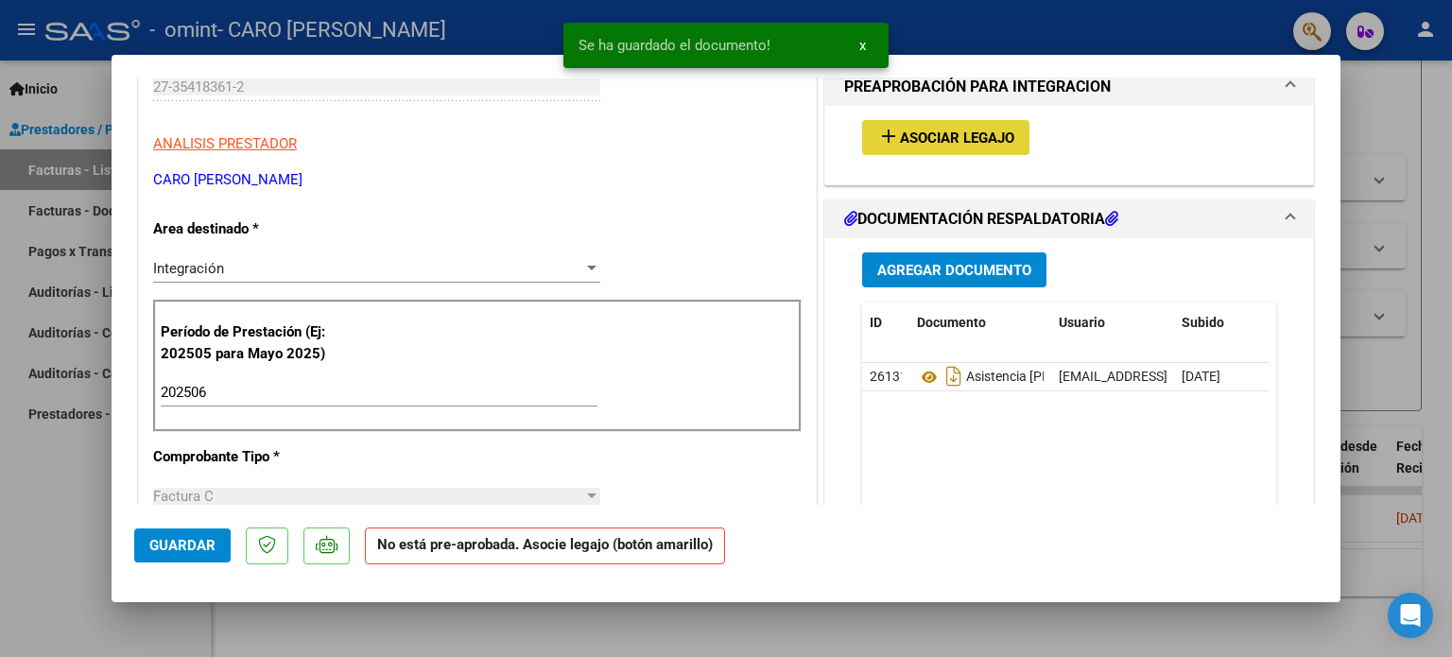
click at [980, 135] on span "Asociar Legajo" at bounding box center [957, 138] width 114 height 17
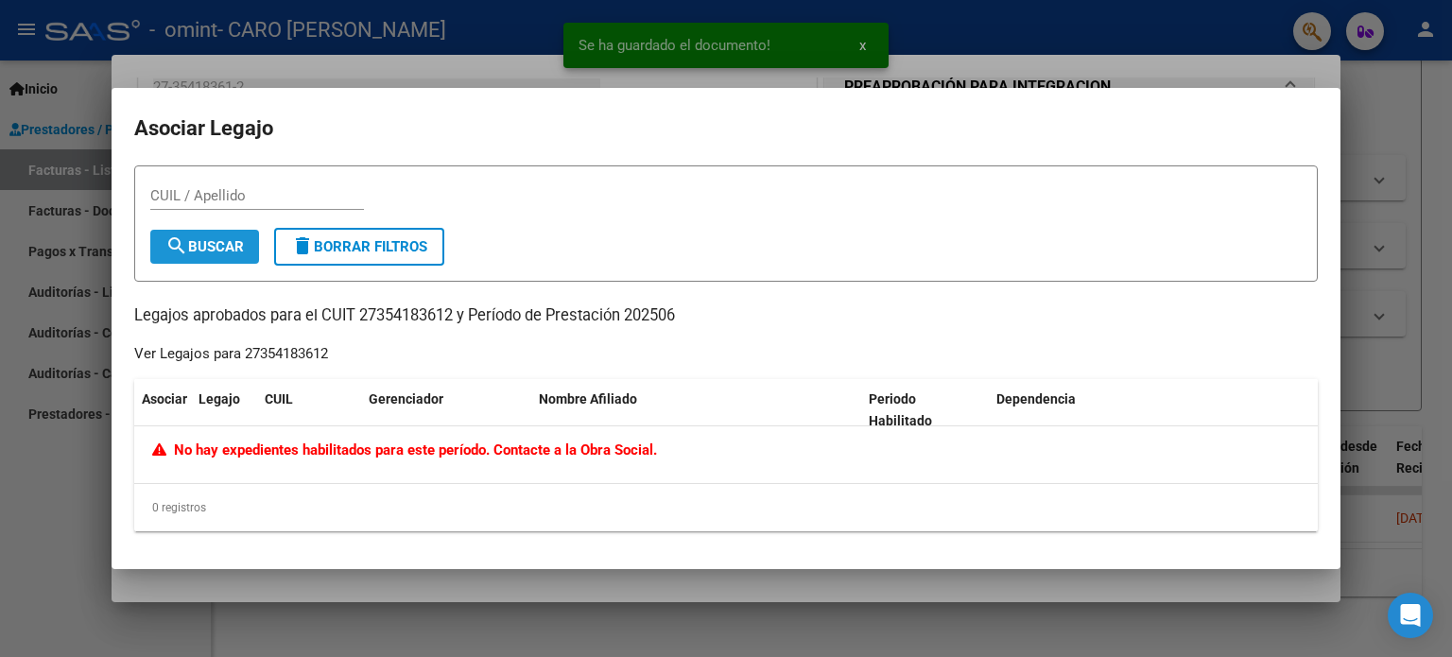
click at [247, 251] on button "search Buscar" at bounding box center [204, 247] width 109 height 34
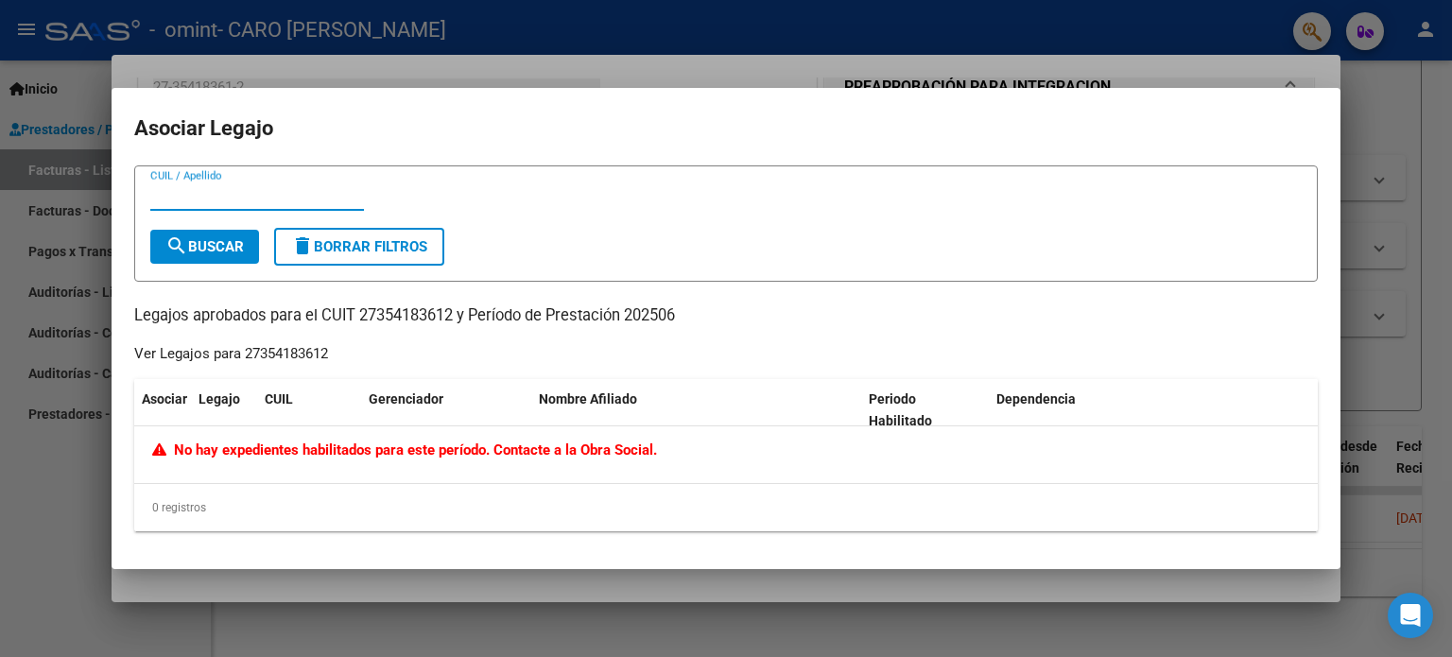
click at [245, 197] on input "CUIL / Apellido" at bounding box center [257, 195] width 214 height 17
type input "[PERSON_NAME]"
click at [228, 246] on span "search Buscar" at bounding box center [204, 246] width 78 height 17
click at [586, 406] on span "Nombre Afiliado" at bounding box center [588, 398] width 98 height 15
click at [1365, 336] on div at bounding box center [726, 328] width 1452 height 657
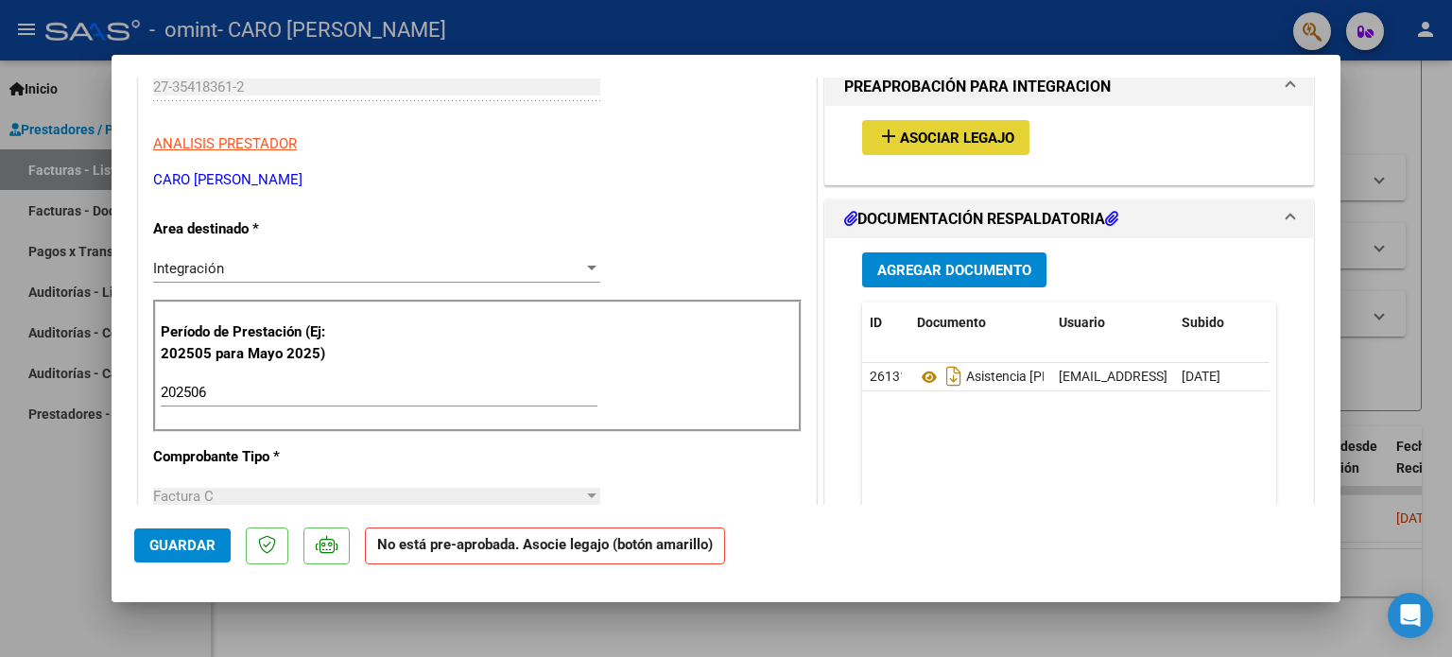
click at [983, 134] on span "Asociar Legajo" at bounding box center [957, 138] width 114 height 17
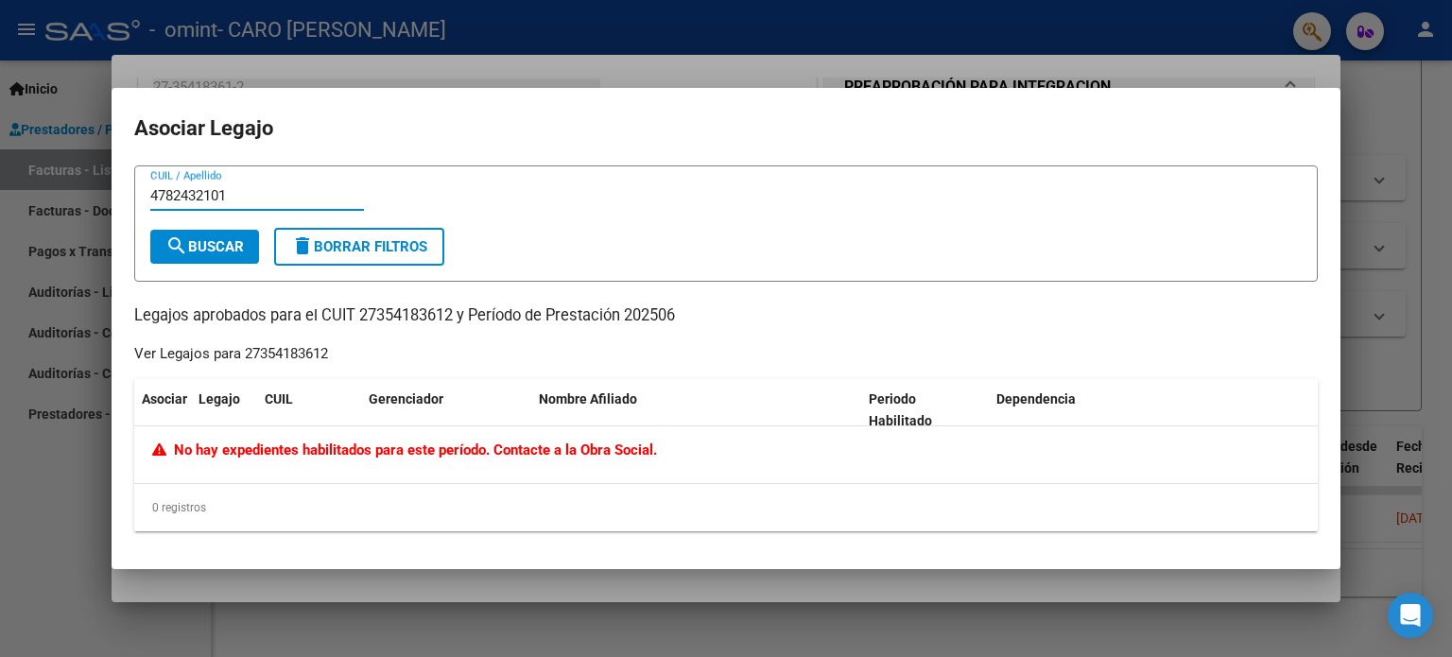
type input "4782432101"
click at [195, 236] on button "search Buscar" at bounding box center [204, 247] width 109 height 34
click at [220, 407] on div "Legajo" at bounding box center [224, 400] width 51 height 22
click at [1396, 358] on div at bounding box center [726, 328] width 1452 height 657
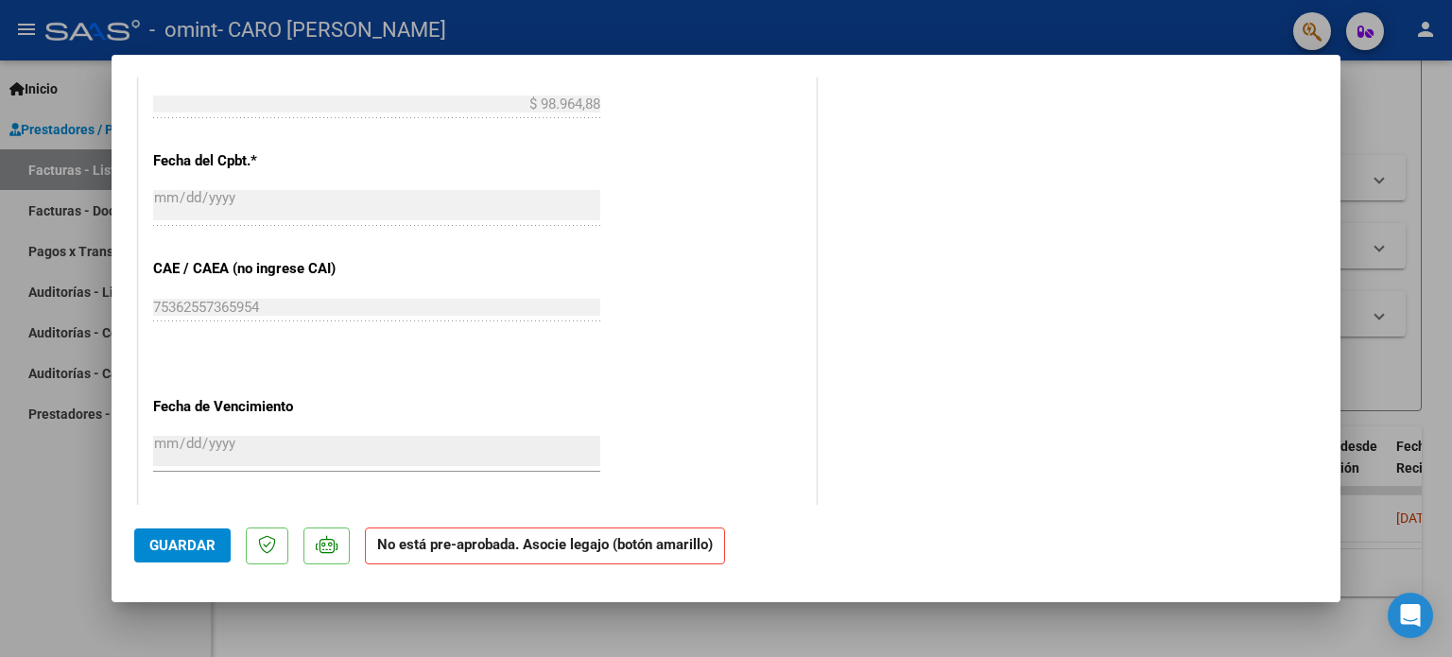
scroll to position [1144, 0]
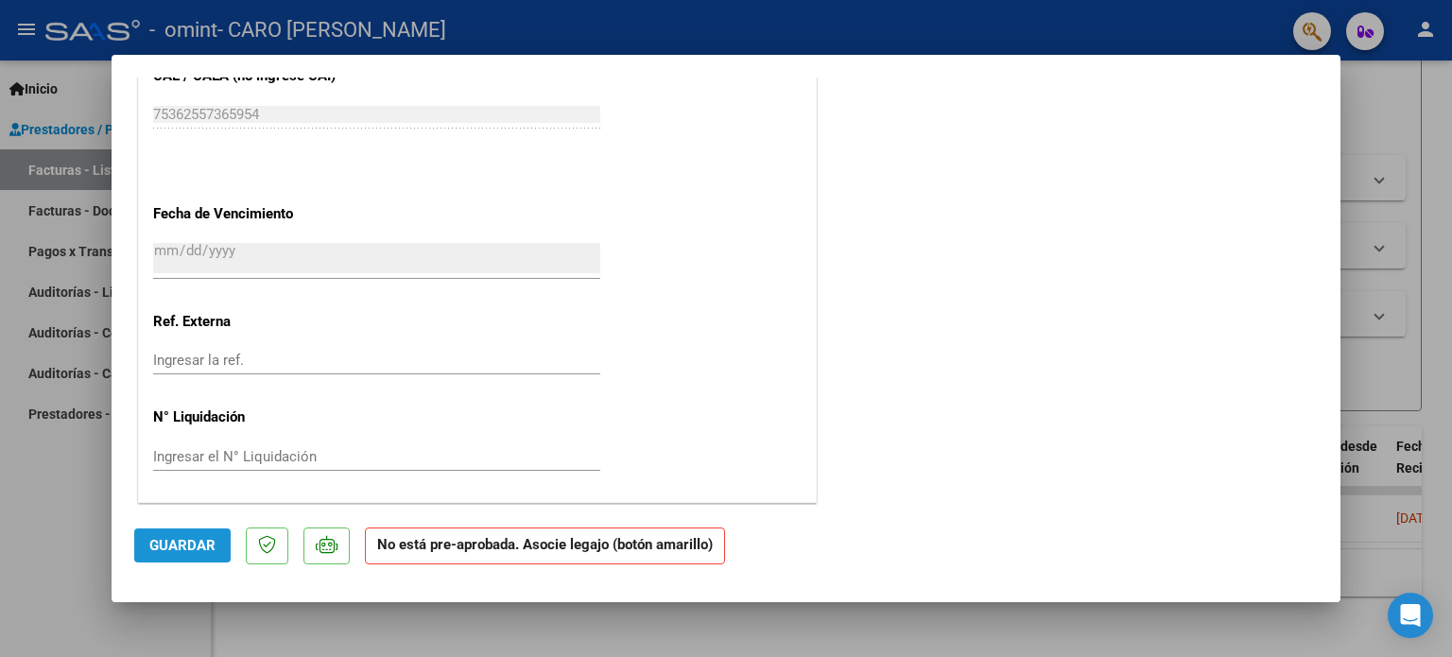
click at [178, 542] on span "Guardar" at bounding box center [182, 545] width 66 height 17
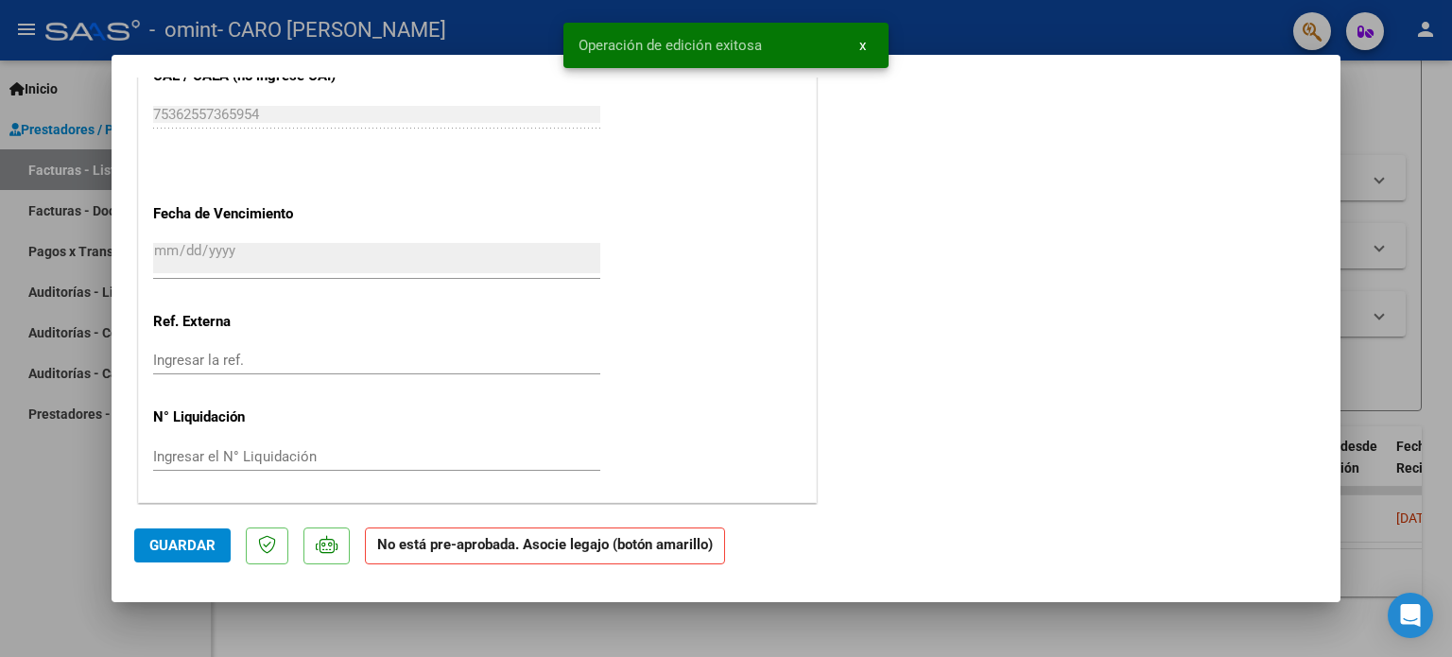
click at [32, 517] on div at bounding box center [726, 328] width 1452 height 657
type input "$ 0,00"
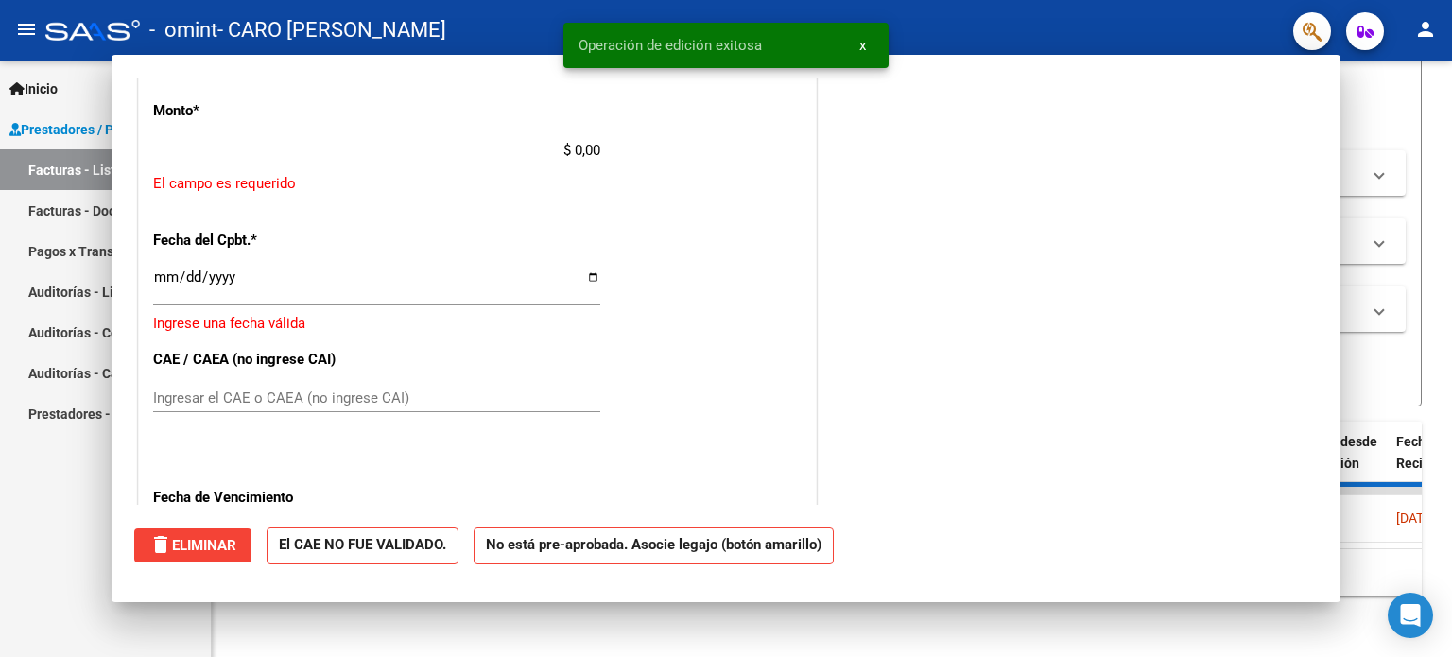
scroll to position [1177, 0]
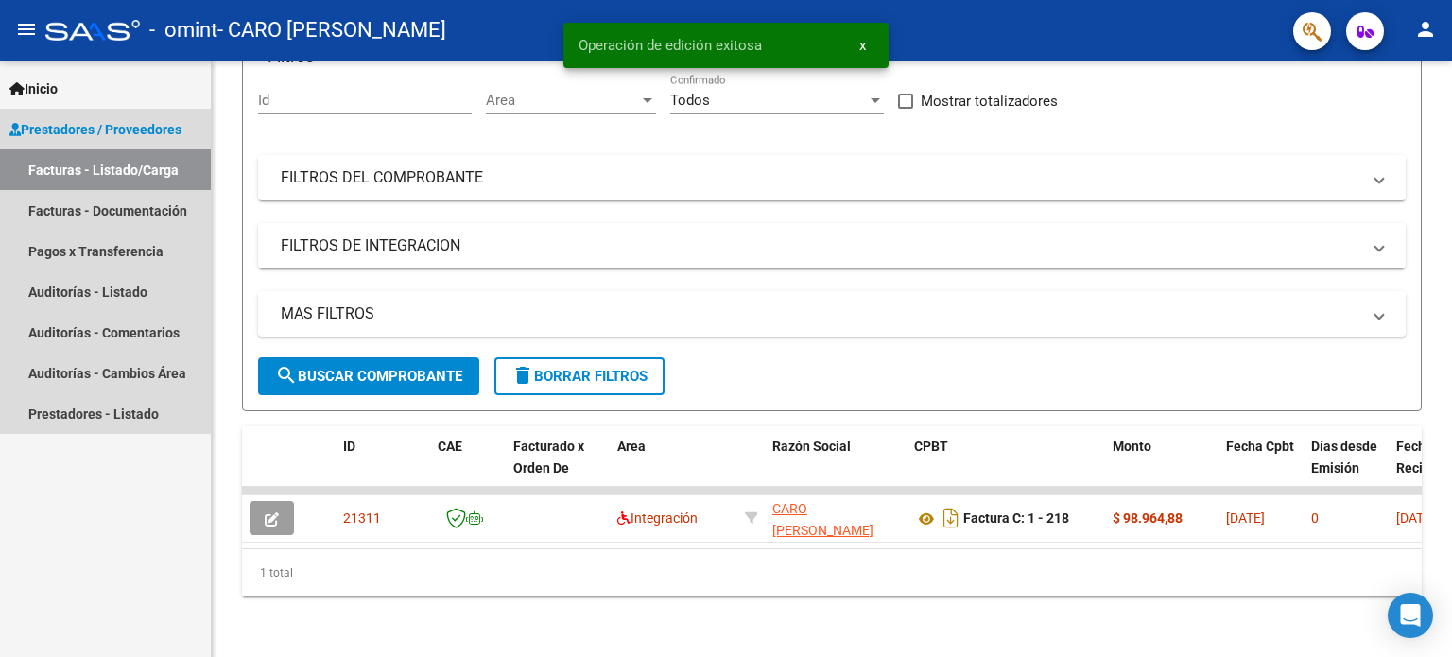
click at [119, 155] on link "Facturas - Listado/Carga" at bounding box center [105, 169] width 211 height 41
click at [124, 124] on span "Prestadores / Proveedores" at bounding box center [95, 129] width 172 height 21
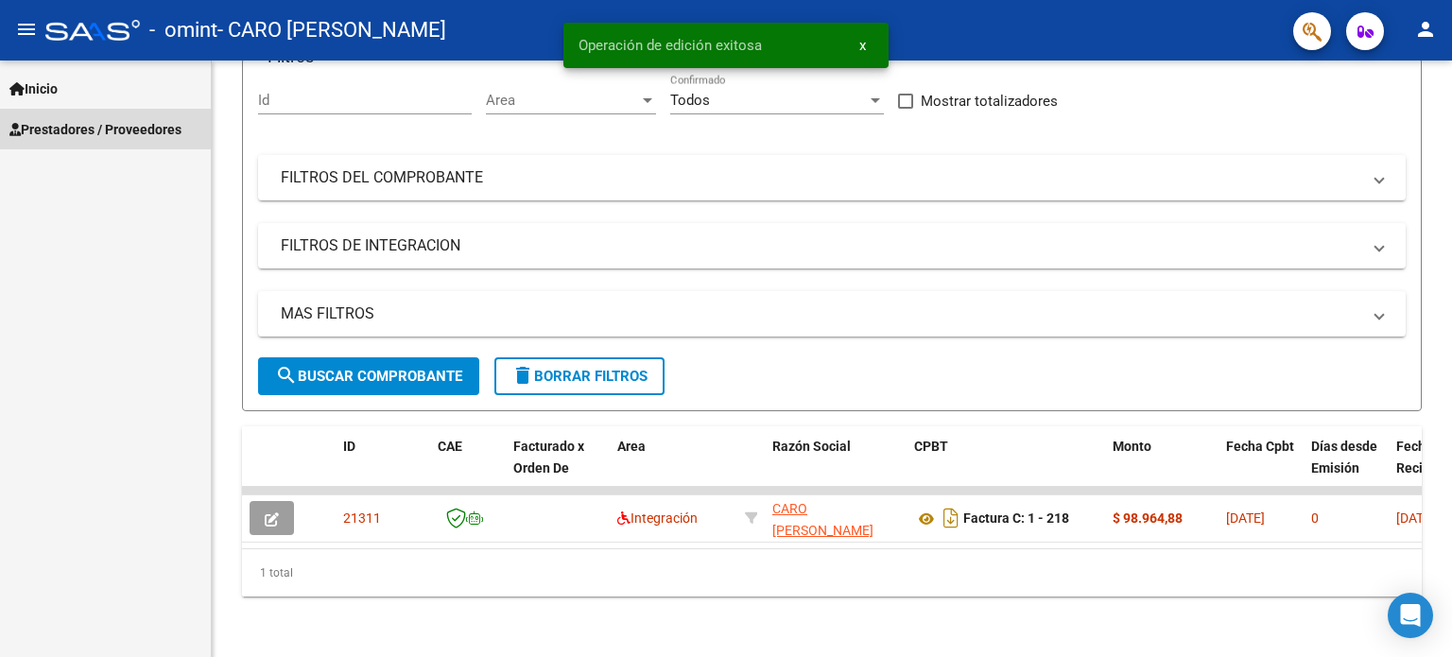
click at [124, 124] on span "Prestadores / Proveedores" at bounding box center [95, 129] width 172 height 21
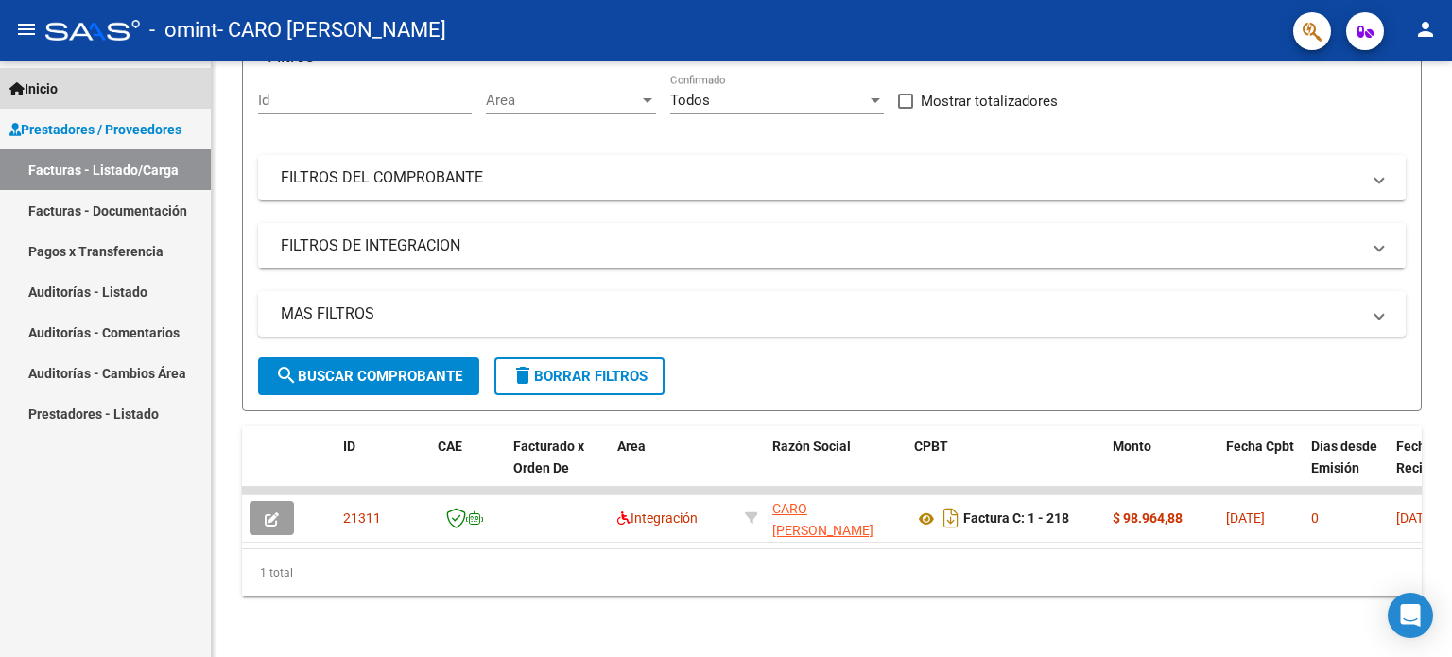
click at [130, 86] on link "Inicio" at bounding box center [105, 88] width 211 height 41
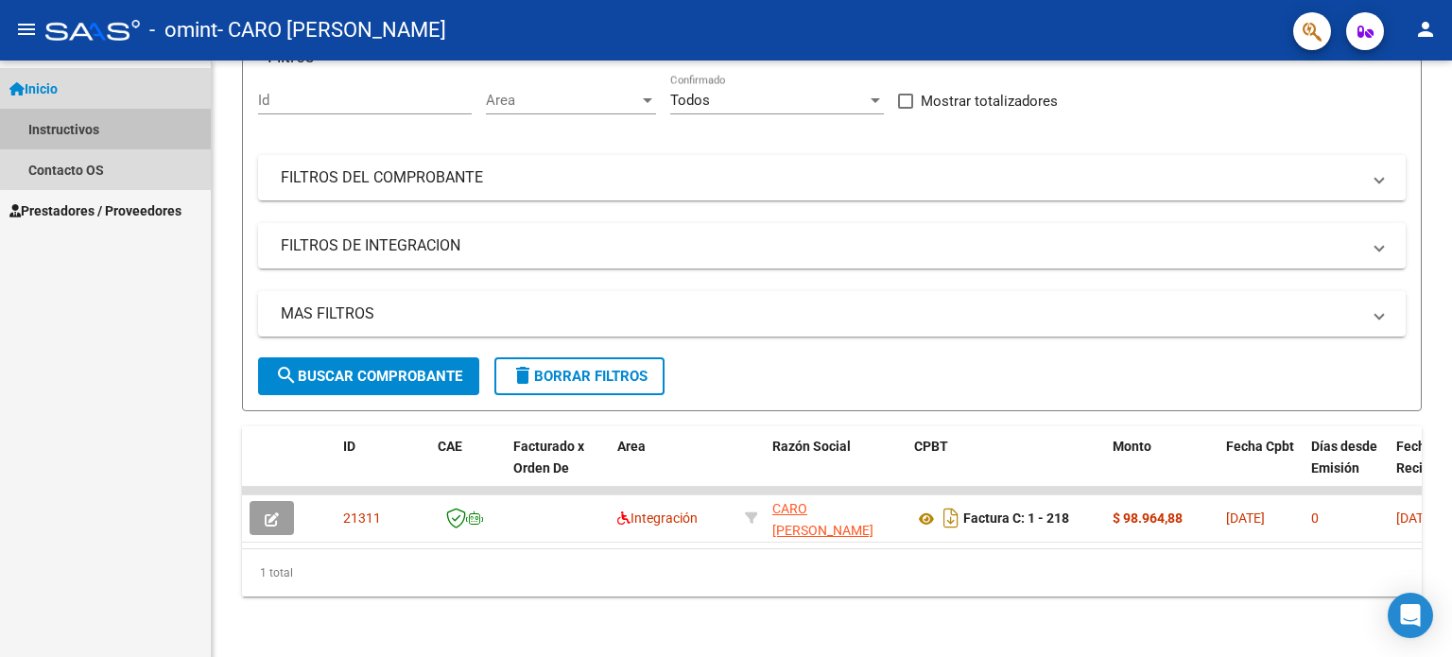
click at [125, 120] on link "Instructivos" at bounding box center [105, 129] width 211 height 41
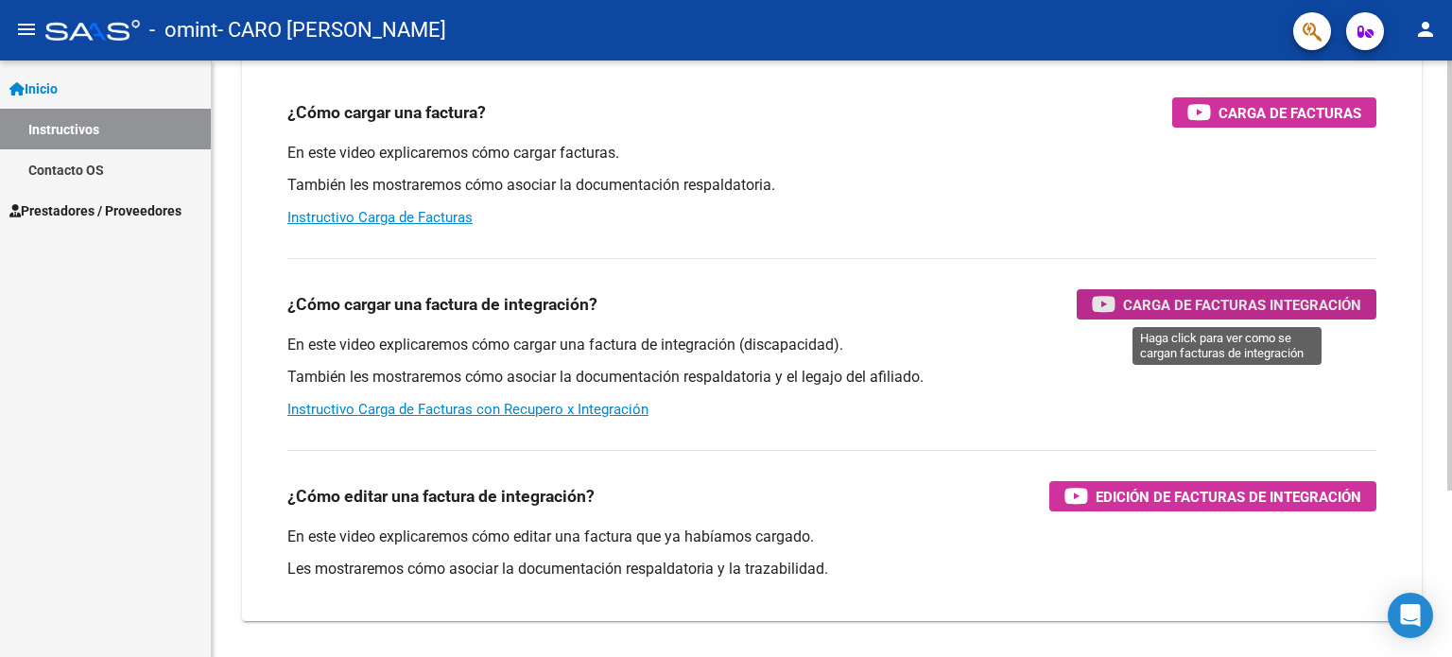
click at [1142, 302] on span "Carga de Facturas Integración" at bounding box center [1242, 305] width 238 height 24
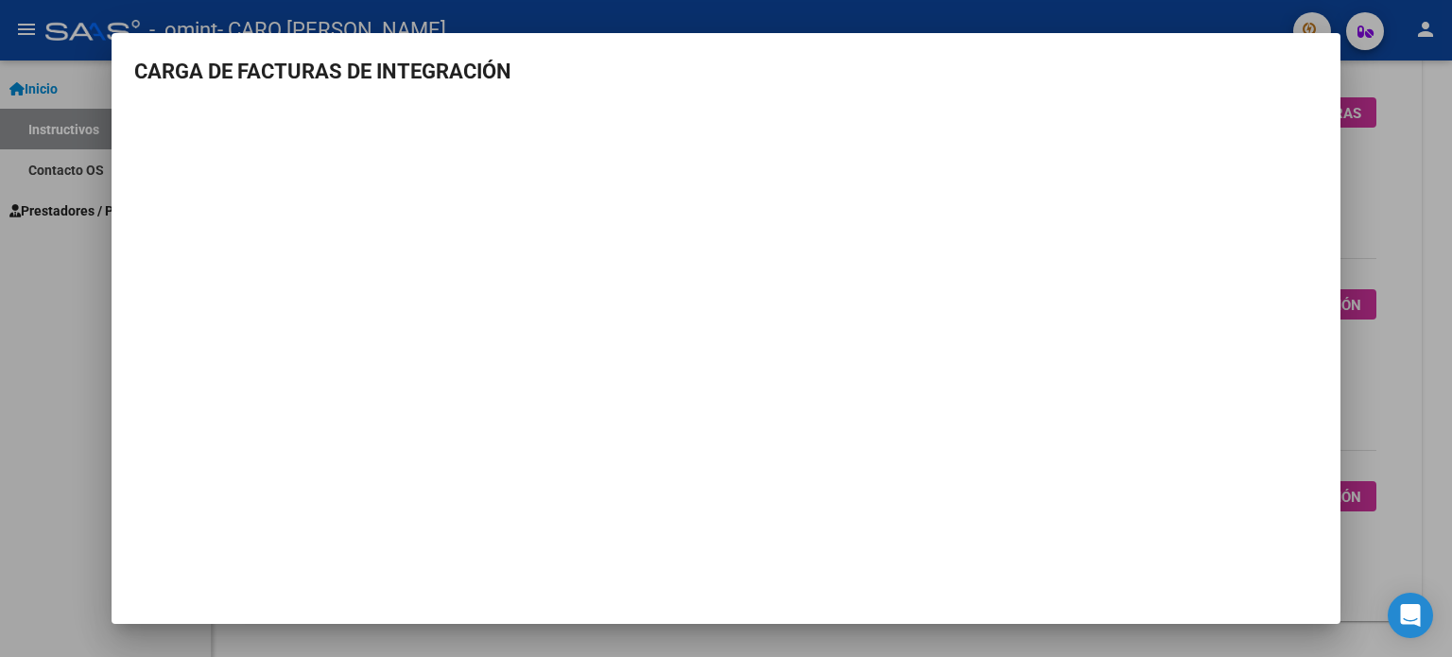
click at [1411, 459] on div at bounding box center [726, 328] width 1452 height 657
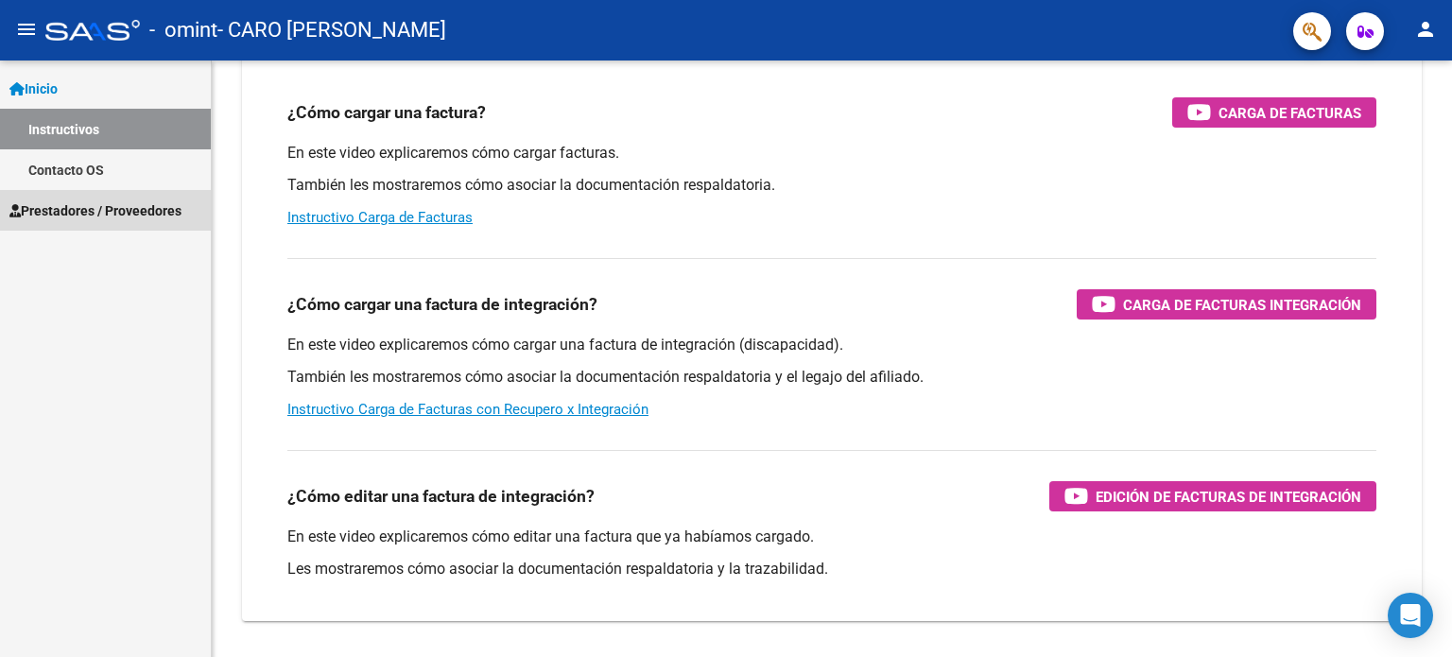
click at [53, 211] on span "Prestadores / Proveedores" at bounding box center [95, 210] width 172 height 21
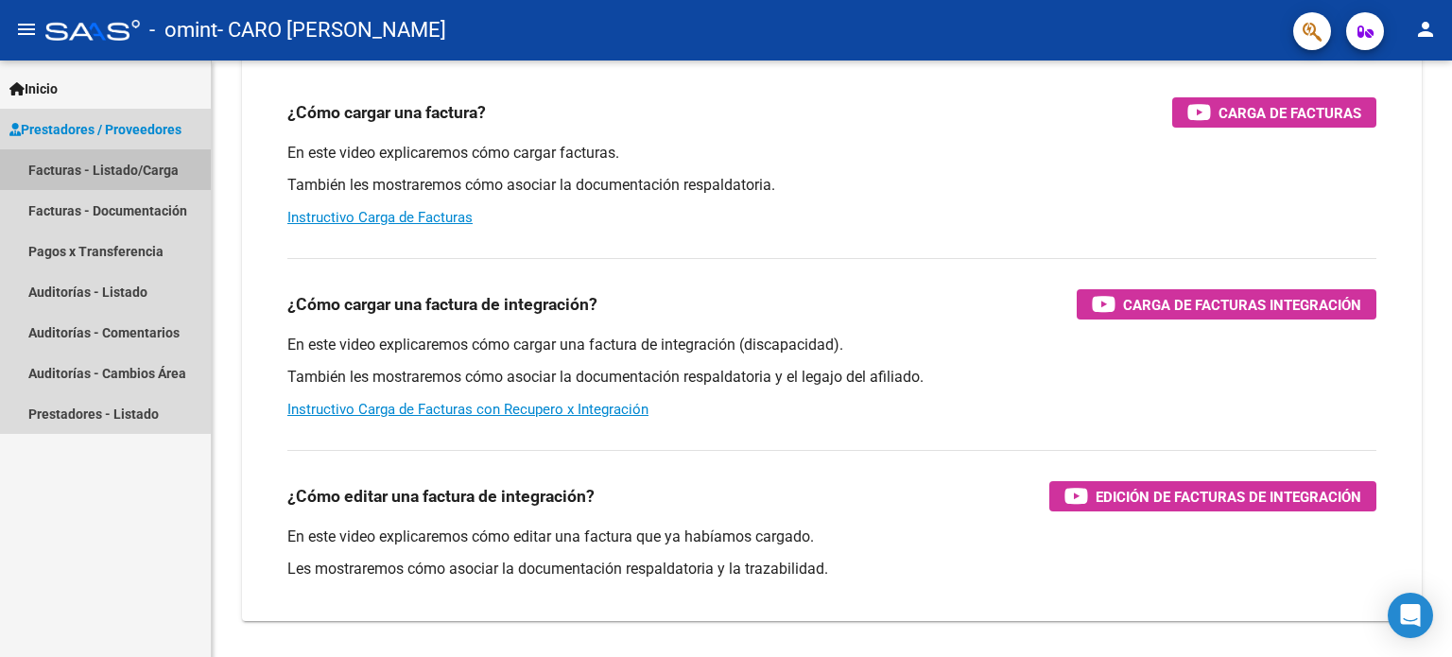
click at [93, 173] on link "Facturas - Listado/Carga" at bounding box center [105, 169] width 211 height 41
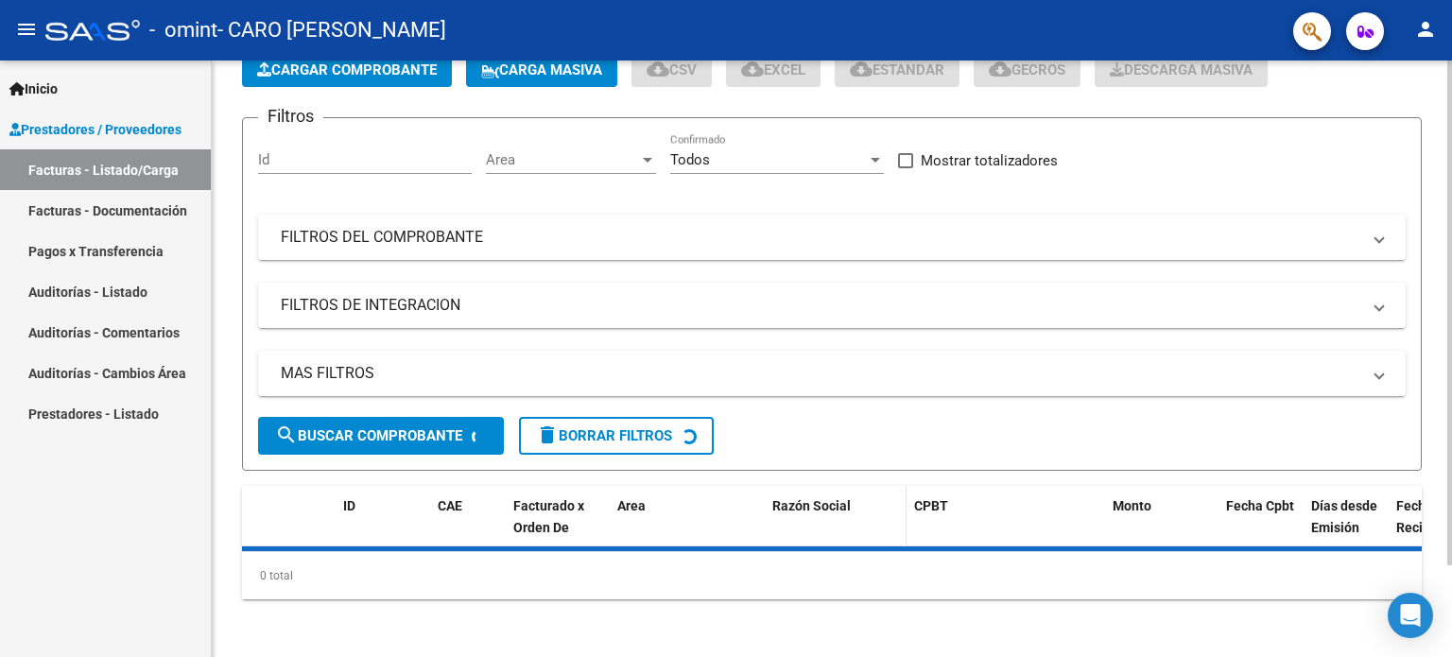
scroll to position [178, 0]
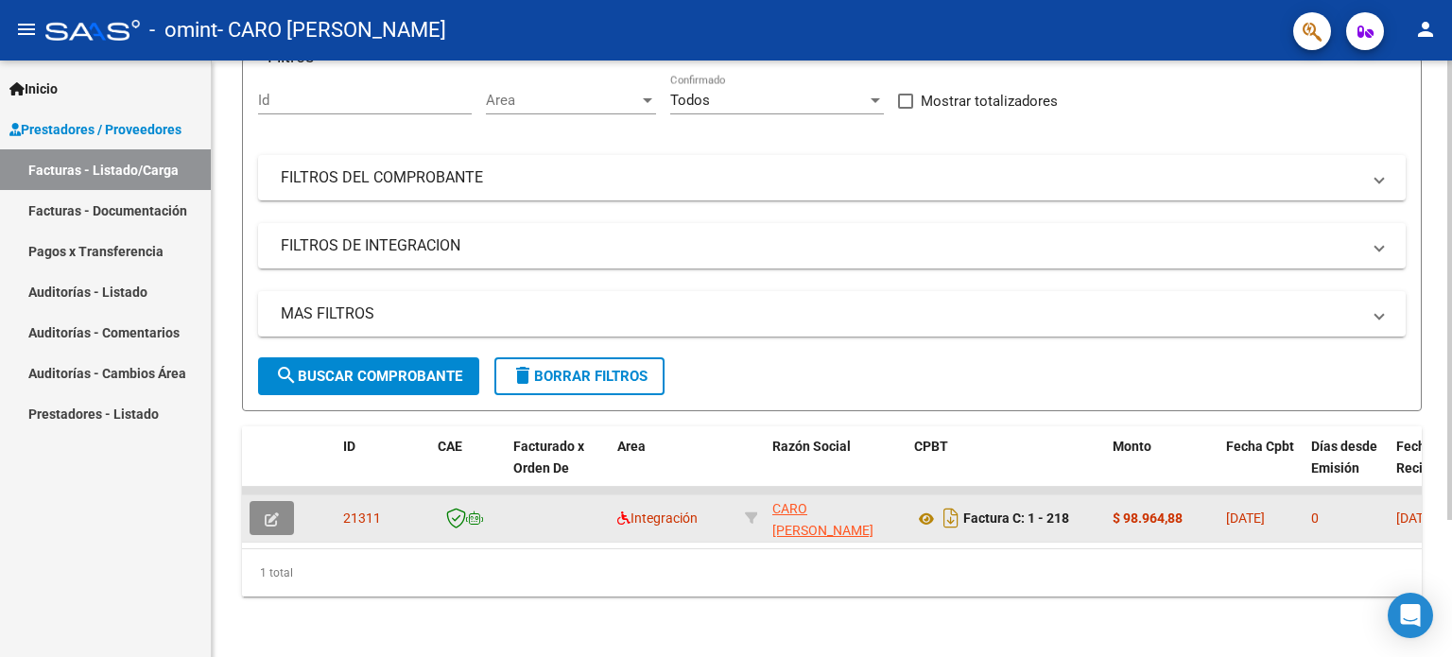
click at [272, 512] on icon "button" at bounding box center [272, 519] width 14 height 14
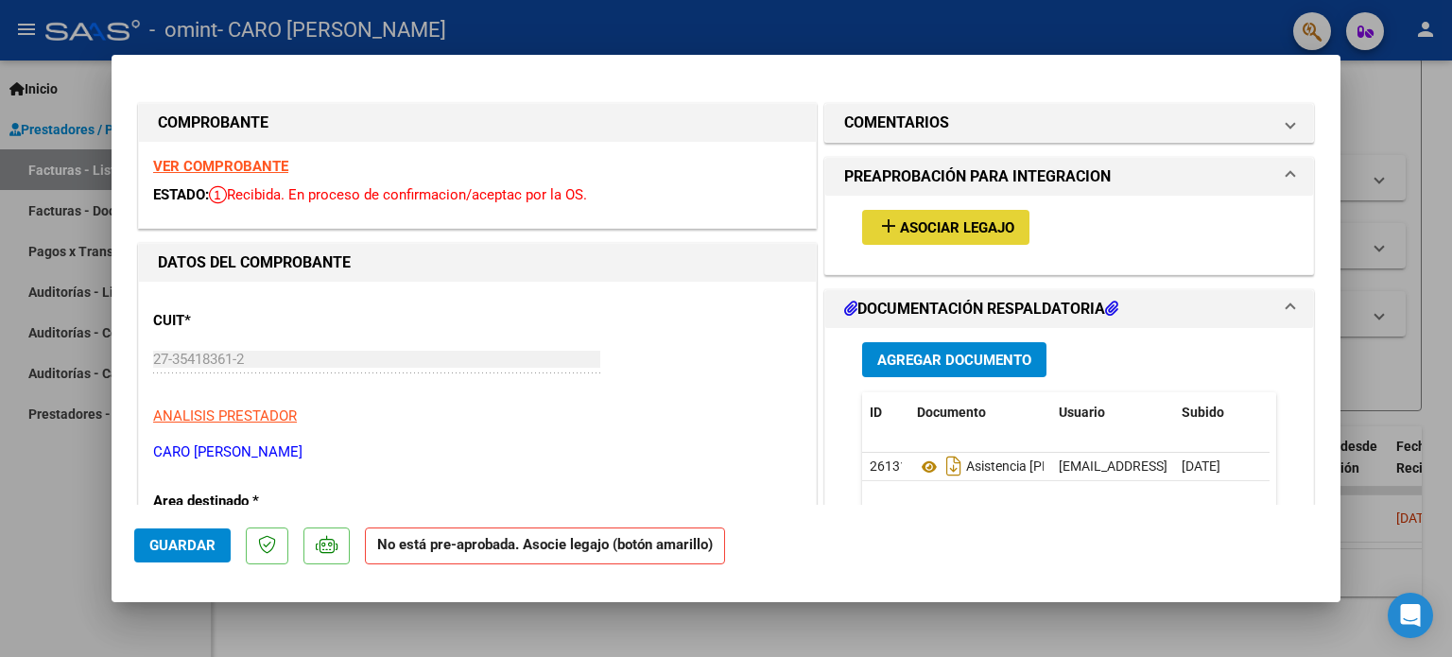
click at [971, 229] on span "Asociar Legajo" at bounding box center [957, 227] width 114 height 17
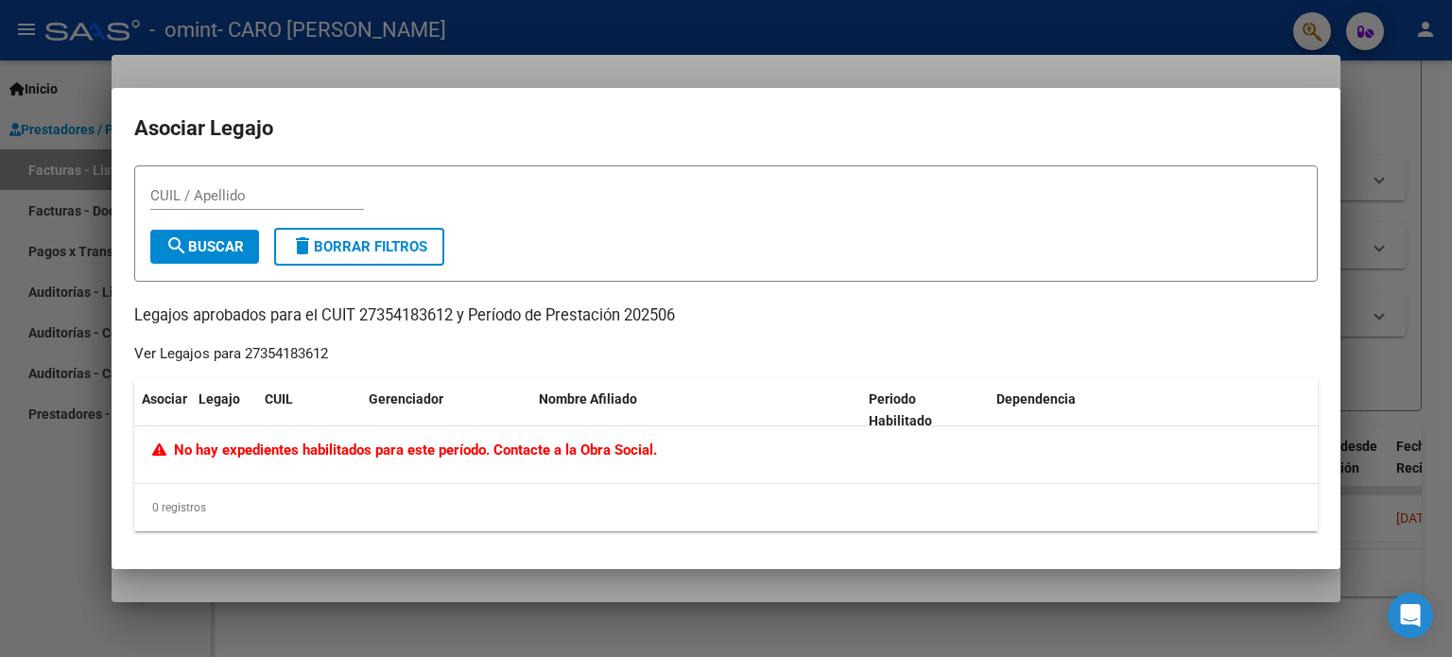
click at [92, 539] on div at bounding box center [726, 328] width 1452 height 657
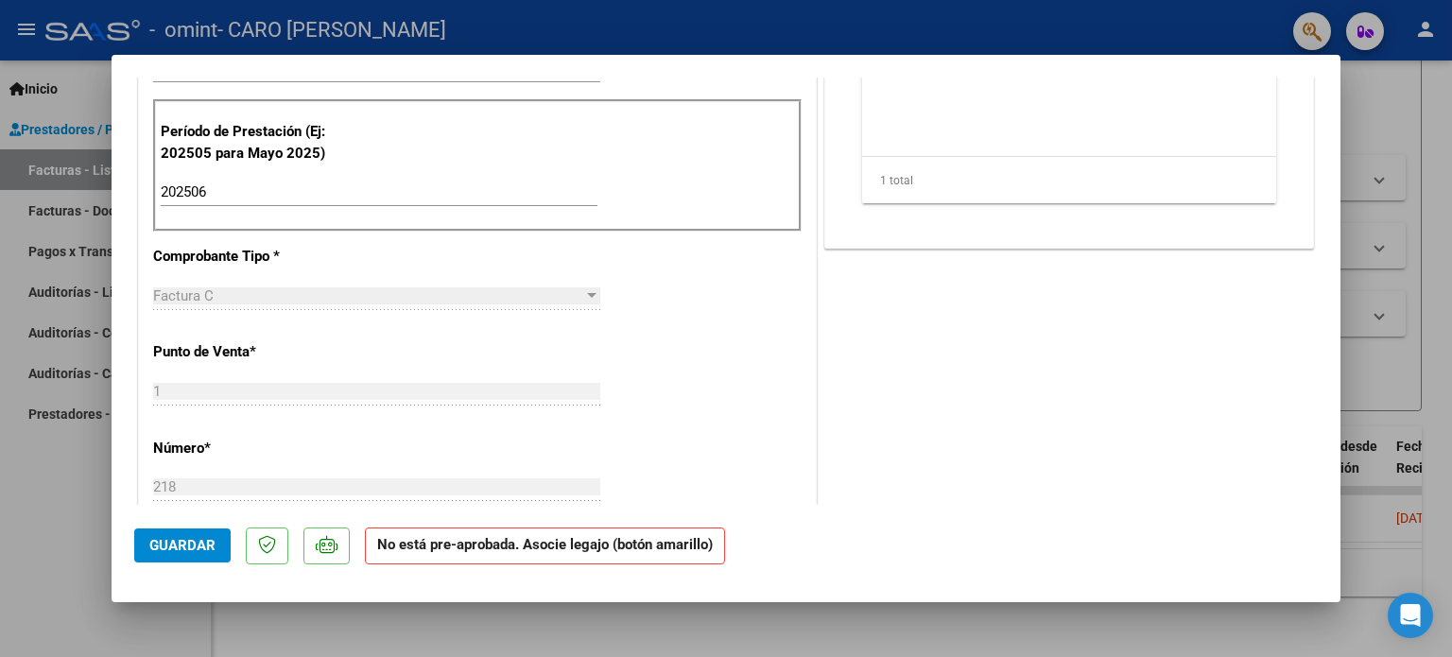
scroll to position [491, 0]
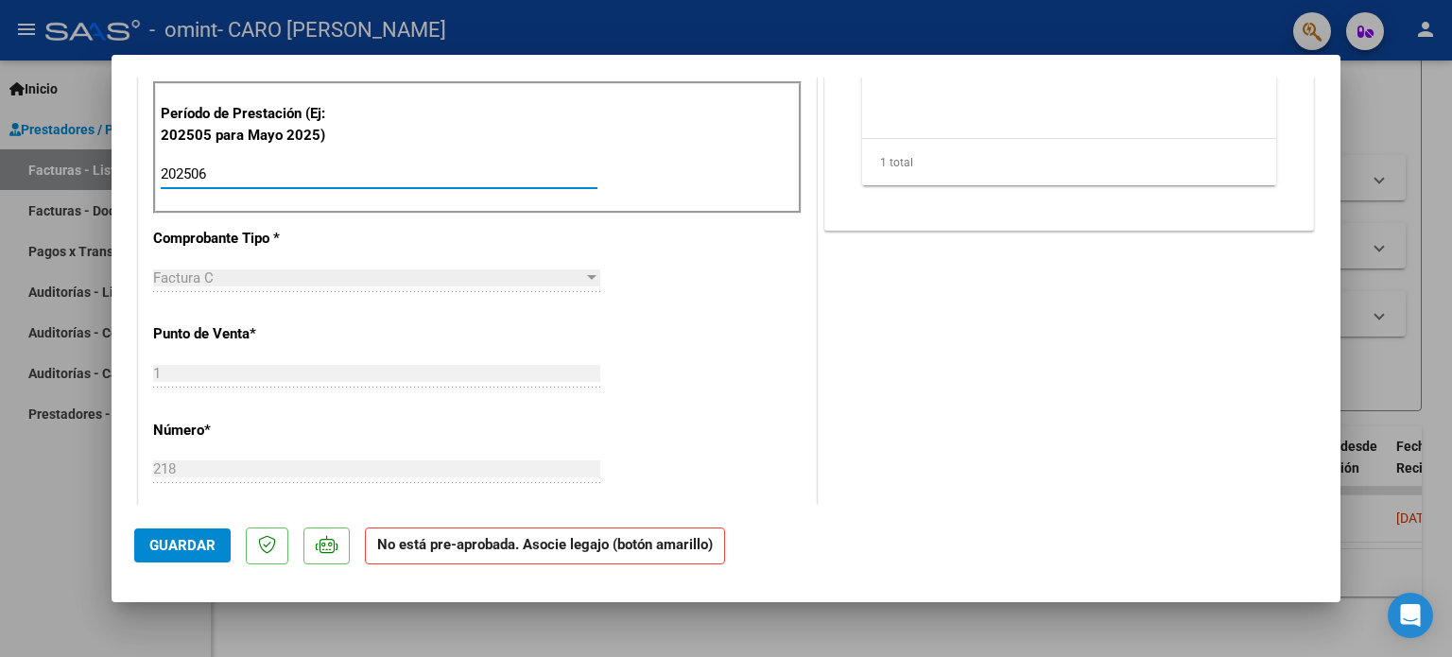
click at [495, 171] on input "202506" at bounding box center [379, 173] width 437 height 17
type input "202508"
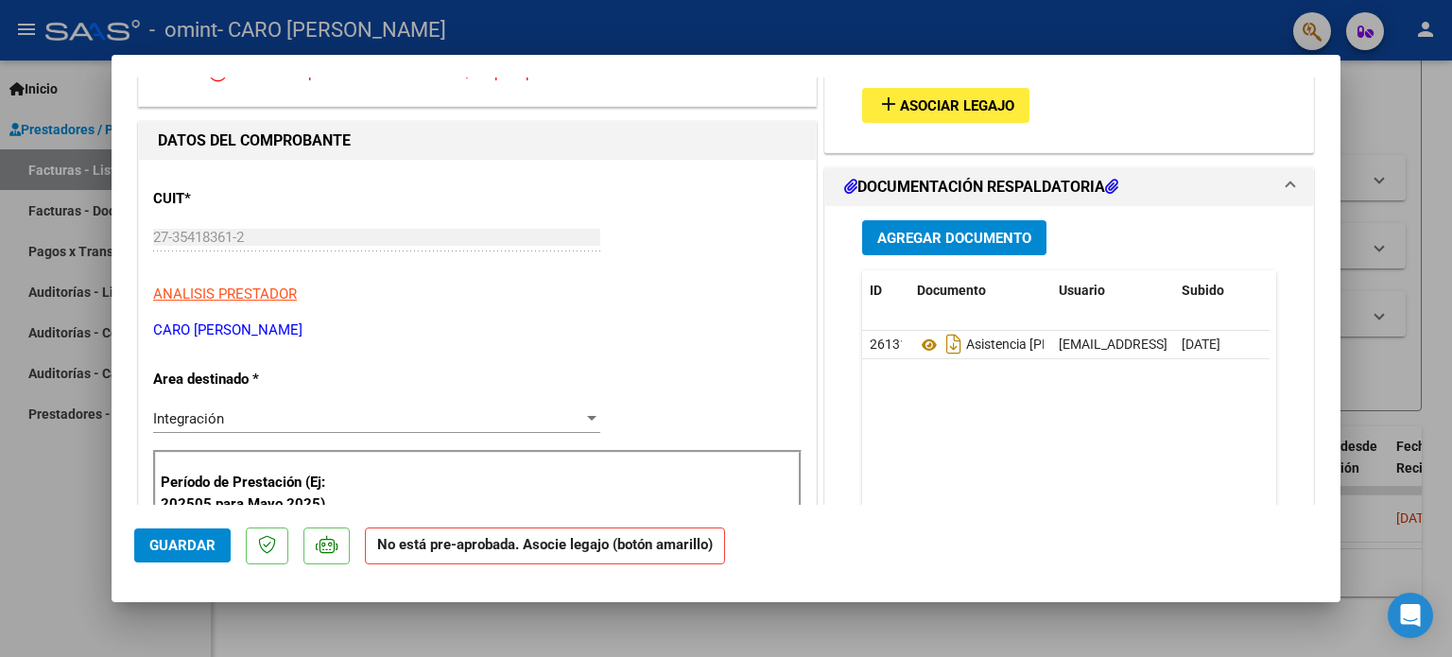
scroll to position [116, 0]
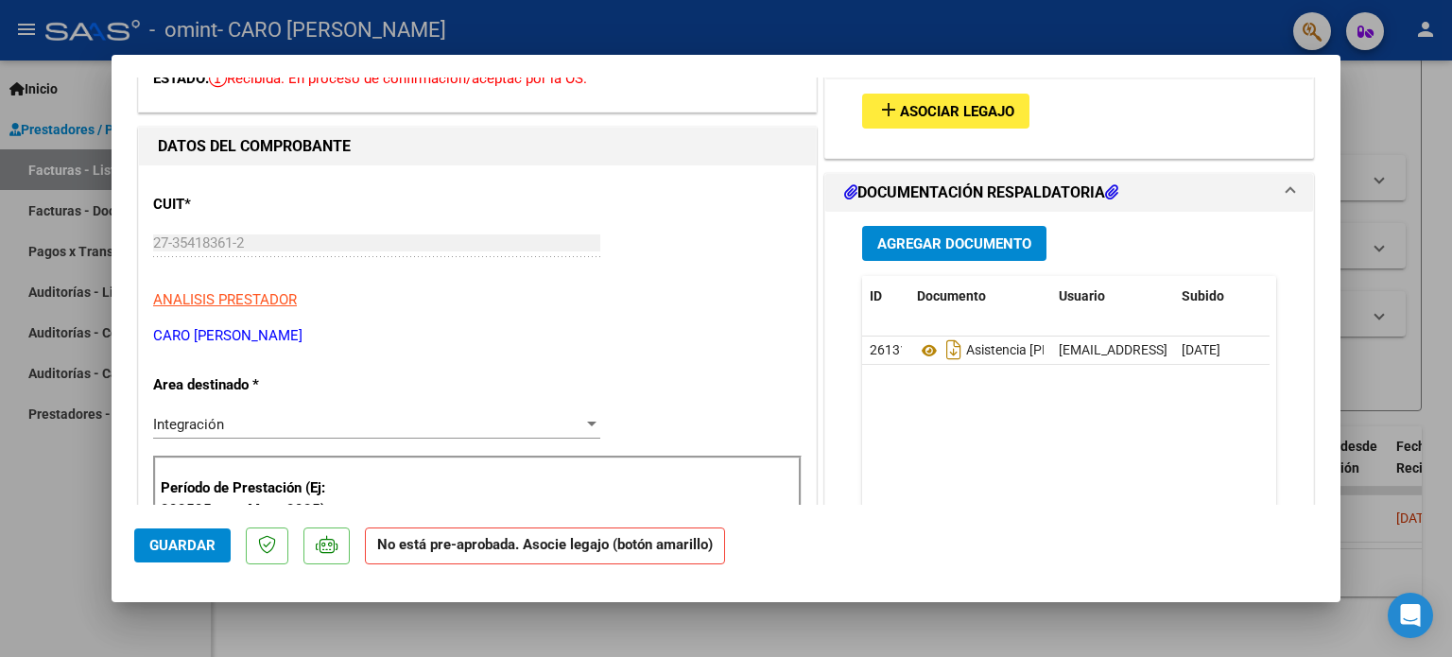
click at [979, 105] on span "Asociar Legajo" at bounding box center [957, 111] width 114 height 17
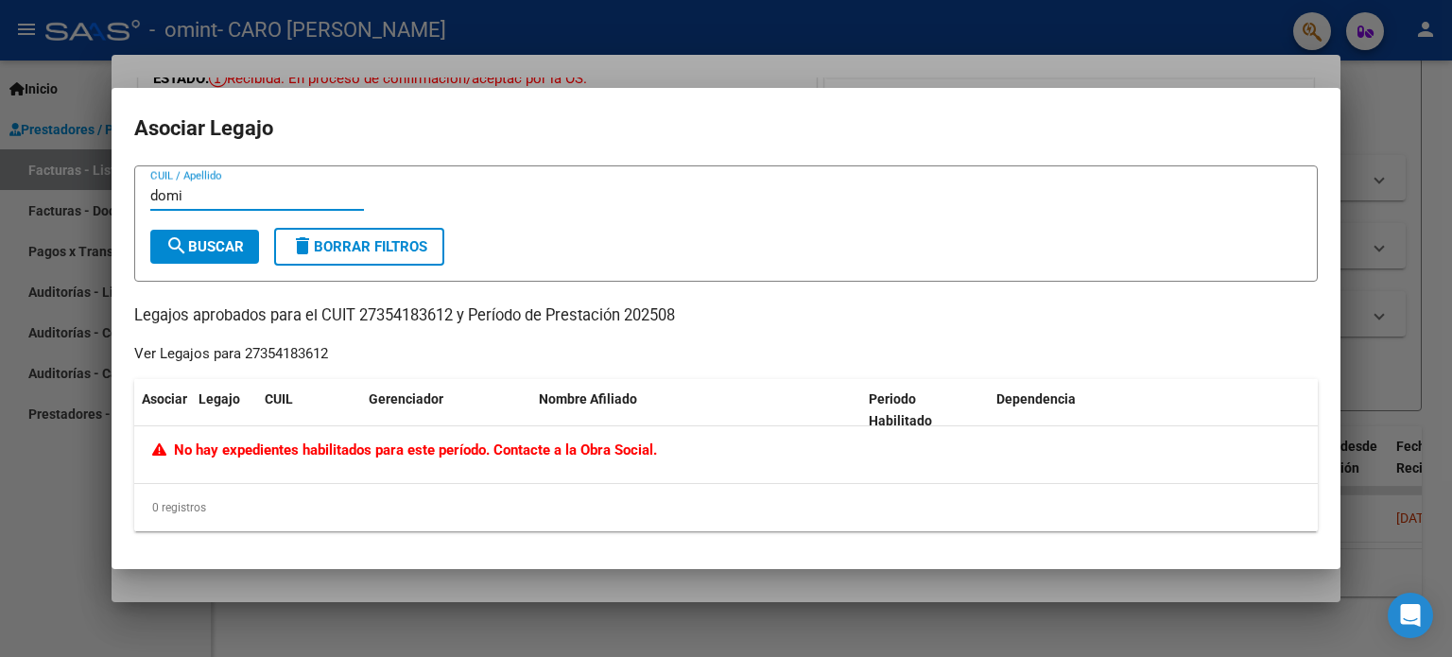
type input "domi"
click at [200, 246] on span "search Buscar" at bounding box center [204, 246] width 78 height 17
click at [31, 553] on div at bounding box center [726, 328] width 1452 height 657
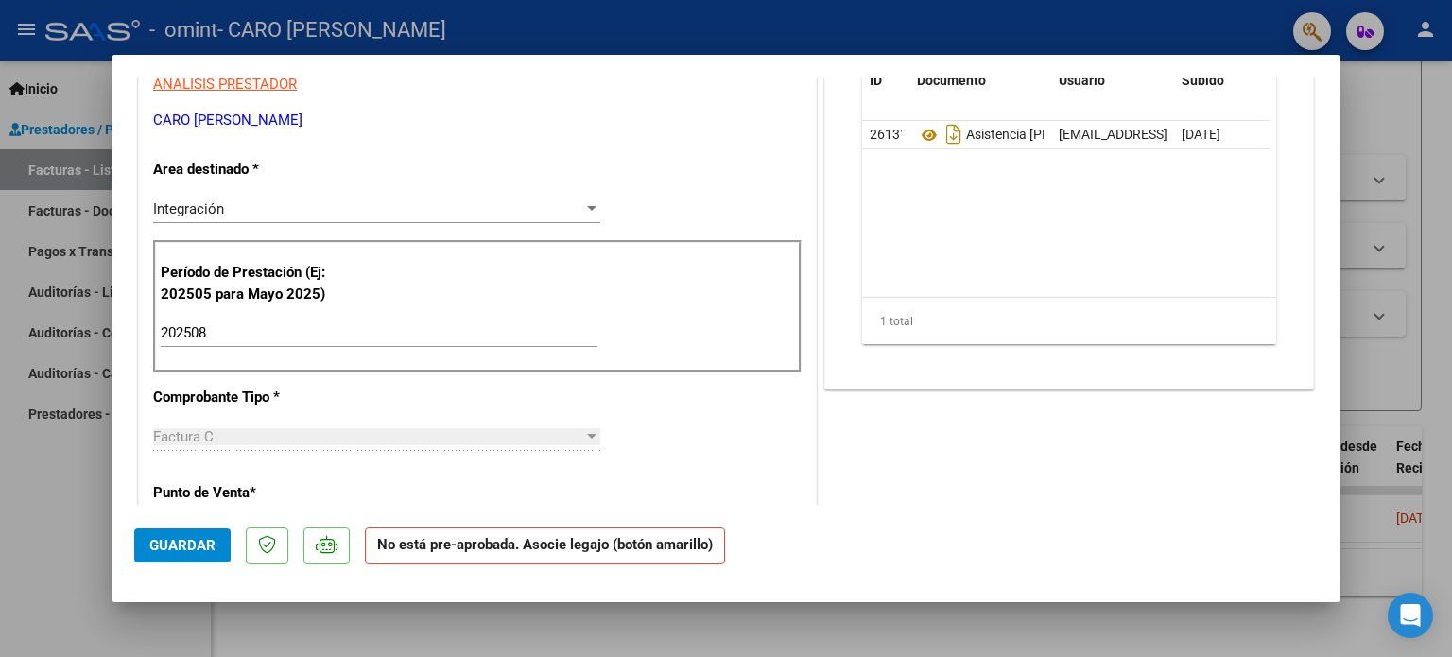
scroll to position [347, 0]
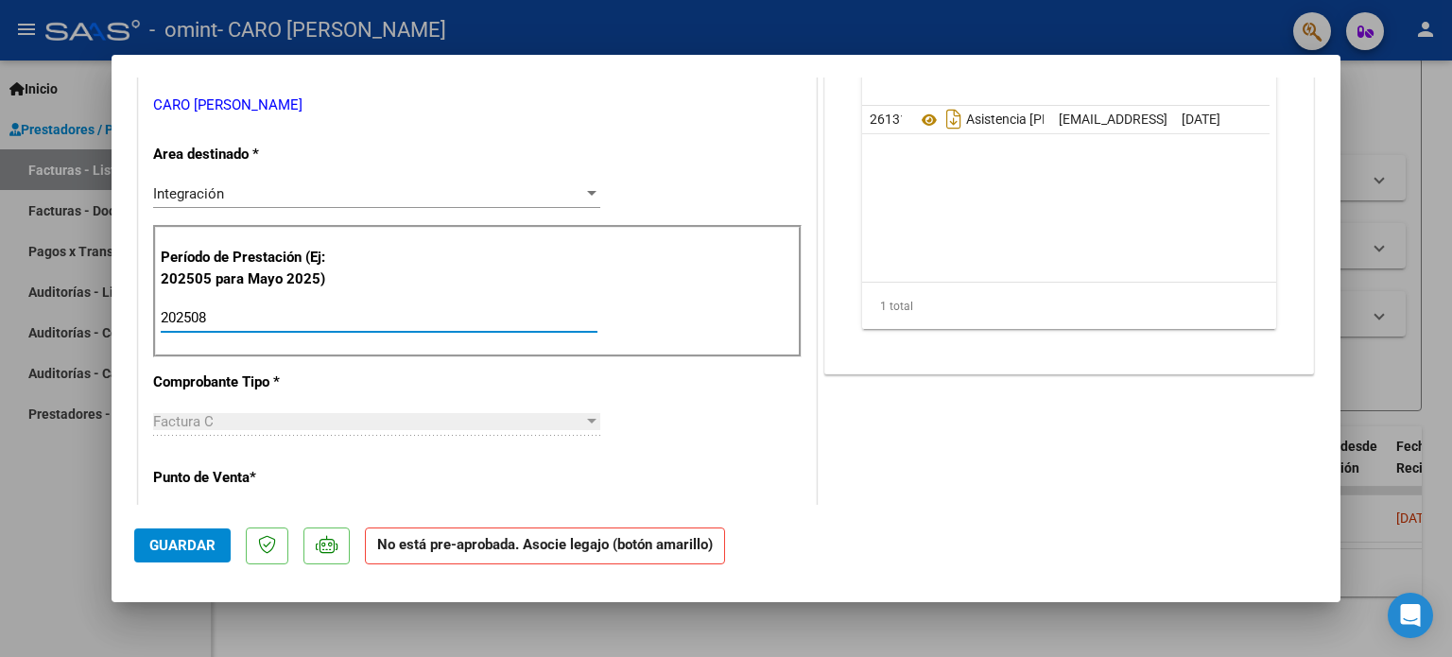
click at [426, 321] on input "202508" at bounding box center [379, 317] width 437 height 17
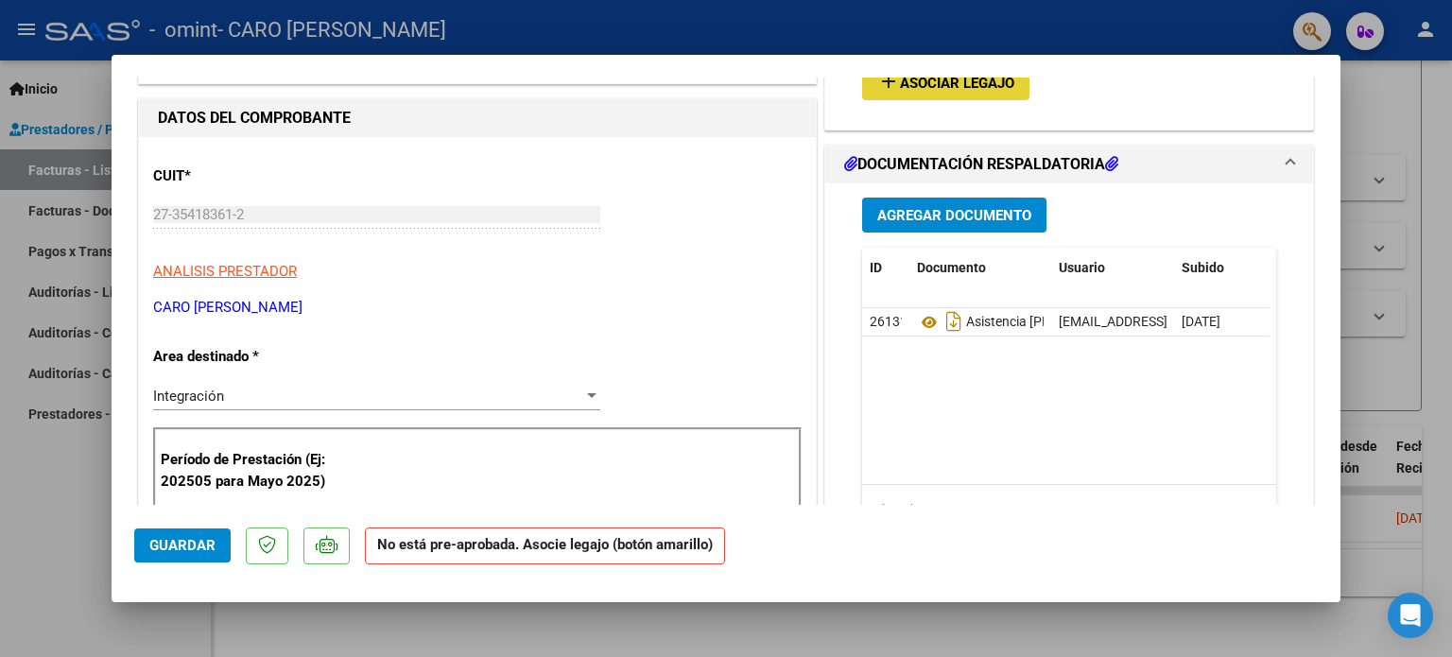
click at [978, 90] on span "Asociar Legajo" at bounding box center [957, 83] width 114 height 17
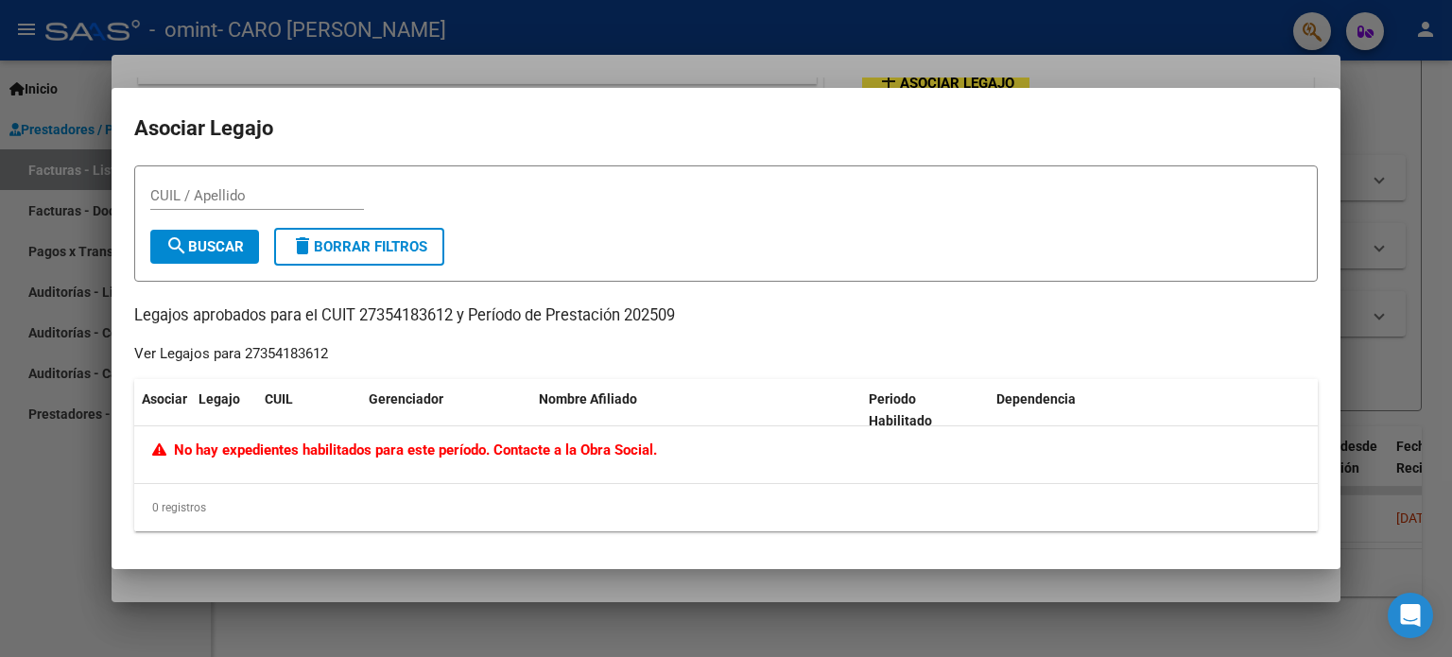
click at [1374, 275] on div at bounding box center [726, 328] width 1452 height 657
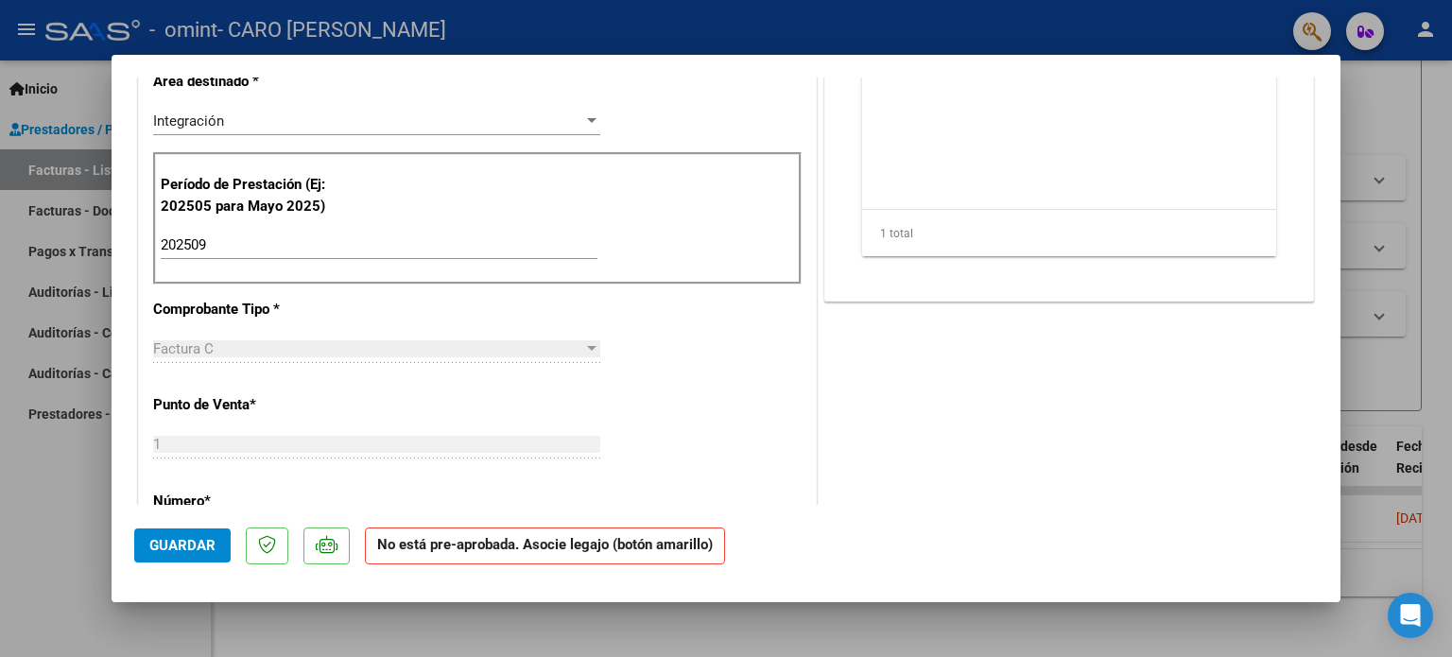
scroll to position [368, 0]
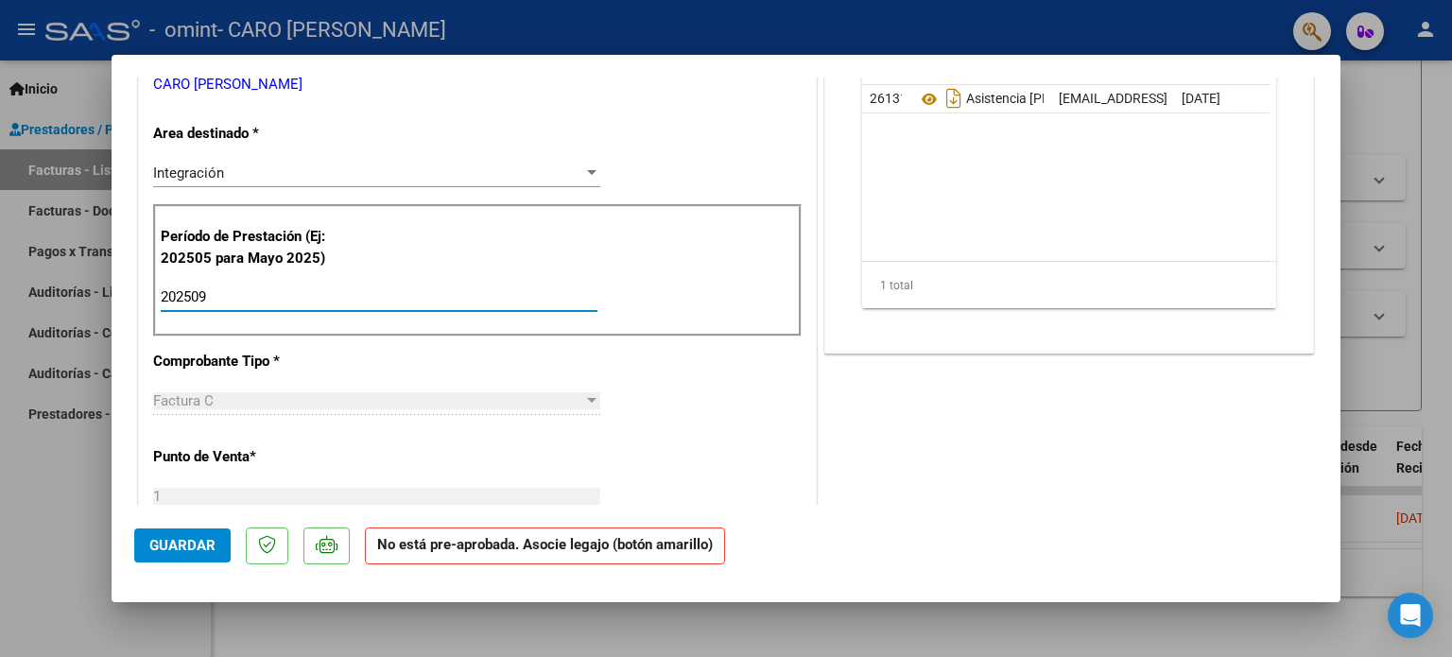
click at [488, 303] on input "202509" at bounding box center [379, 296] width 437 height 17
type input "202506"
click at [222, 540] on button "Guardar" at bounding box center [182, 545] width 96 height 34
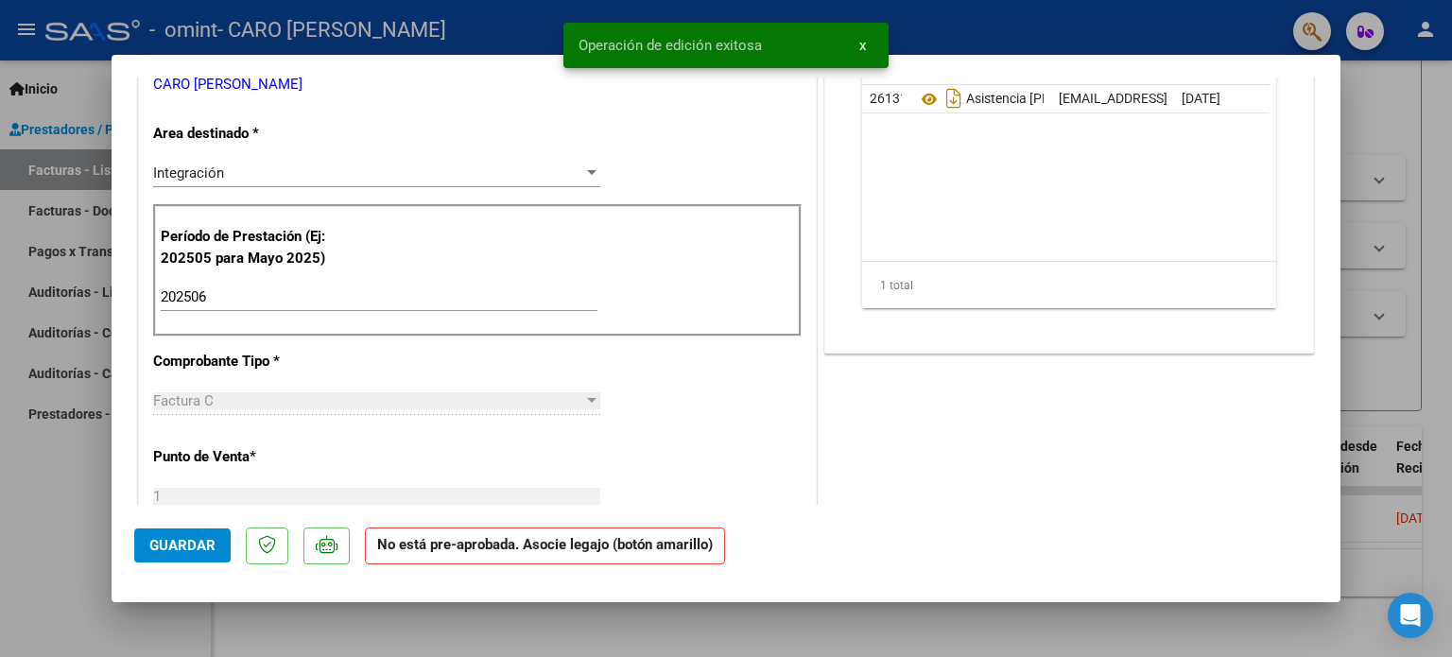
click at [47, 533] on div at bounding box center [726, 328] width 1452 height 657
type input "$ 0,00"
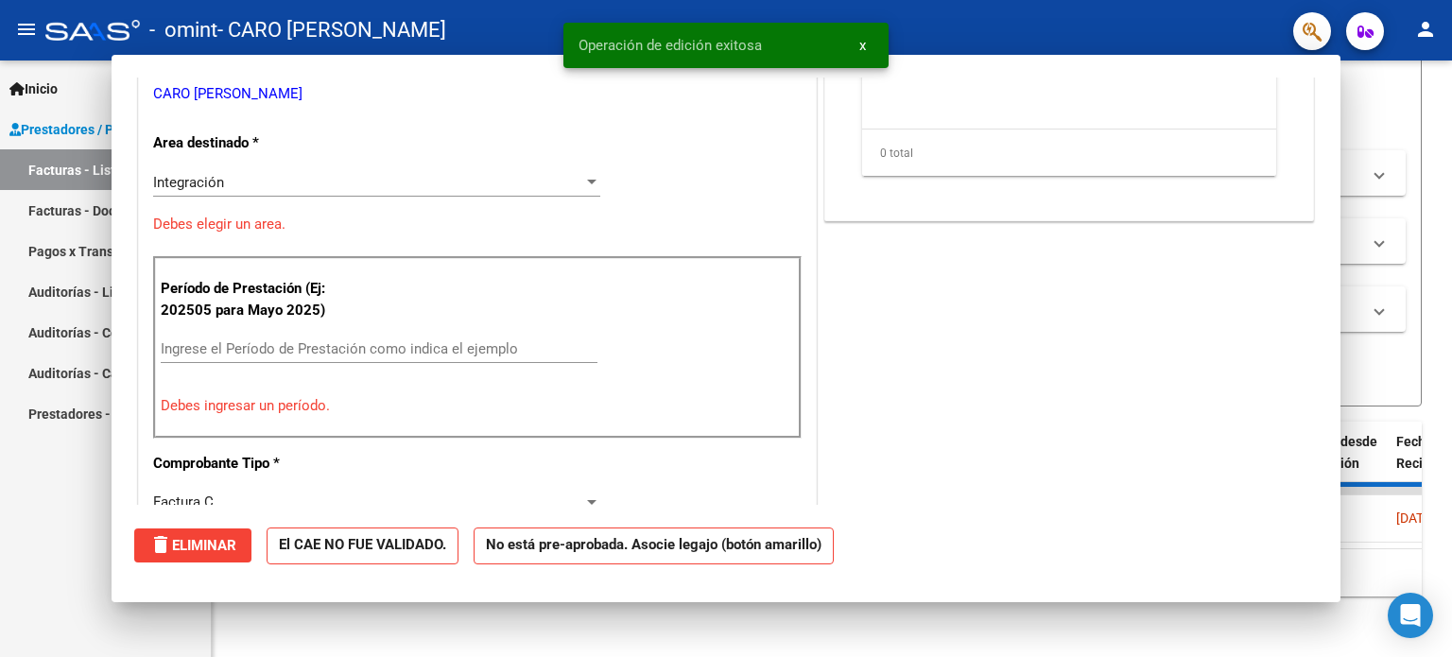
scroll to position [0, 0]
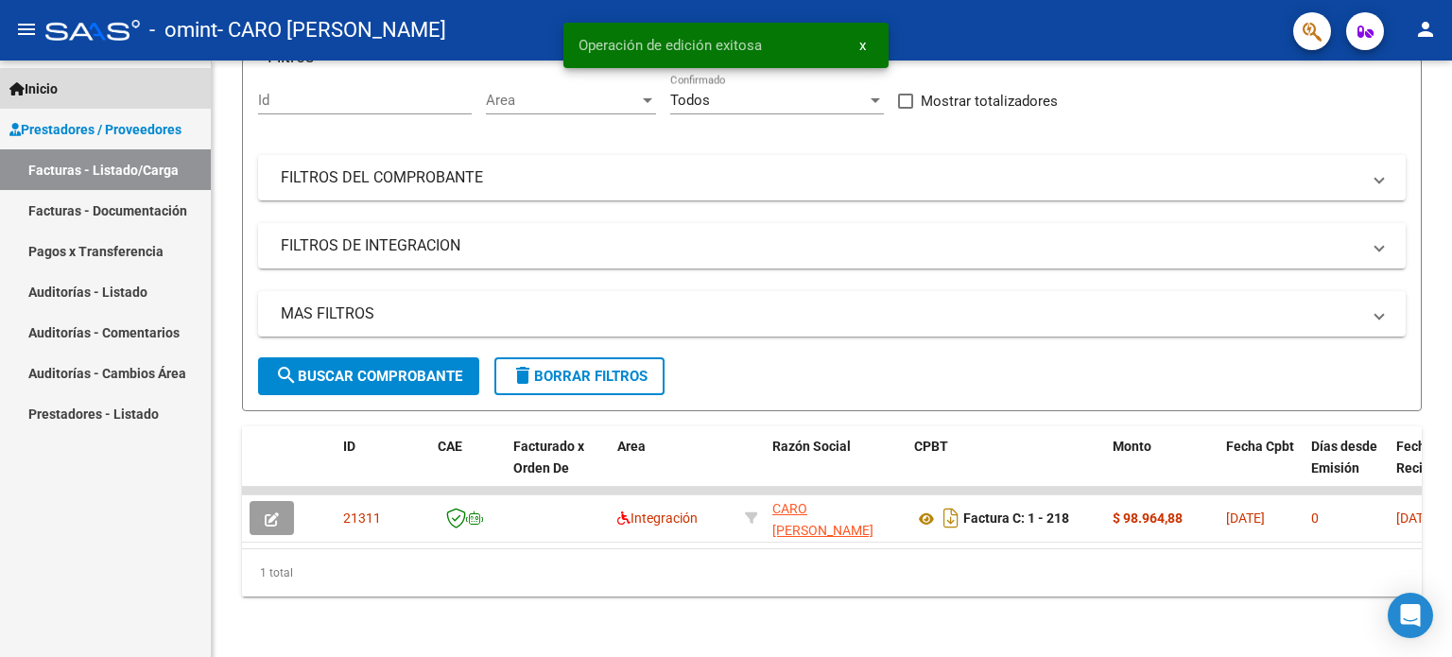
click at [116, 91] on link "Inicio" at bounding box center [105, 88] width 211 height 41
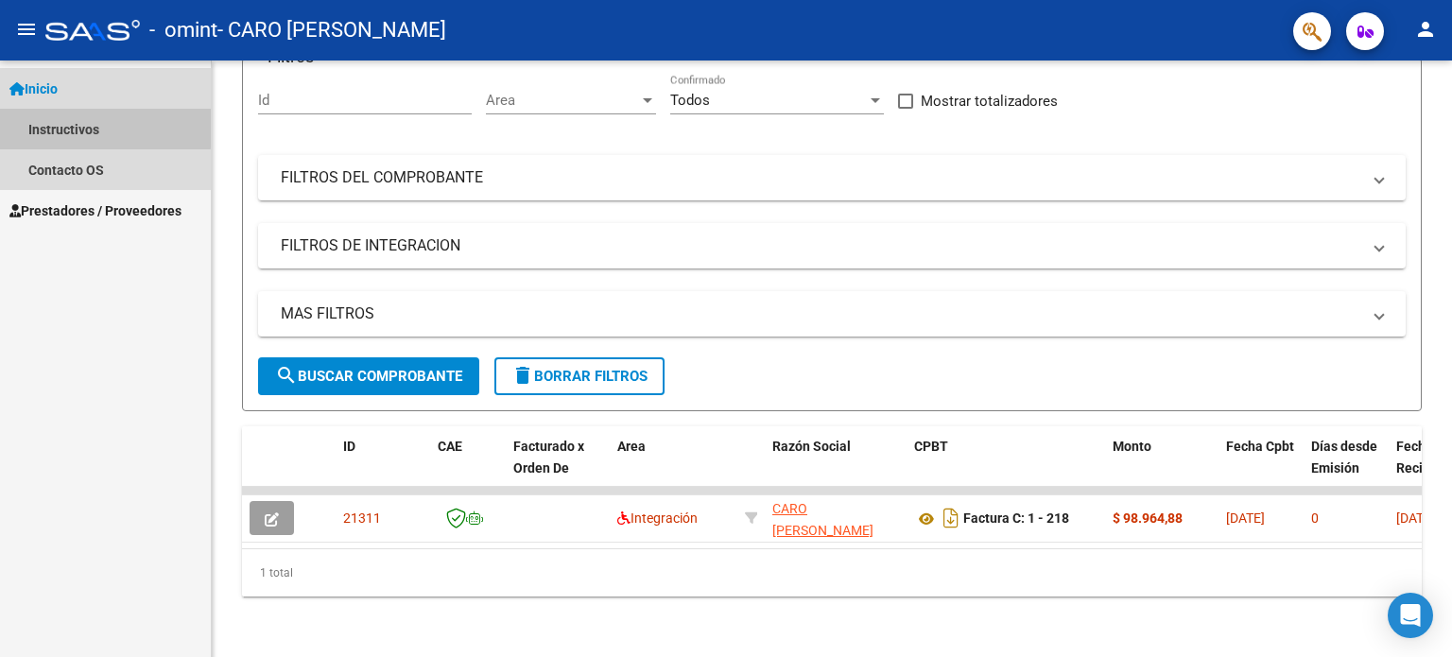
click at [100, 128] on link "Instructivos" at bounding box center [105, 129] width 211 height 41
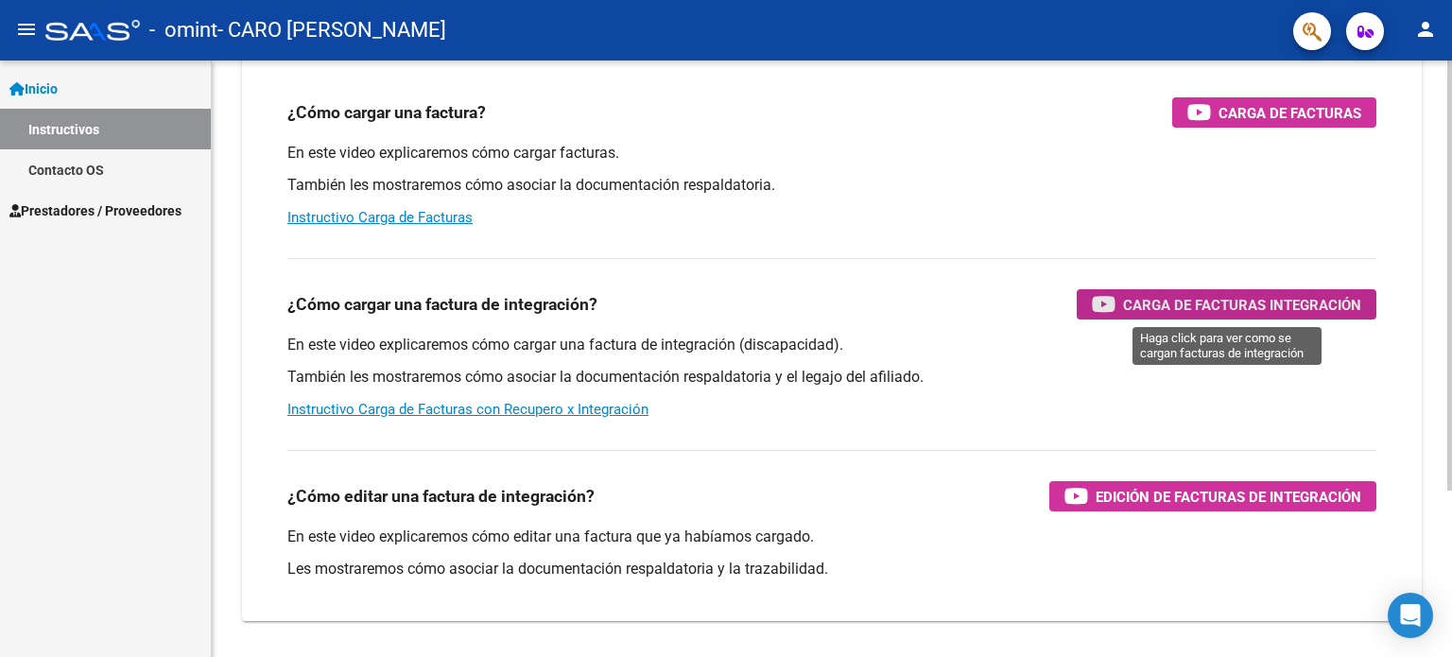
click at [1250, 305] on span "Carga de Facturas Integración" at bounding box center [1242, 305] width 238 height 24
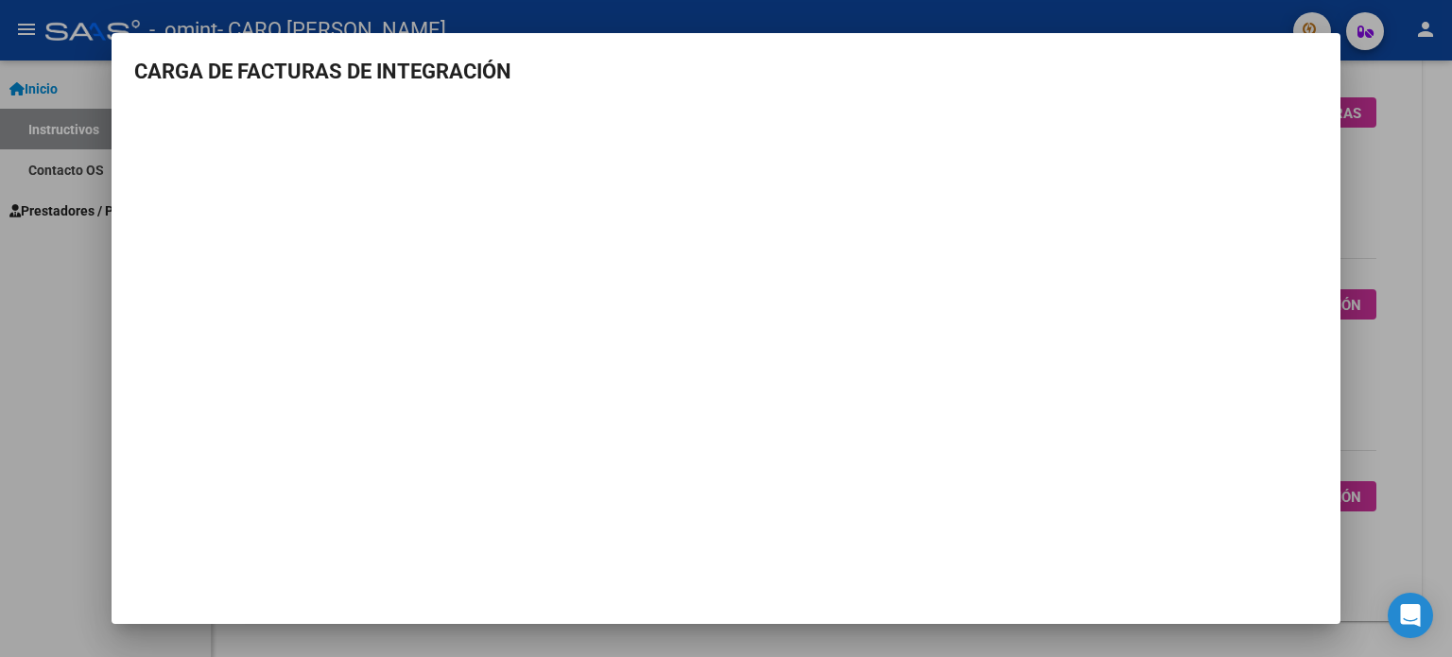
click at [1436, 407] on div at bounding box center [726, 328] width 1452 height 657
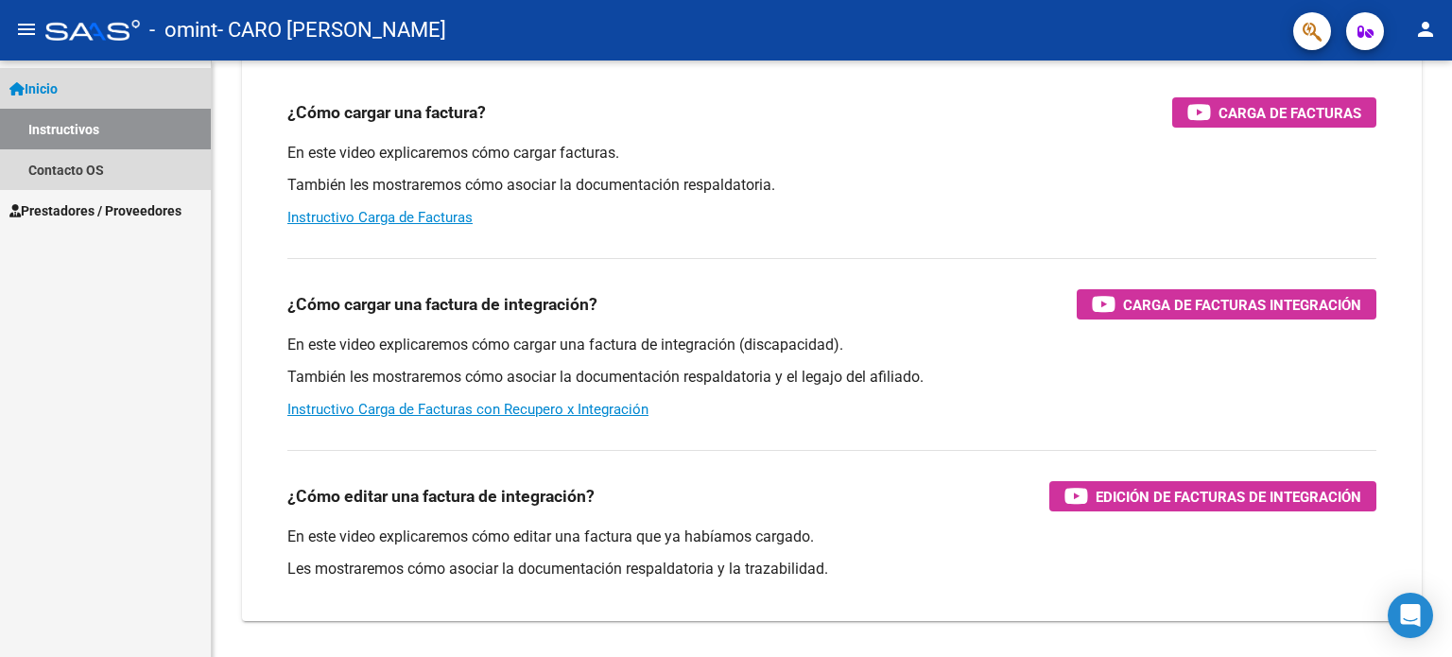
click at [157, 128] on link "Instructivos" at bounding box center [105, 129] width 211 height 41
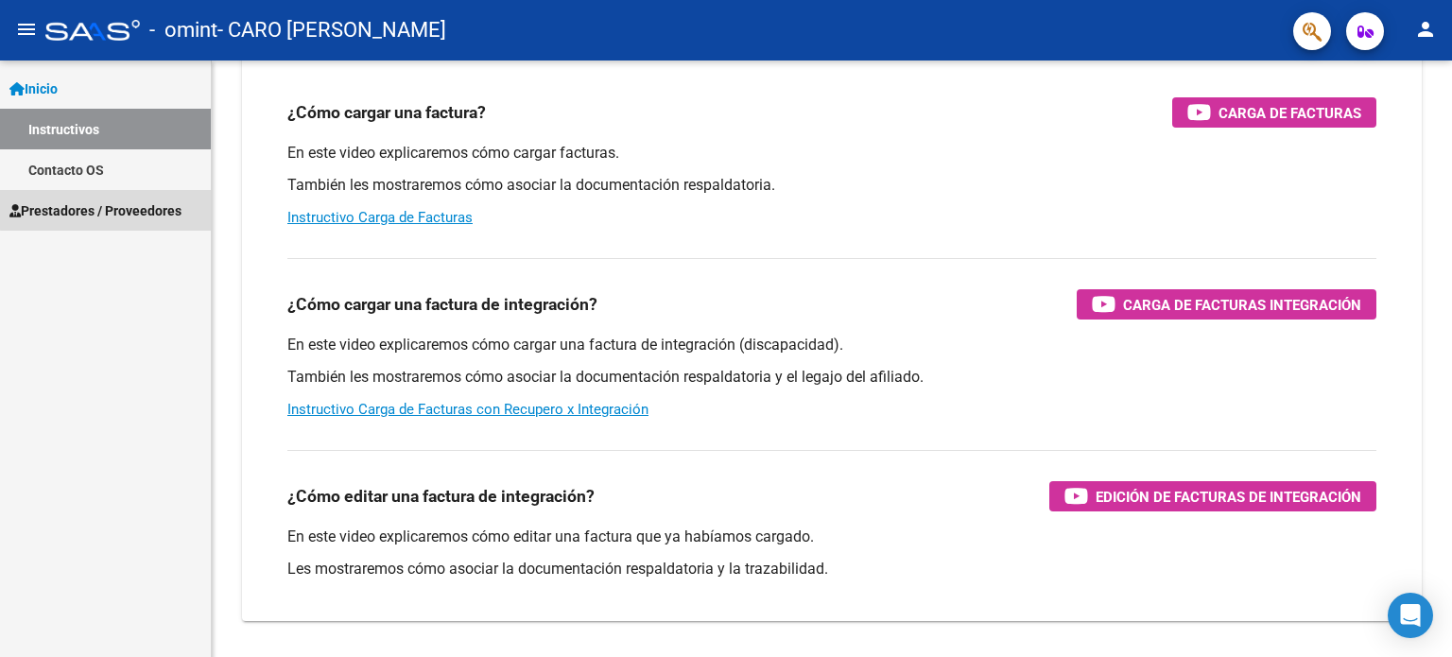
click at [113, 205] on span "Prestadores / Proveedores" at bounding box center [95, 210] width 172 height 21
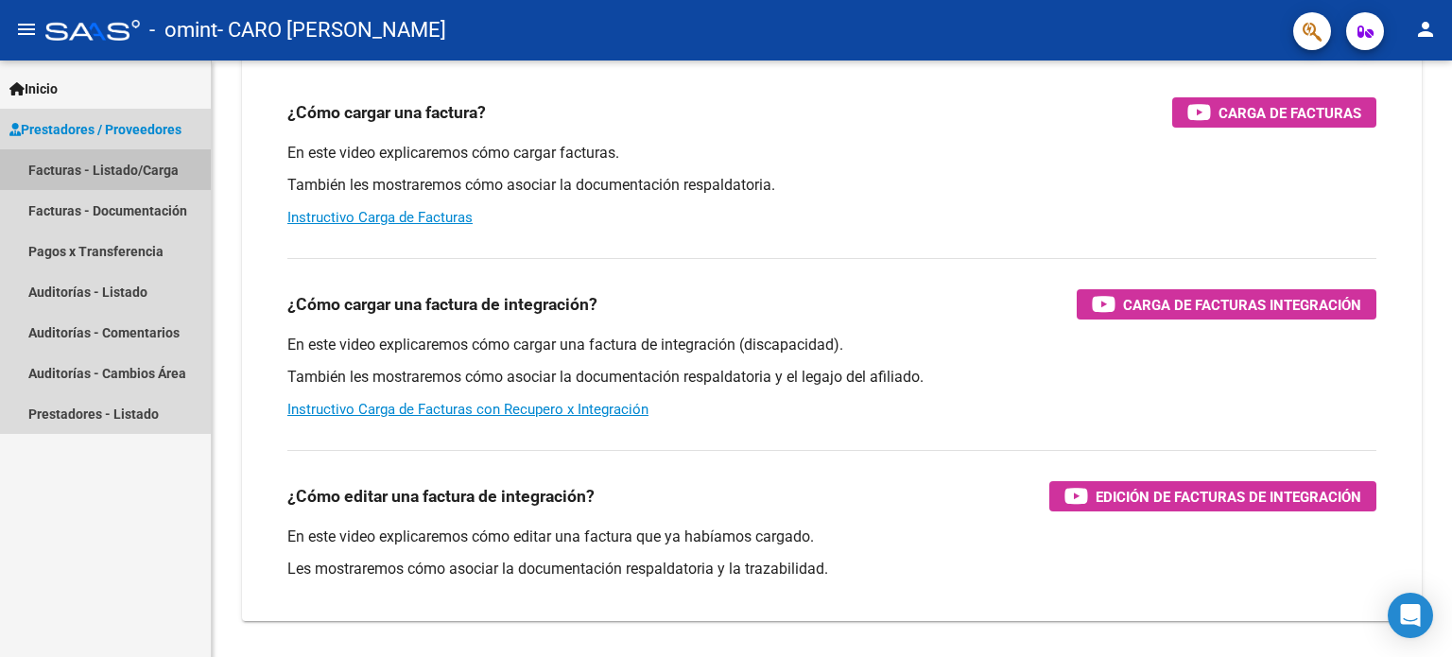
click at [125, 169] on link "Facturas - Listado/Carga" at bounding box center [105, 169] width 211 height 41
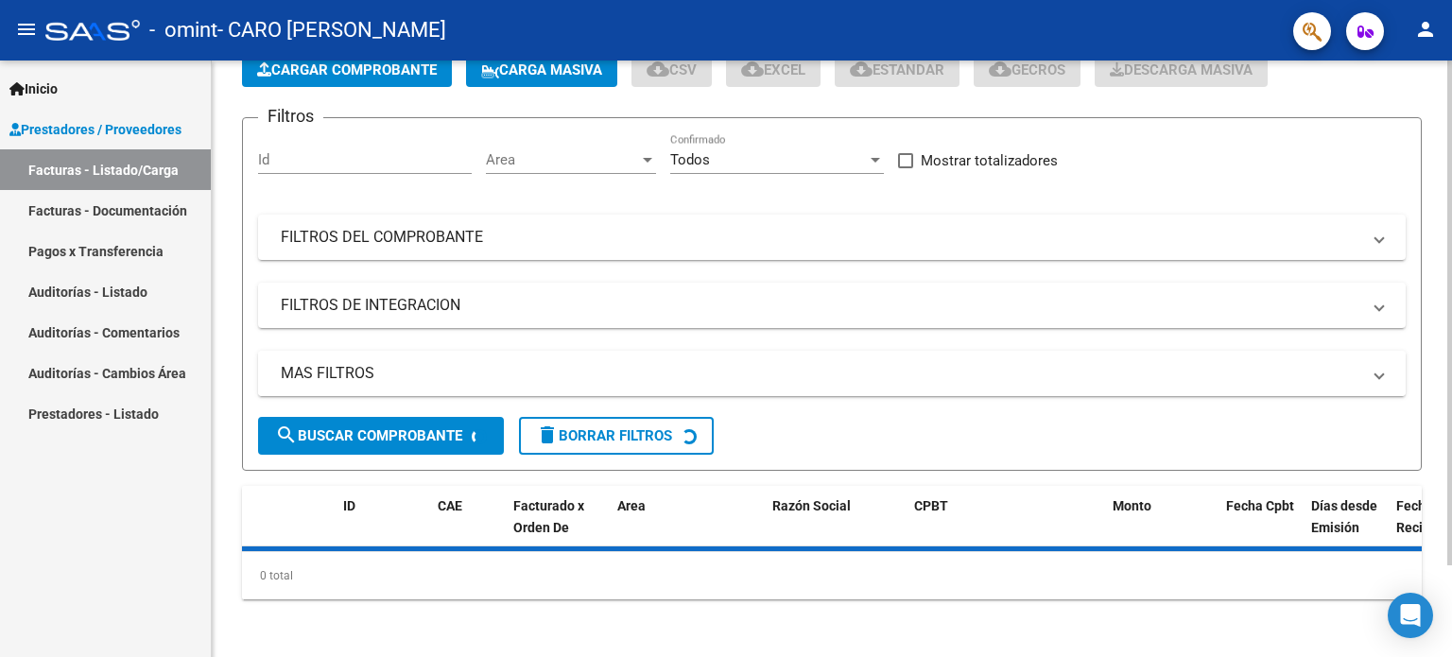
scroll to position [178, 0]
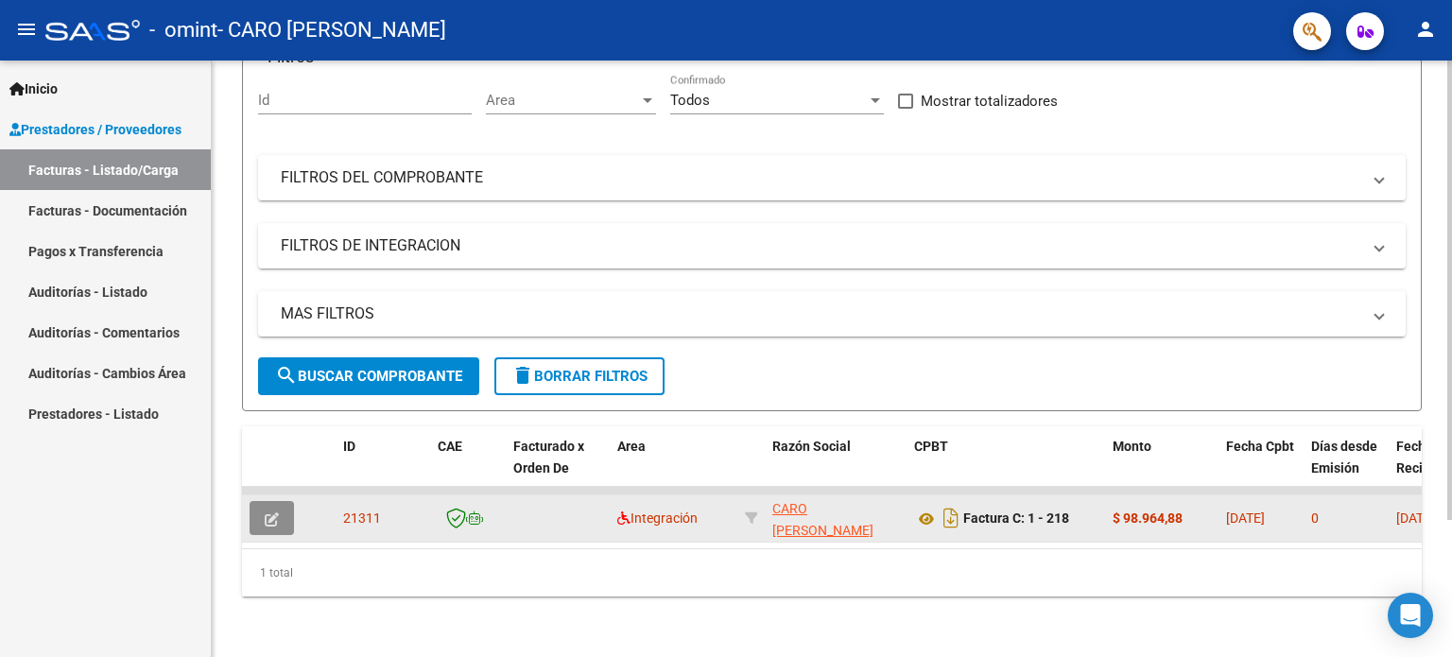
click at [284, 506] on button "button" at bounding box center [272, 518] width 44 height 34
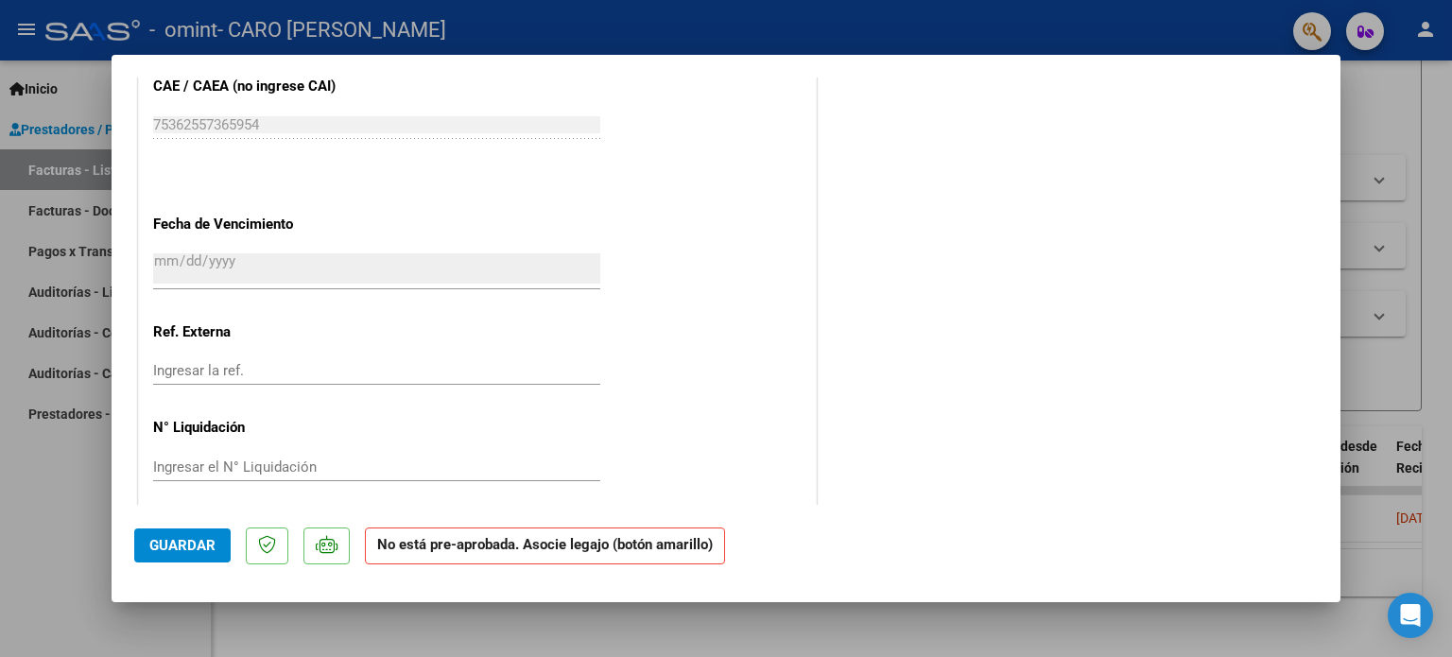
scroll to position [1144, 0]
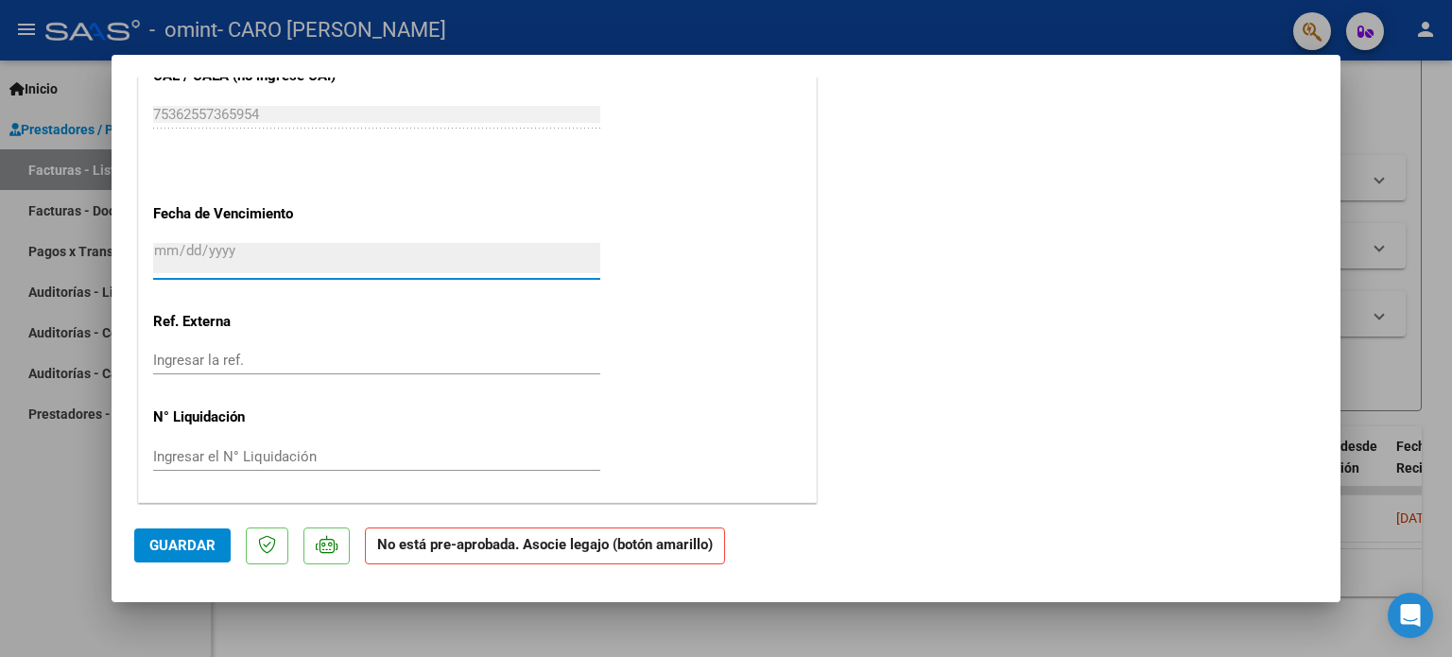
click at [341, 245] on input "[DATE]" at bounding box center [376, 258] width 447 height 30
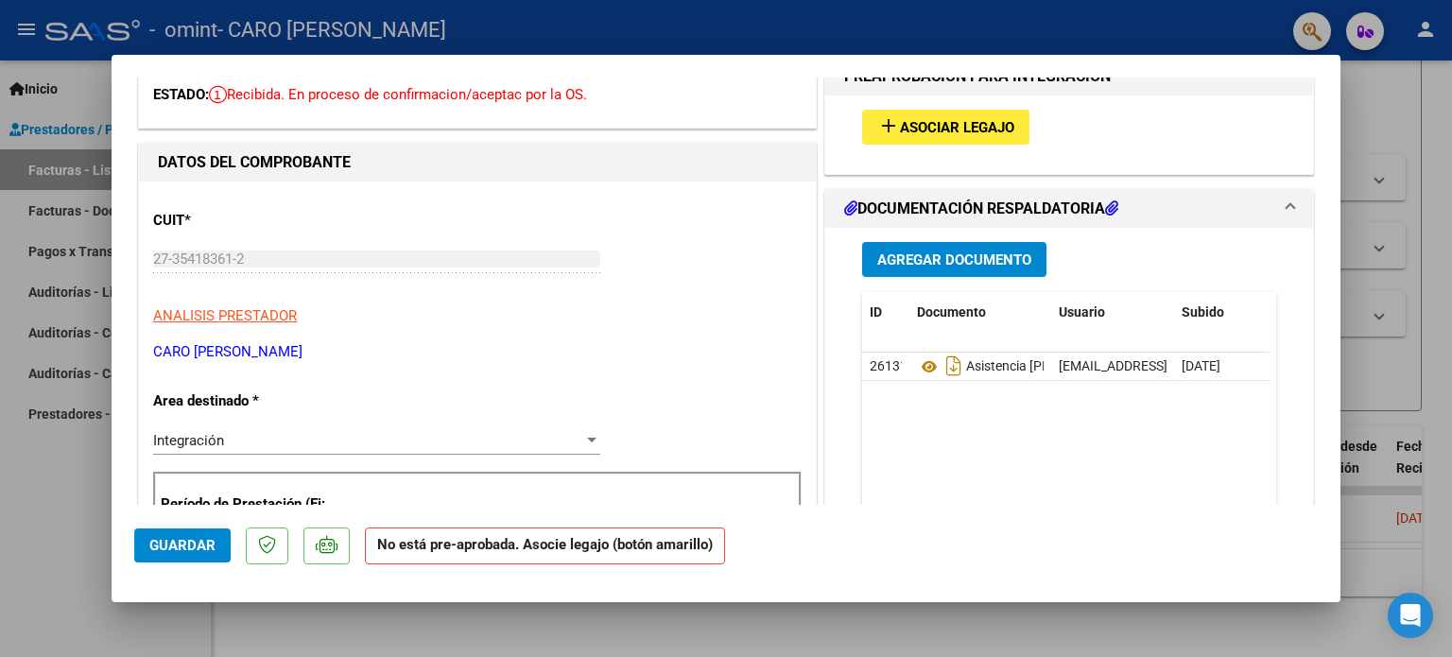
scroll to position [97, 0]
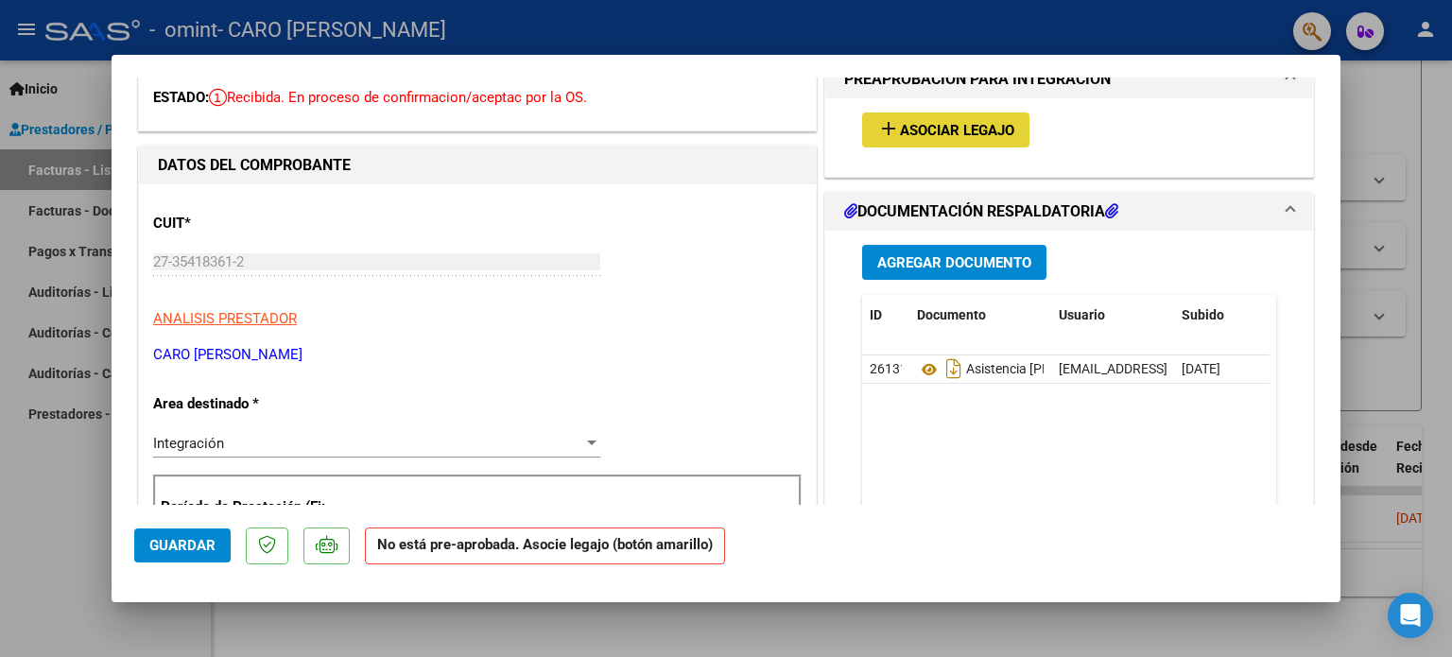
click at [972, 130] on span "Asociar Legajo" at bounding box center [957, 130] width 114 height 17
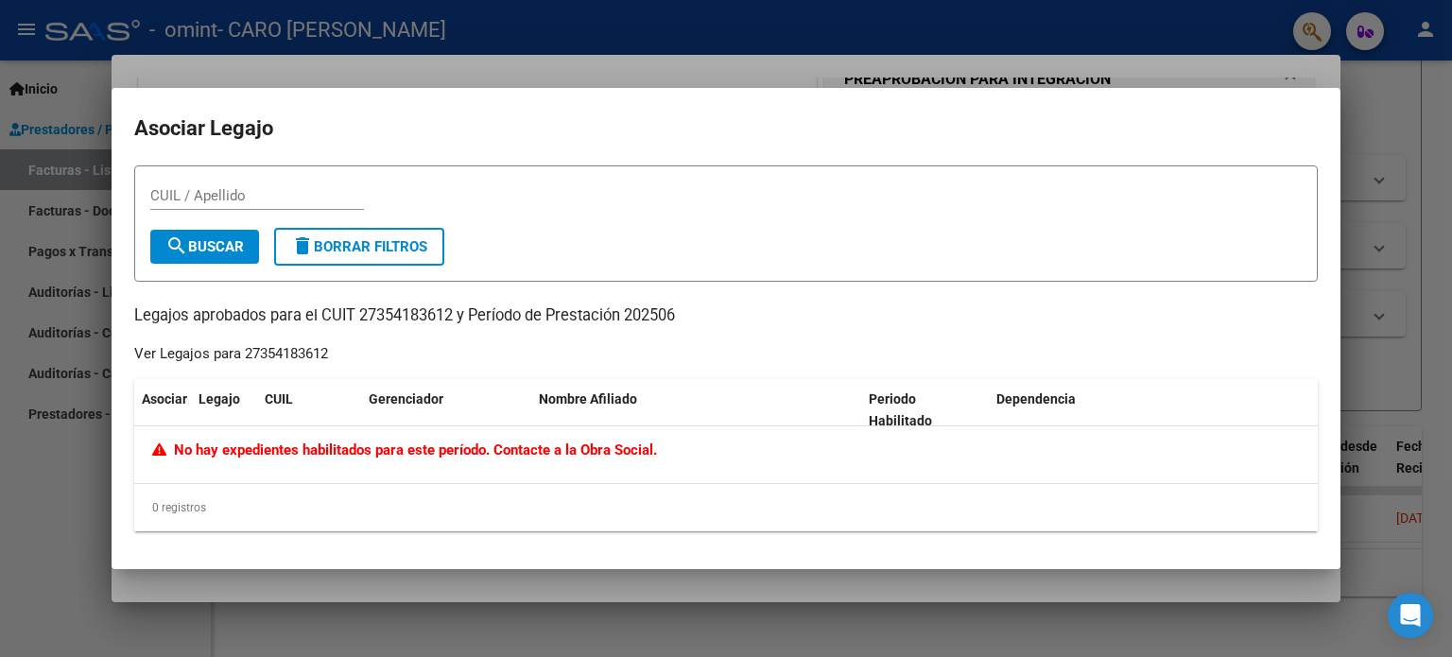
click at [1402, 376] on div at bounding box center [726, 328] width 1452 height 657
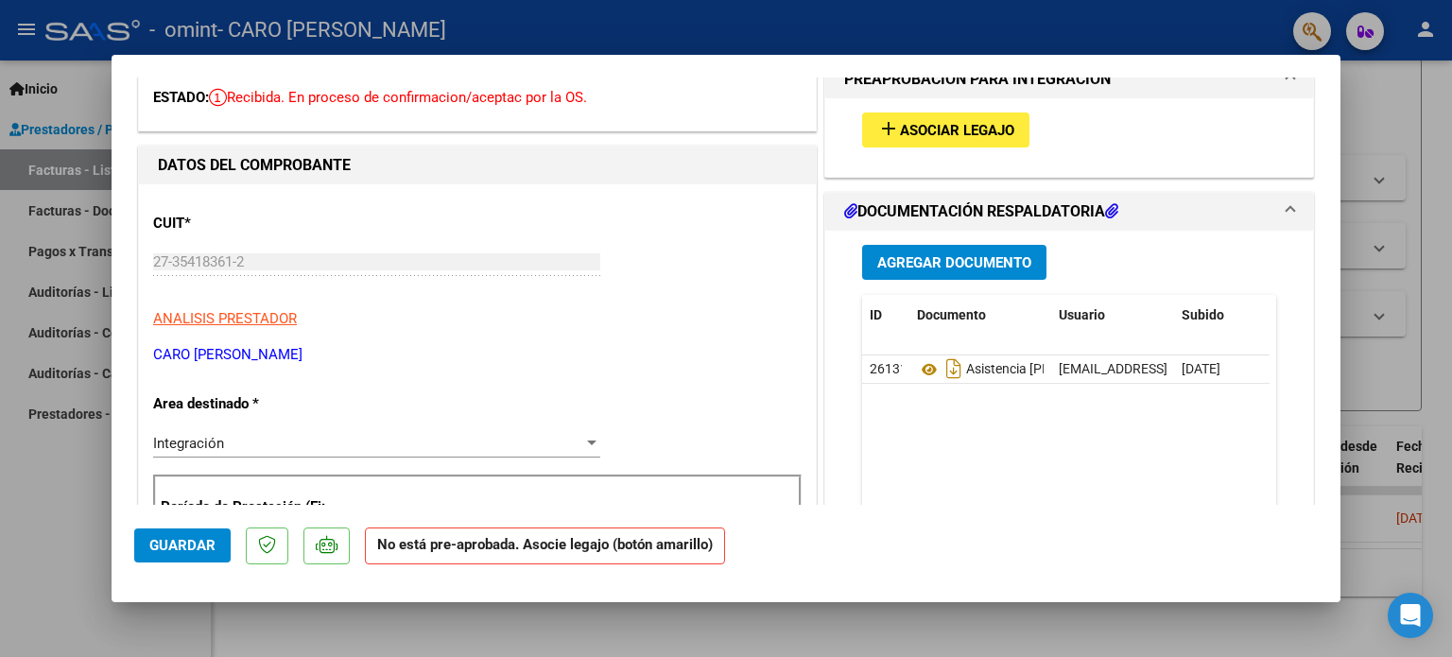
click at [1426, 345] on div at bounding box center [726, 328] width 1452 height 657
type input "$ 0,00"
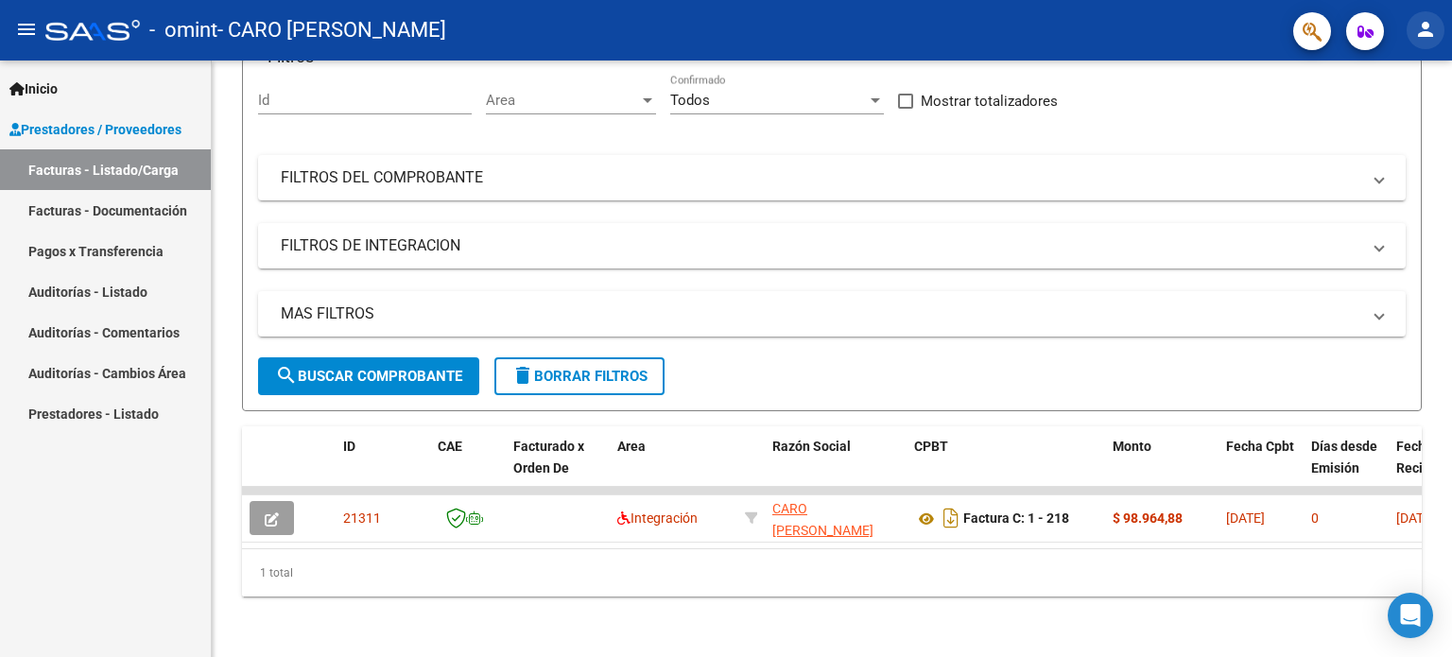
click at [1422, 33] on mat-icon "person" at bounding box center [1425, 29] width 23 height 23
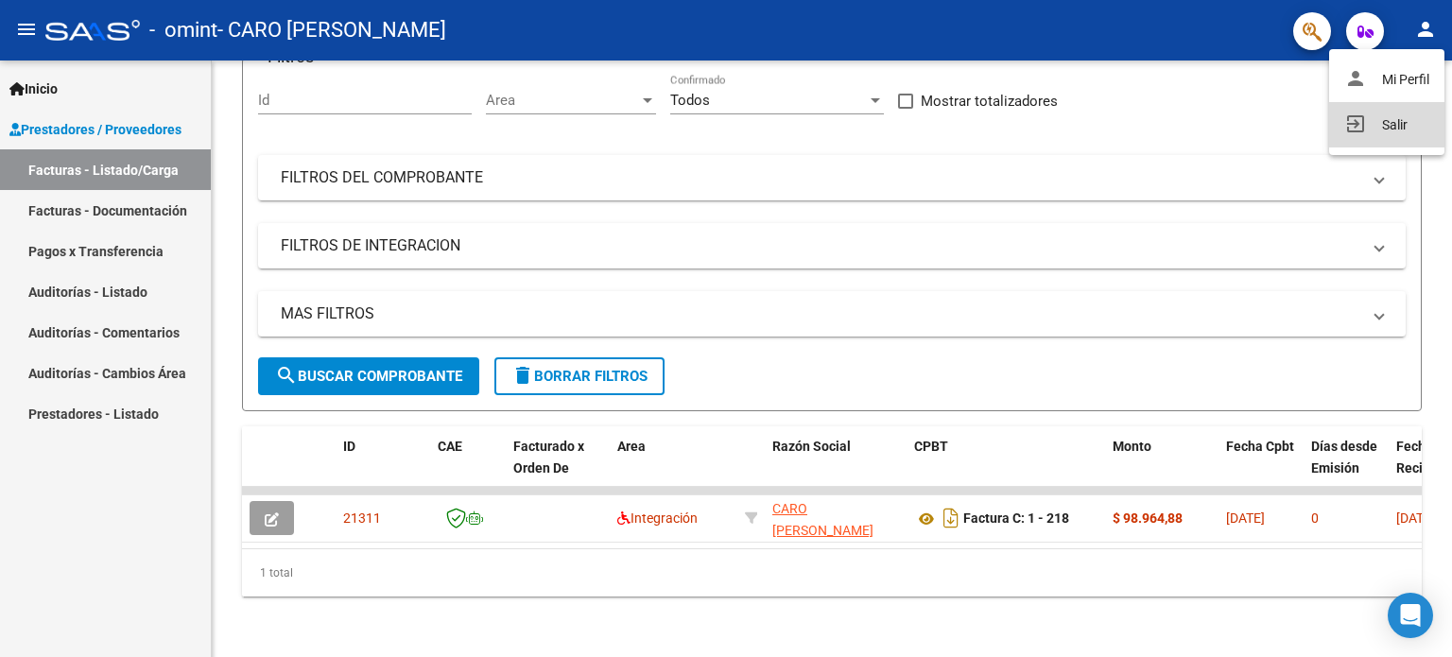
click at [1398, 104] on button "exit_to_app Salir" at bounding box center [1386, 124] width 115 height 45
